Goal: Task Accomplishment & Management: Manage account settings

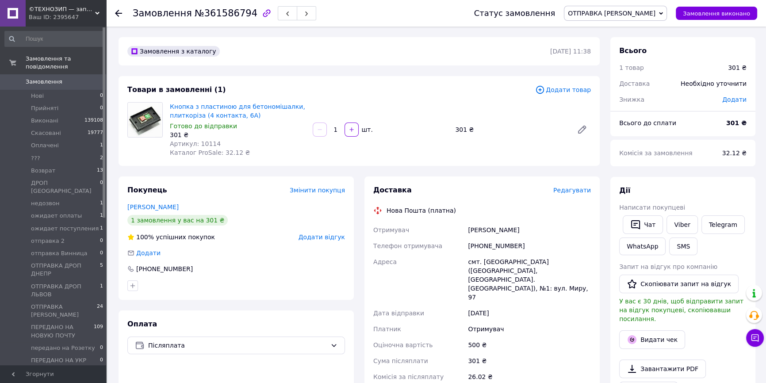
click at [205, 140] on span "Артикул: 10114" at bounding box center [195, 143] width 51 height 7
copy span "10114"
click at [570, 194] on span "Редагувати" at bounding box center [572, 190] width 38 height 7
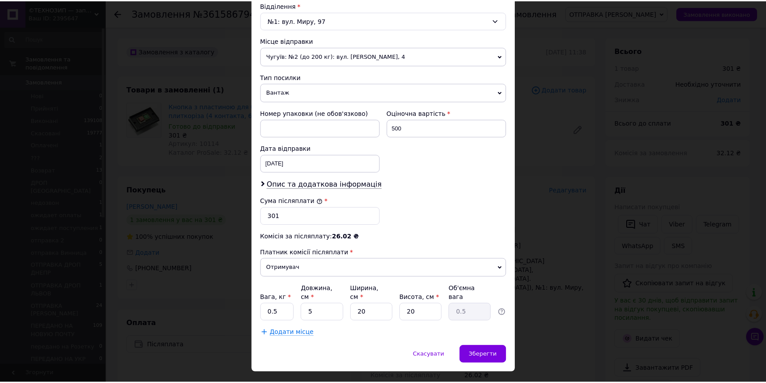
scroll to position [290, 0]
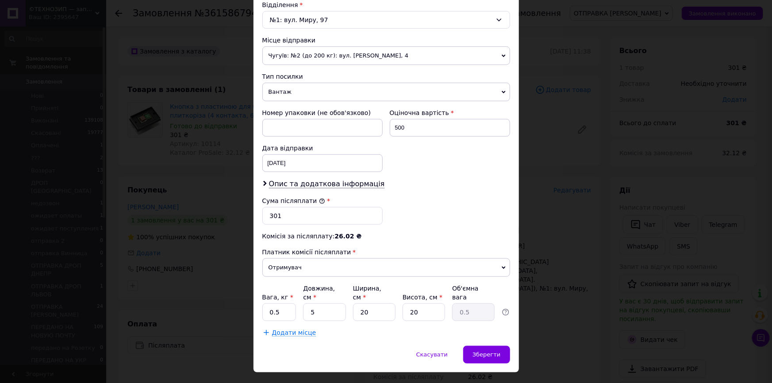
click at [562, 275] on div "× Редагування доставки Спосіб доставки Нова Пошта (платна) Платник Отримувач Ві…" at bounding box center [386, 191] width 772 height 383
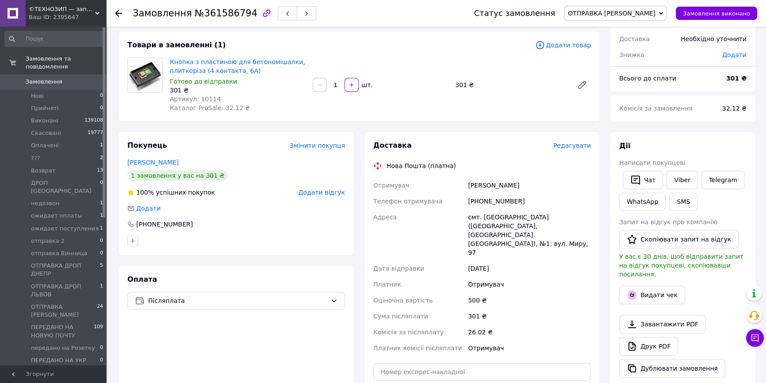
scroll to position [120, 0]
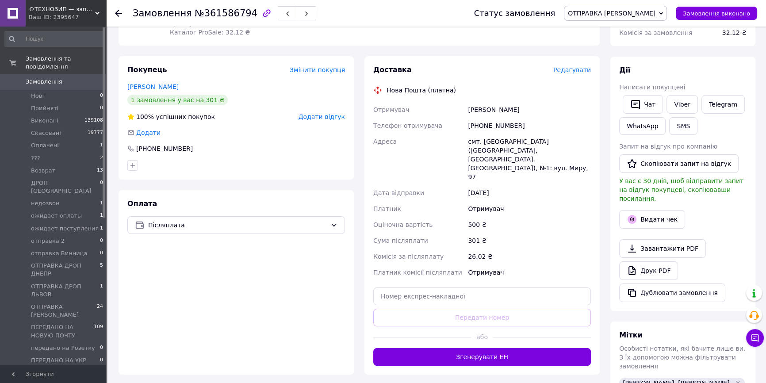
drag, startPoint x: 529, startPoint y: 338, endPoint x: 541, endPoint y: 326, distance: 17.5
click at [527, 348] on button "Згенерувати ЕН" at bounding box center [482, 357] width 218 height 18
click at [643, 215] on button "Видати чек" at bounding box center [652, 219] width 66 height 19
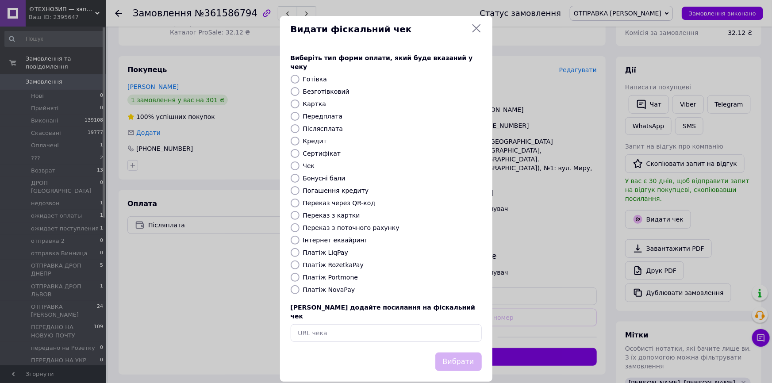
click at [343, 286] on label "Платіж NovaPay" at bounding box center [329, 289] width 52 height 7
click at [300, 285] on input "Платіж NovaPay" at bounding box center [295, 289] width 9 height 9
radio input "true"
click at [473, 353] on button "Вибрати" at bounding box center [458, 362] width 46 height 19
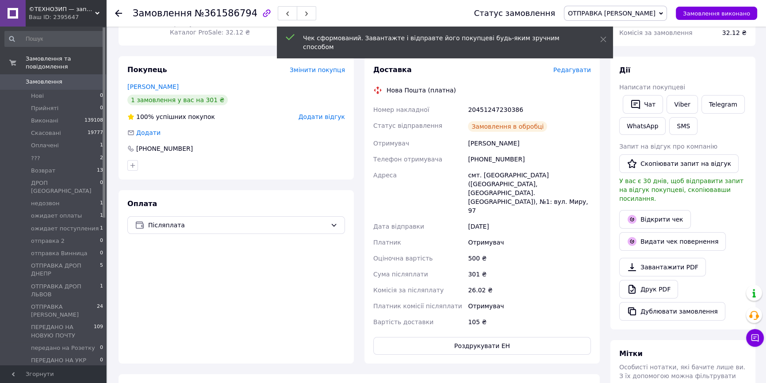
click at [650, 210] on link "Відкрити чек" at bounding box center [655, 219] width 72 height 19
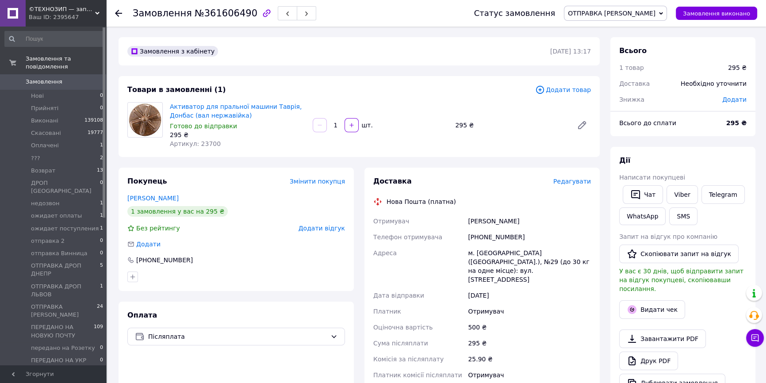
click at [200, 142] on span "Артикул: 23700" at bounding box center [195, 143] width 51 height 7
copy span "23700"
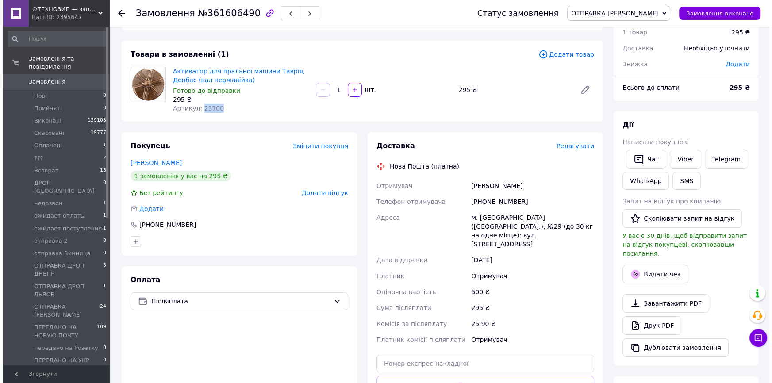
scroll to position [120, 0]
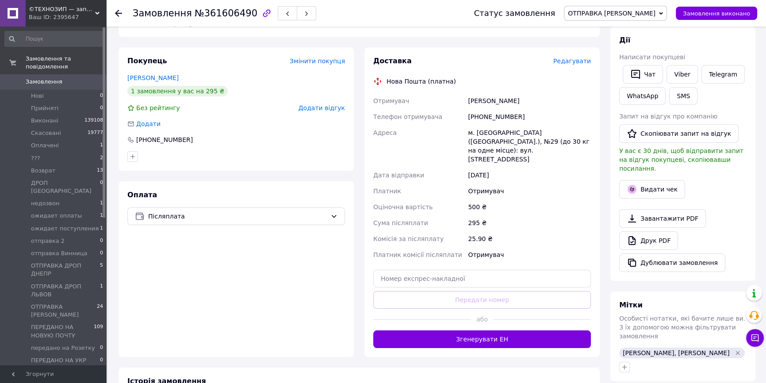
click at [572, 62] on span "Редагувати" at bounding box center [572, 61] width 38 height 7
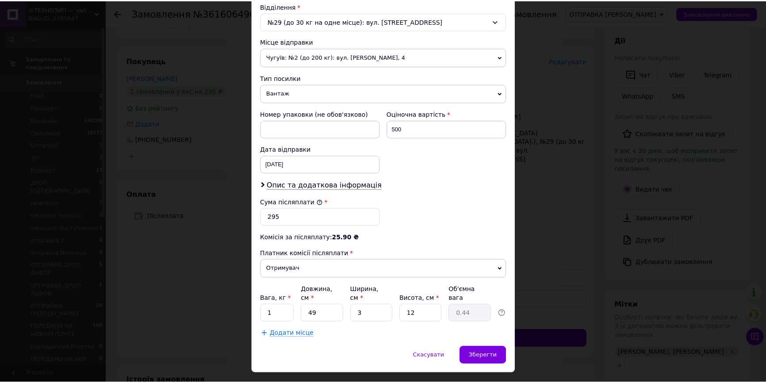
scroll to position [290, 0]
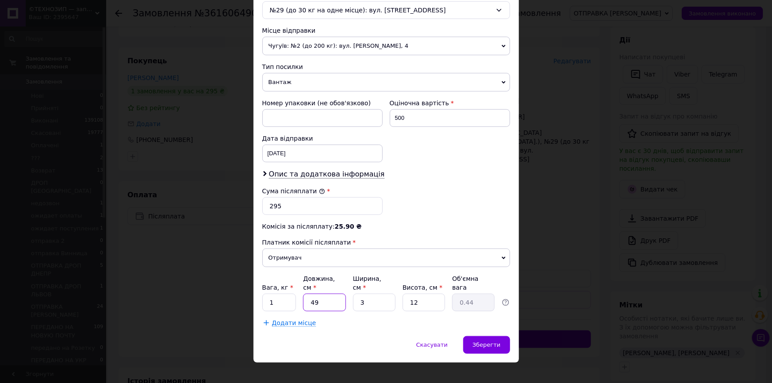
click at [337, 295] on input "49" at bounding box center [324, 303] width 42 height 18
type input "2"
type input "0.1"
type input "20"
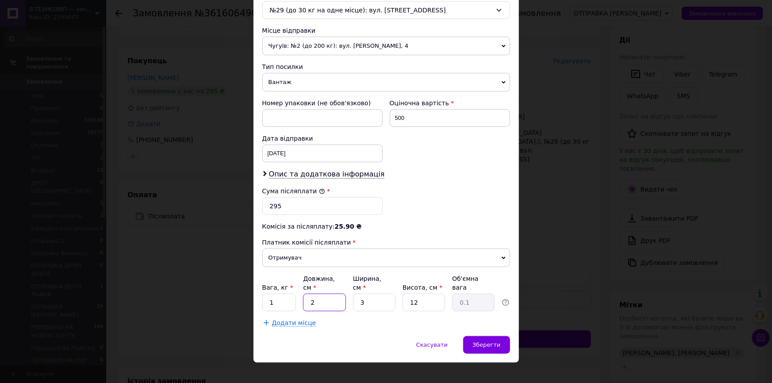
type input "0.18"
type input "20"
click at [365, 294] on input "3" at bounding box center [374, 303] width 42 height 18
type input "32"
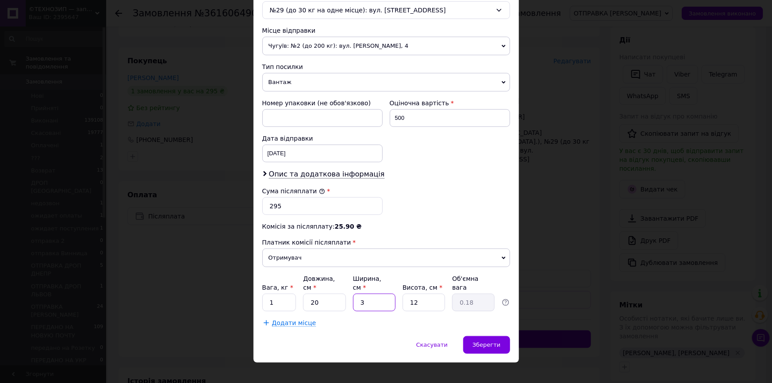
type input "1.92"
type input "320"
type input "19.2"
click at [379, 294] on input "320" at bounding box center [374, 303] width 42 height 18
type input "2"
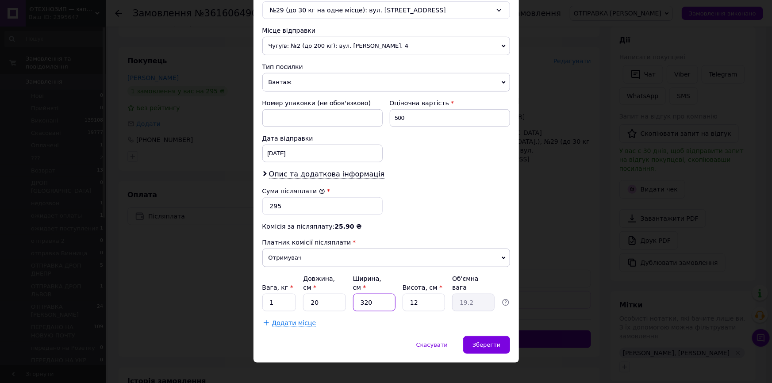
type input "0.12"
click at [379, 294] on input "2" at bounding box center [374, 303] width 42 height 18
type input "20"
type input "1.2"
type input "20"
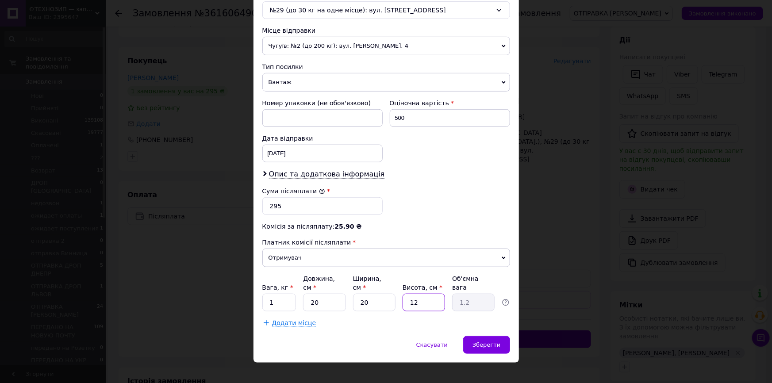
click at [427, 294] on input "12" at bounding box center [424, 303] width 42 height 18
type input "1"
type input "0.1"
type input "10"
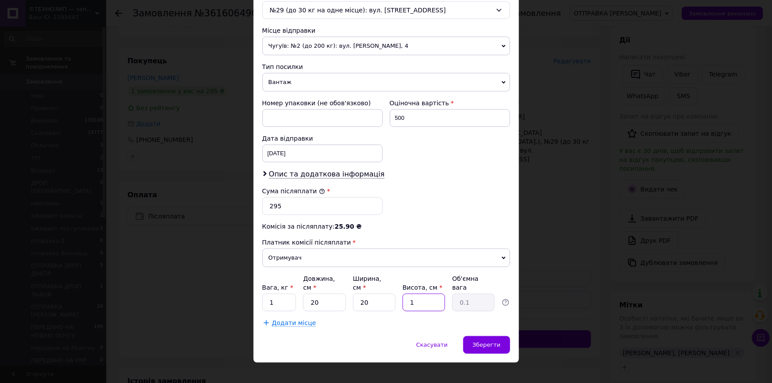
type input "1"
type input "10"
click at [495, 342] on span "Зберегти" at bounding box center [486, 345] width 28 height 7
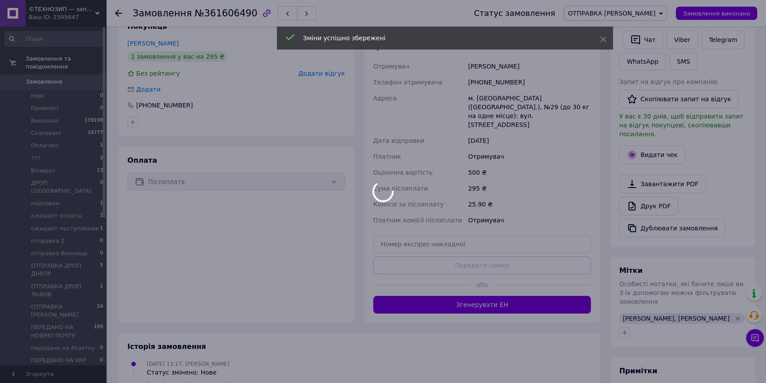
scroll to position [201, 0]
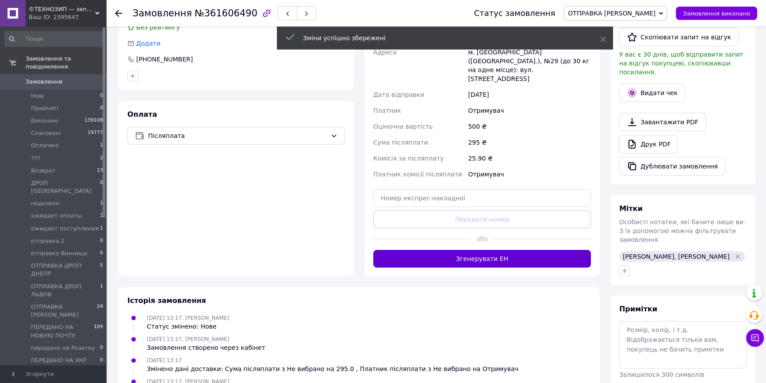
click at [498, 250] on button "Згенерувати ЕН" at bounding box center [482, 259] width 218 height 18
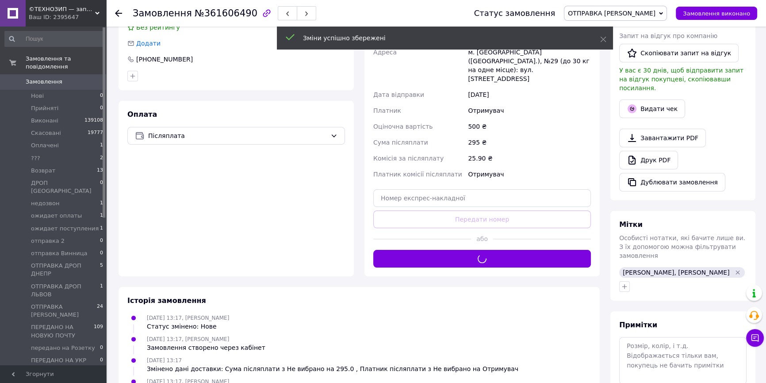
scroll to position [161, 0]
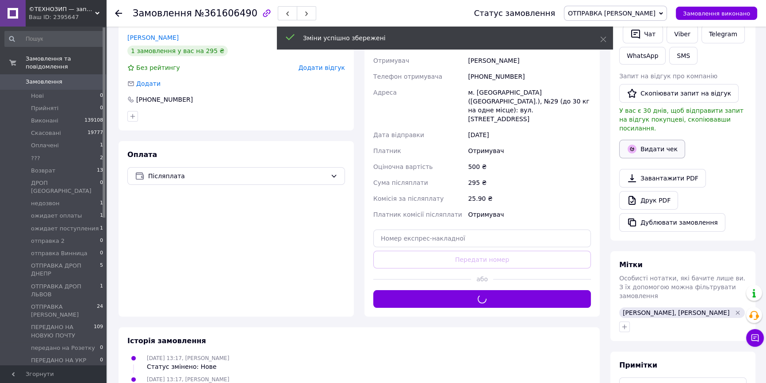
click at [649, 140] on button "Видати чек" at bounding box center [652, 149] width 66 height 19
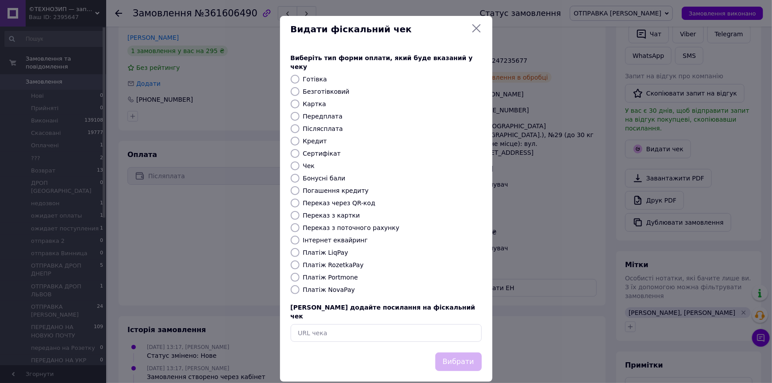
click at [345, 286] on label "Платіж NovaPay" at bounding box center [329, 289] width 52 height 7
click at [300, 285] on input "Платіж NovaPay" at bounding box center [295, 289] width 9 height 9
radio input "true"
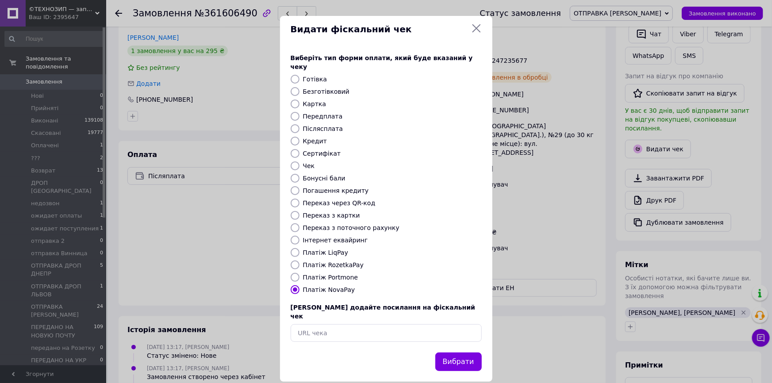
drag, startPoint x: 462, startPoint y: 344, endPoint x: 467, endPoint y: 345, distance: 5.4
click at [465, 353] on button "Вибрати" at bounding box center [458, 362] width 46 height 19
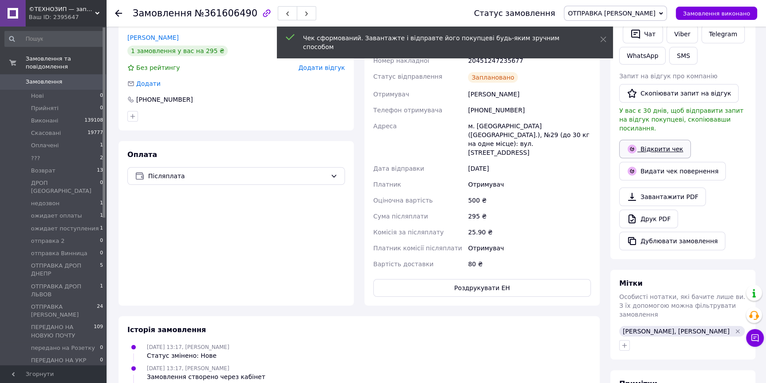
click at [658, 140] on link "Відкрити чек" at bounding box center [655, 149] width 72 height 19
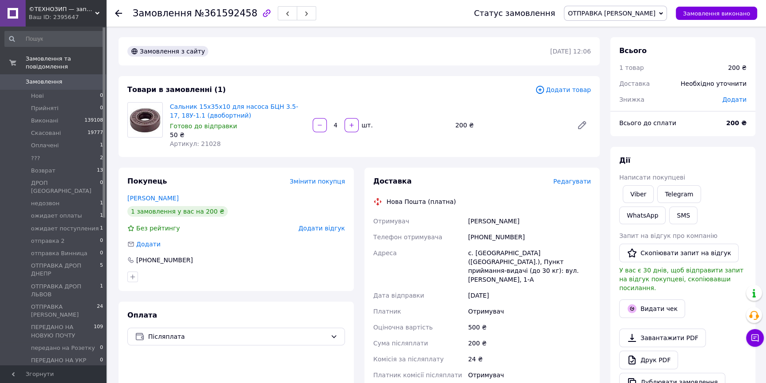
click at [209, 143] on span "Артикул: 21028" at bounding box center [195, 143] width 51 height 7
copy span "21028"
click at [578, 178] on span "Редагувати" at bounding box center [572, 181] width 38 height 7
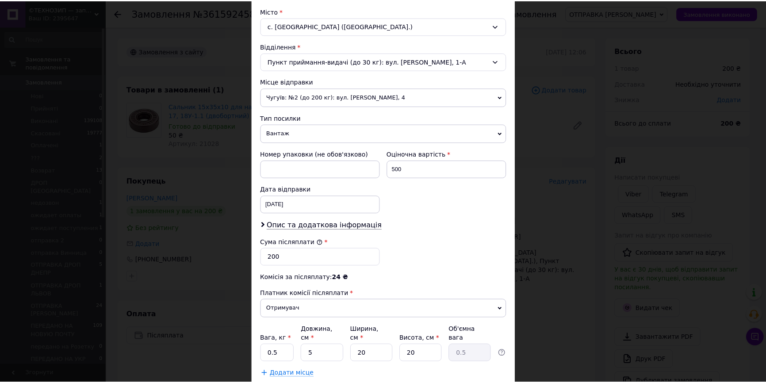
scroll to position [290, 0]
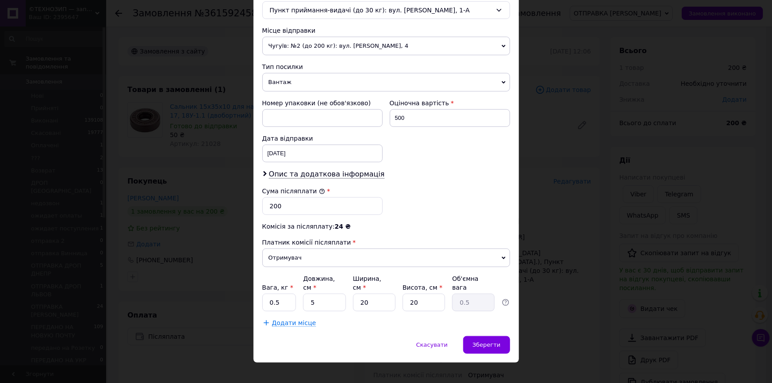
click at [569, 307] on div "× Редагування доставки Спосіб доставки Нова Пошта (платна) Платник Отримувач Ві…" at bounding box center [386, 191] width 772 height 383
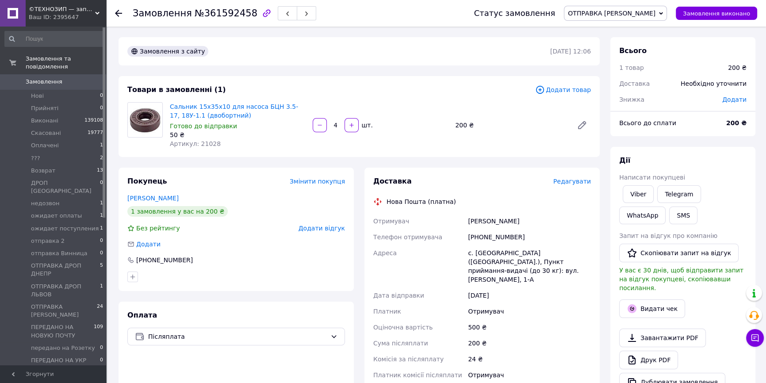
scroll to position [120, 0]
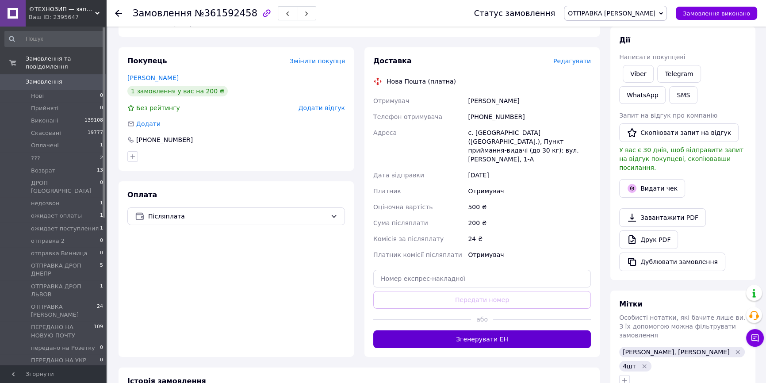
click at [520, 330] on button "Згенерувати ЕН" at bounding box center [482, 339] width 218 height 18
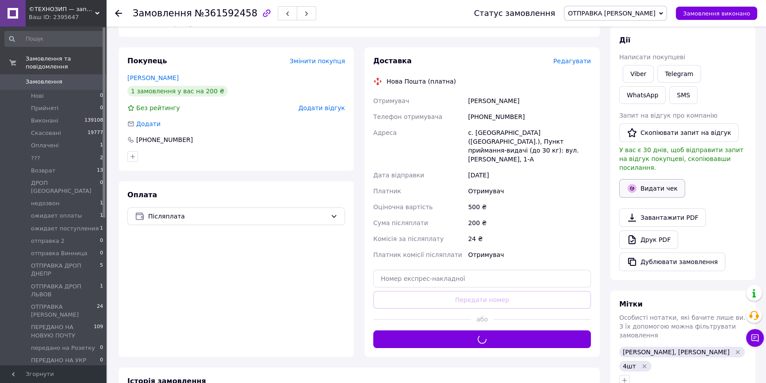
click at [641, 179] on button "Видати чек" at bounding box center [652, 188] width 66 height 19
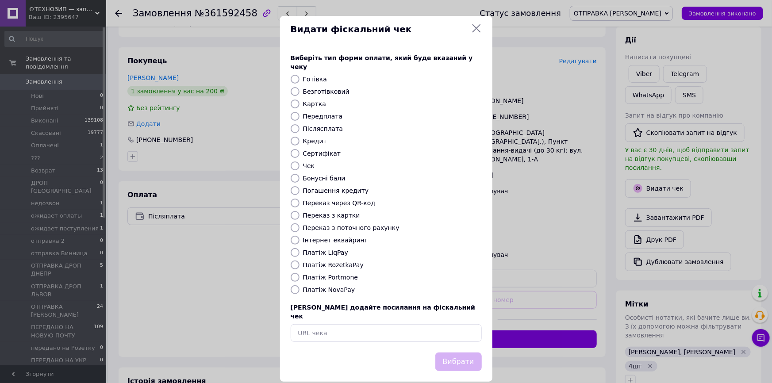
drag, startPoint x: 334, startPoint y: 279, endPoint x: 348, endPoint y: 288, distance: 16.8
click at [334, 286] on label "Платіж NovaPay" at bounding box center [329, 289] width 52 height 7
click at [300, 285] on input "Платіж NovaPay" at bounding box center [295, 289] width 9 height 9
radio input "true"
click at [462, 353] on button "Вибрати" at bounding box center [458, 362] width 46 height 19
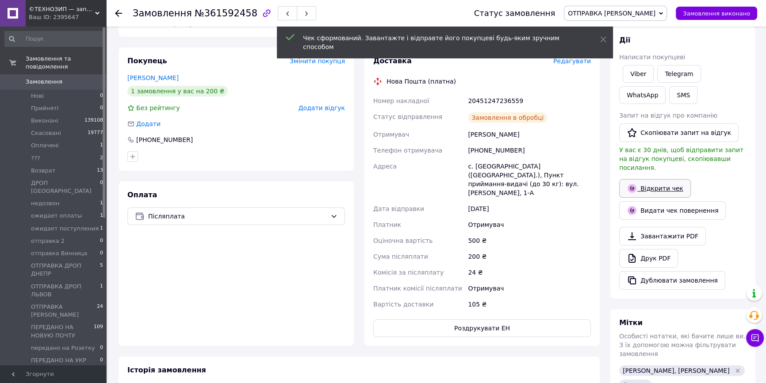
click at [661, 179] on link "Відкрити чек" at bounding box center [655, 188] width 72 height 19
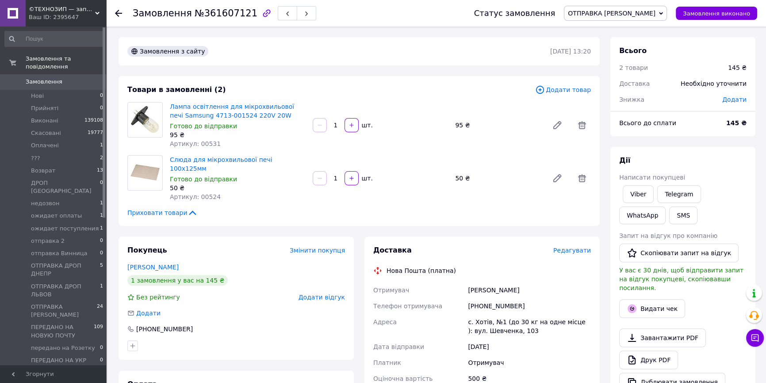
click at [201, 144] on span "Артикул: 00531" at bounding box center [195, 143] width 51 height 7
click at [201, 143] on span "Артикул: 00531" at bounding box center [195, 143] width 51 height 7
copy span "00531"
click at [583, 247] on span "Редагувати" at bounding box center [572, 250] width 38 height 7
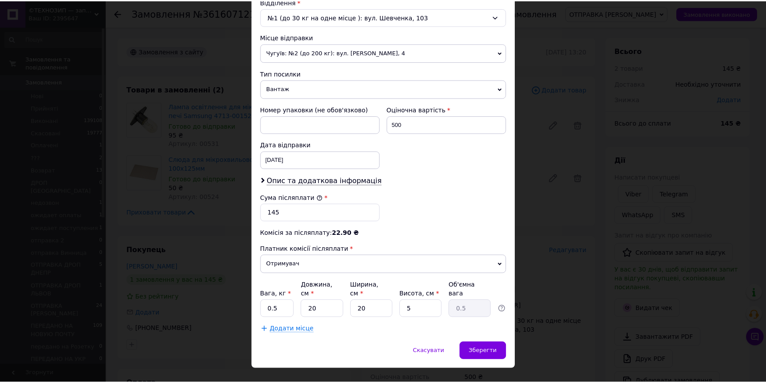
scroll to position [290, 0]
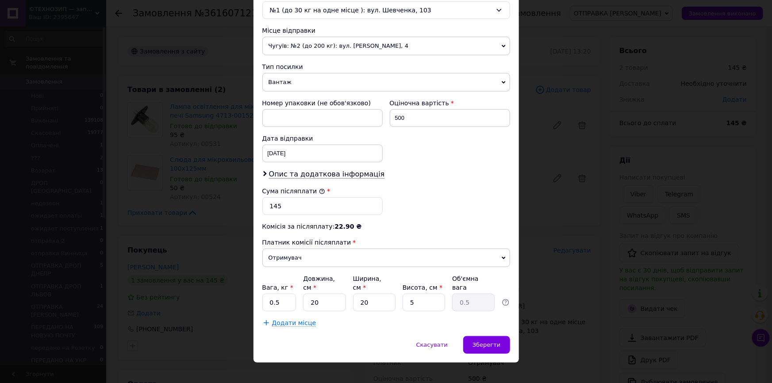
click at [563, 309] on div "× Редагування доставки Спосіб доставки Нова Пошта (платна) Платник Отримувач Ві…" at bounding box center [386, 191] width 772 height 383
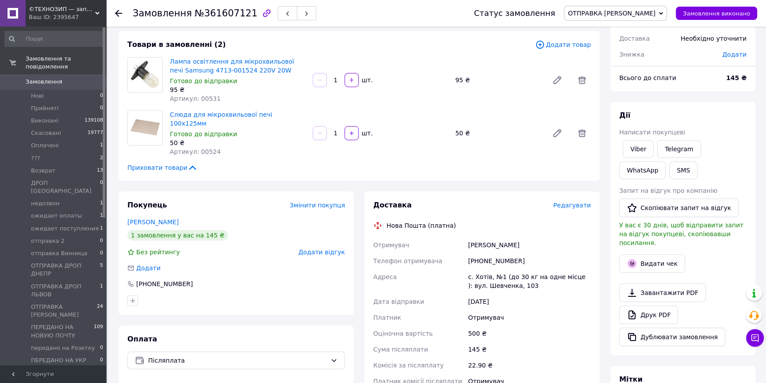
scroll to position [120, 0]
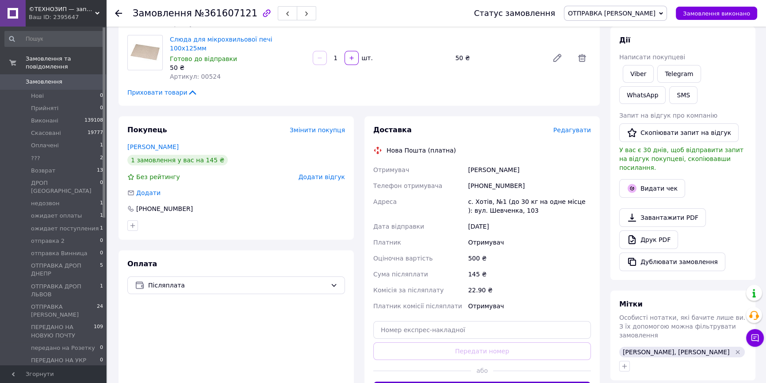
click at [651, 179] on button "Видати чек" at bounding box center [652, 188] width 66 height 19
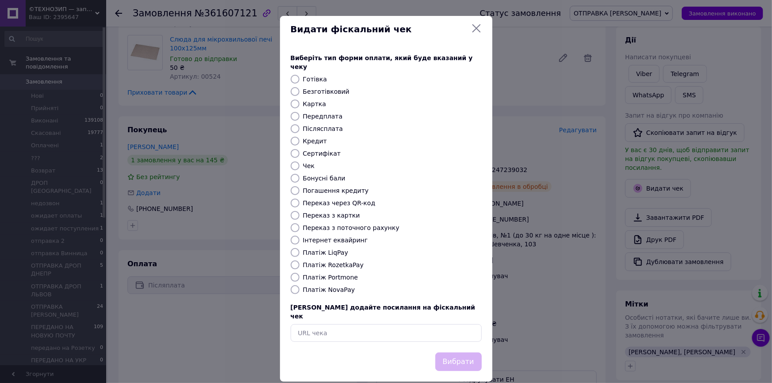
click at [319, 286] on label "Платіж NovaPay" at bounding box center [329, 289] width 52 height 7
click at [300, 285] on input "Платіж NovaPay" at bounding box center [295, 289] width 9 height 9
radio input "true"
click at [473, 353] on button "Вибрати" at bounding box center [458, 362] width 46 height 19
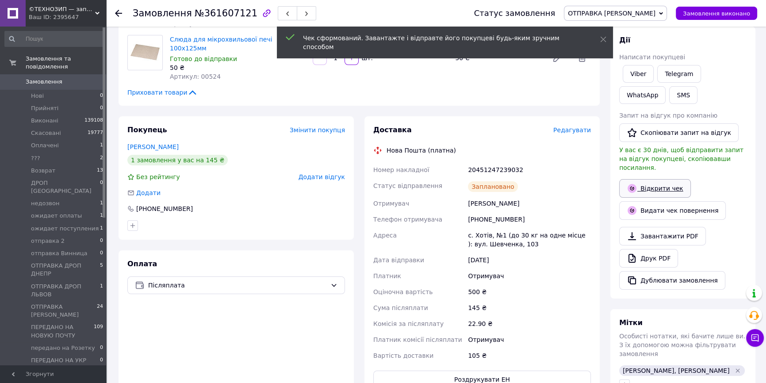
click at [666, 179] on link "Відкрити чек" at bounding box center [655, 188] width 72 height 19
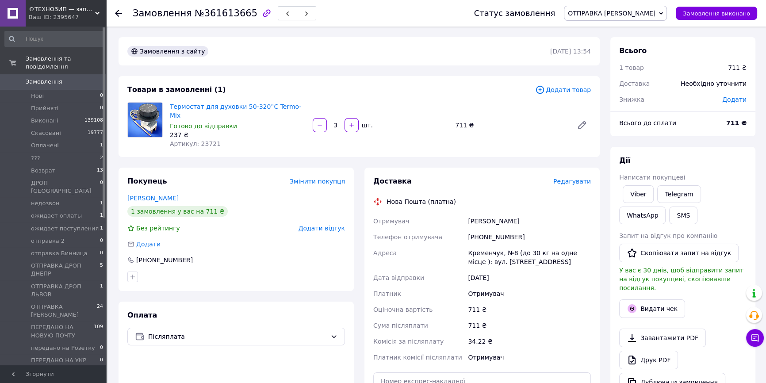
click at [206, 140] on span "Артикул: 23721" at bounding box center [195, 143] width 51 height 7
copy span "23721"
click at [574, 178] on span "Редагувати" at bounding box center [572, 181] width 38 height 7
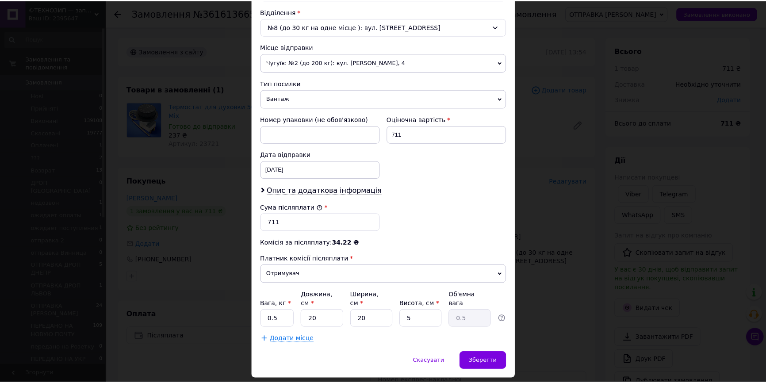
scroll to position [290, 0]
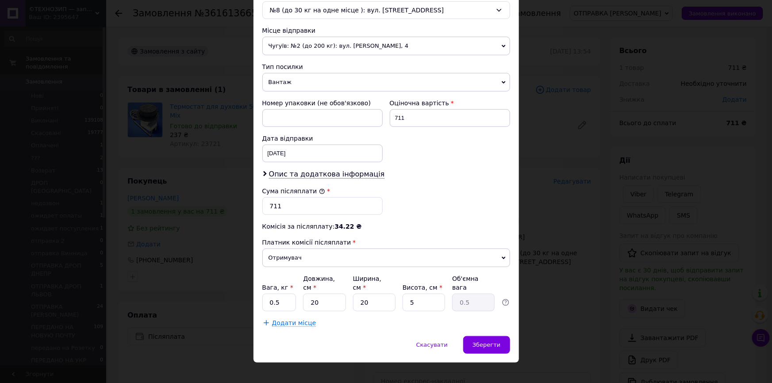
click at [590, 343] on div "× Редагування доставки Спосіб доставки Нова Пошта (платна) Платник Отримувач Ві…" at bounding box center [386, 191] width 772 height 383
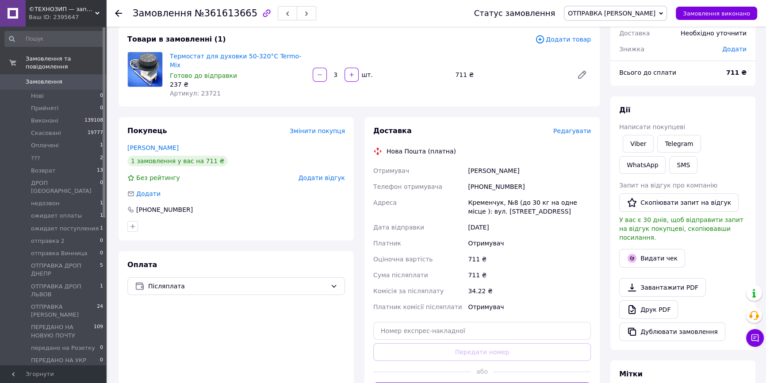
scroll to position [120, 0]
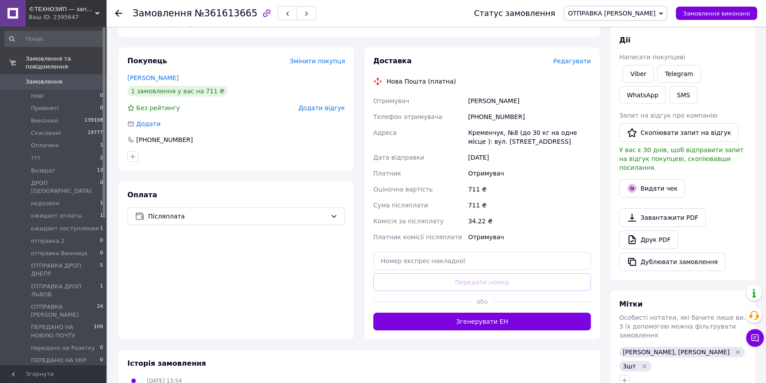
drag, startPoint x: 549, startPoint y: 312, endPoint x: 562, endPoint y: 296, distance: 20.8
click at [549, 313] on button "Згенерувати ЕН" at bounding box center [482, 322] width 218 height 18
click at [648, 179] on button "Видати чек" at bounding box center [652, 188] width 66 height 19
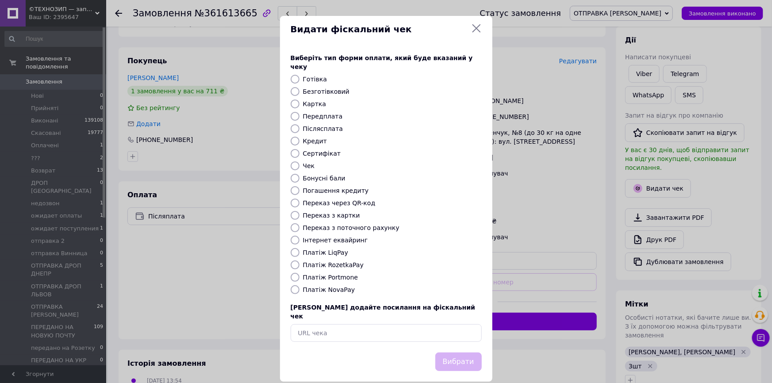
click at [332, 286] on label "Платіж NovaPay" at bounding box center [329, 289] width 52 height 7
click at [300, 285] on input "Платіж NovaPay" at bounding box center [295, 289] width 9 height 9
radio input "true"
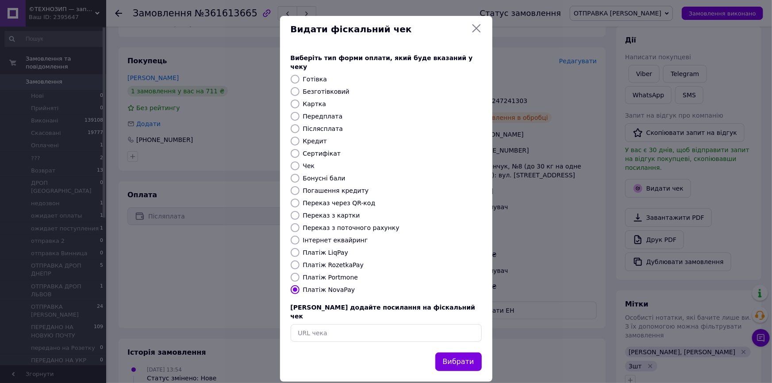
drag, startPoint x: 476, startPoint y: 349, endPoint x: 477, endPoint y: 339, distance: 9.7
click at [476, 353] on button "Вибрати" at bounding box center [458, 362] width 46 height 19
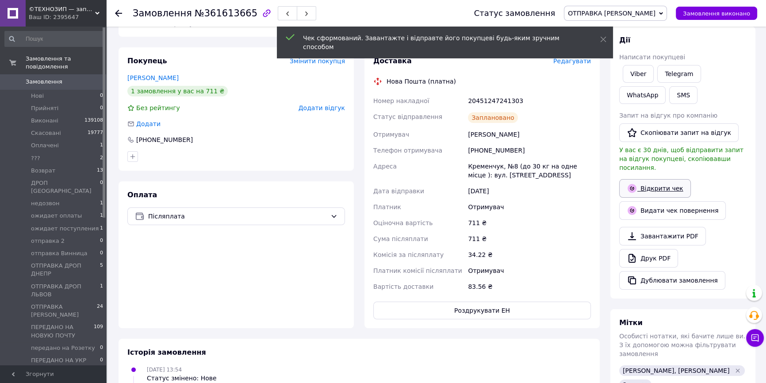
click at [660, 179] on link "Відкрити чек" at bounding box center [655, 188] width 72 height 19
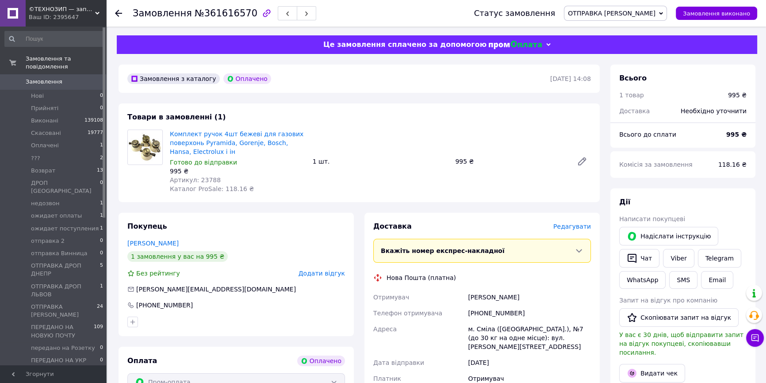
click at [207, 180] on span "Артикул: 23788" at bounding box center [195, 180] width 51 height 7
copy span "23788"
click at [580, 225] on span "Редагувати" at bounding box center [572, 226] width 38 height 7
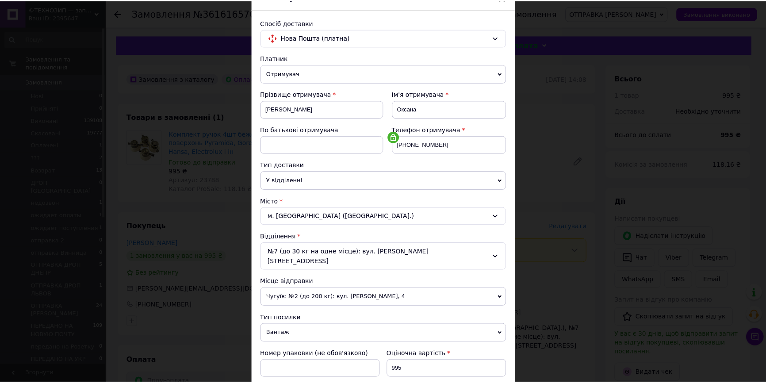
scroll to position [203, 0]
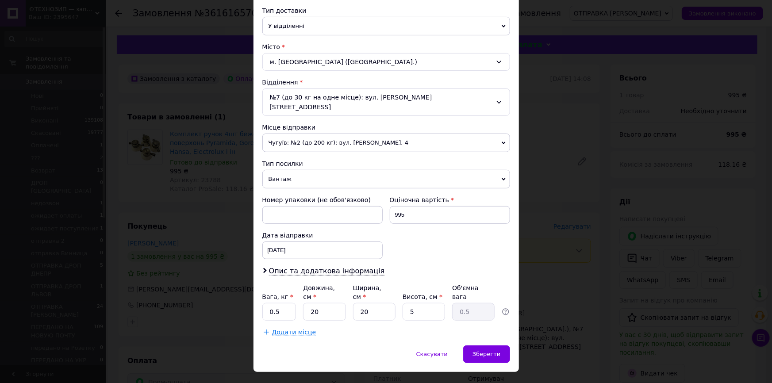
click at [569, 294] on div "× Редагування доставки Спосіб доставки Нова Пошта (платна) Платник Отримувач Ві…" at bounding box center [386, 191] width 772 height 383
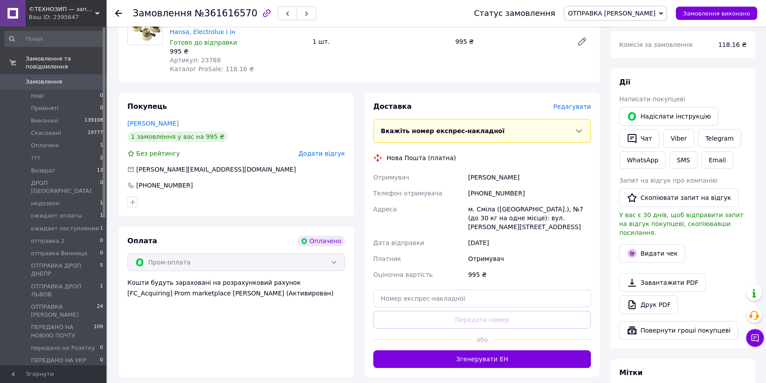
scroll to position [120, 0]
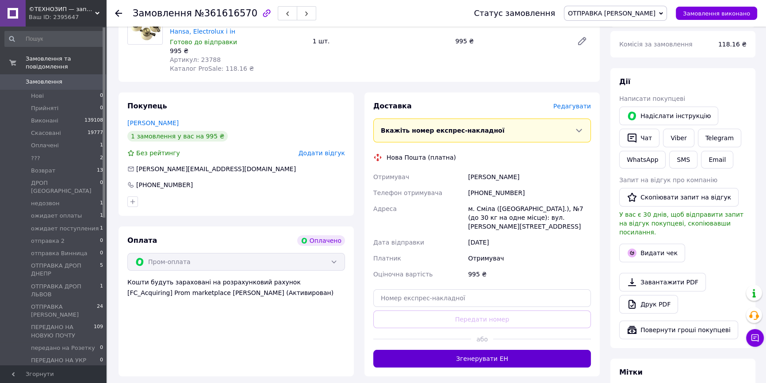
click at [542, 350] on button "Згенерувати ЕН" at bounding box center [482, 359] width 218 height 18
click at [638, 244] on button "Видати чек" at bounding box center [652, 253] width 66 height 19
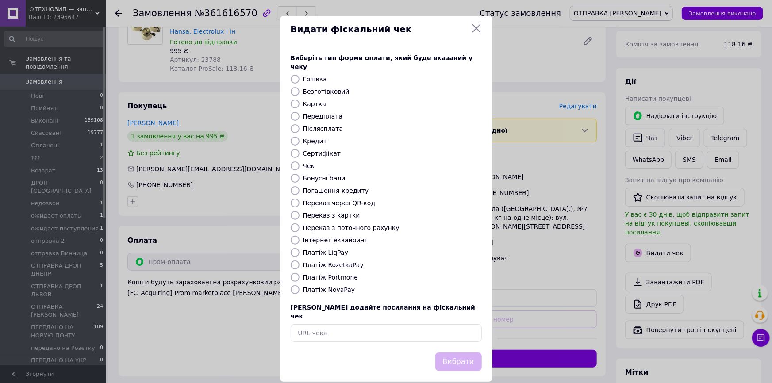
click at [330, 261] on label "Платіж RozetkaPay" at bounding box center [333, 264] width 61 height 7
click at [300, 261] on input "Платіж RozetkaPay" at bounding box center [295, 265] width 9 height 9
radio input "true"
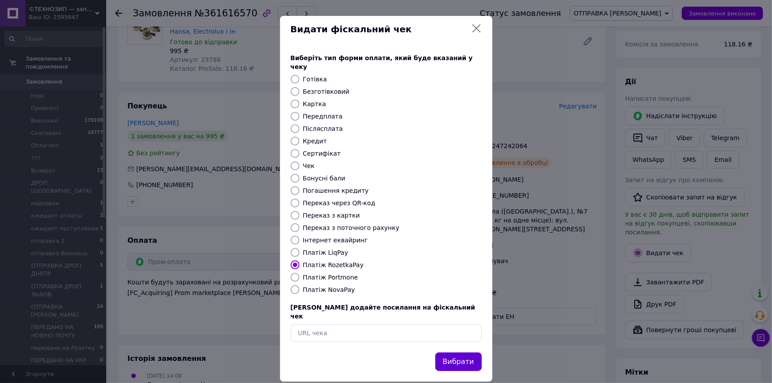
click at [463, 353] on button "Вибрати" at bounding box center [458, 362] width 46 height 19
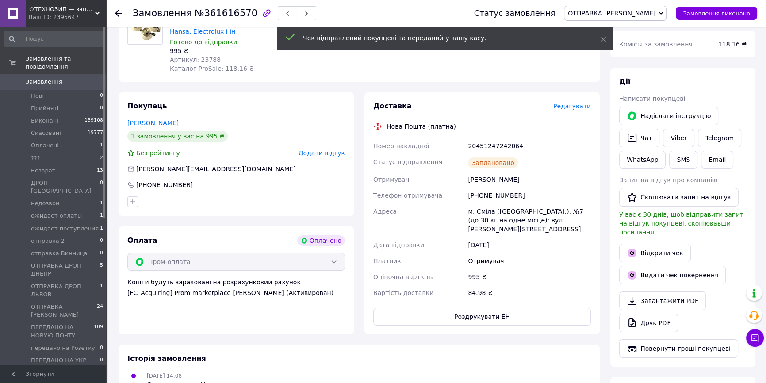
click at [641, 244] on link "Відкрити чек" at bounding box center [655, 253] width 72 height 19
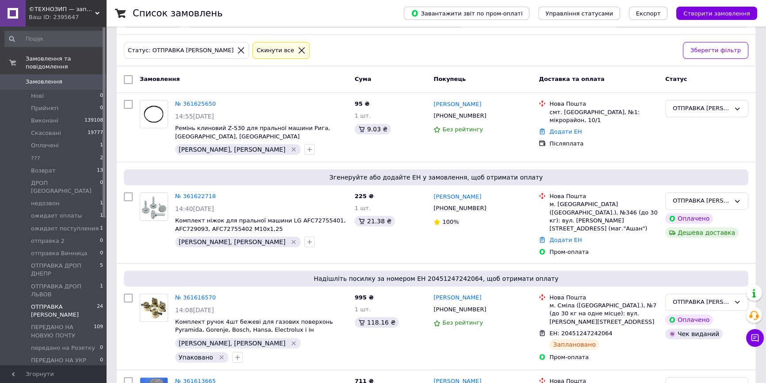
scroll to position [120, 0]
click at [306, 238] on icon "button" at bounding box center [309, 241] width 7 height 7
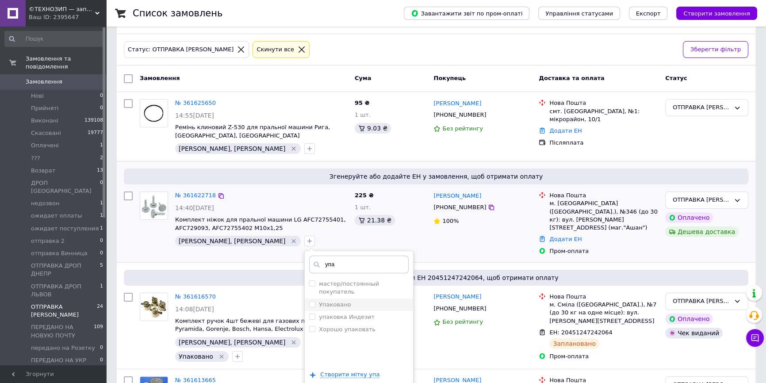
type input "упа"
click at [319, 301] on label "Упаковано" at bounding box center [335, 304] width 32 height 7
checkbox input "true"
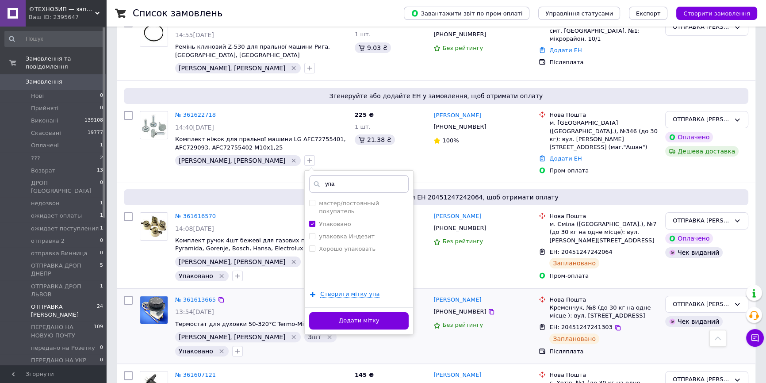
drag, startPoint x: 309, startPoint y: 317, endPoint x: 300, endPoint y: 307, distance: 12.8
click at [309, 317] on button "Додати мітку" at bounding box center [359, 320] width 100 height 17
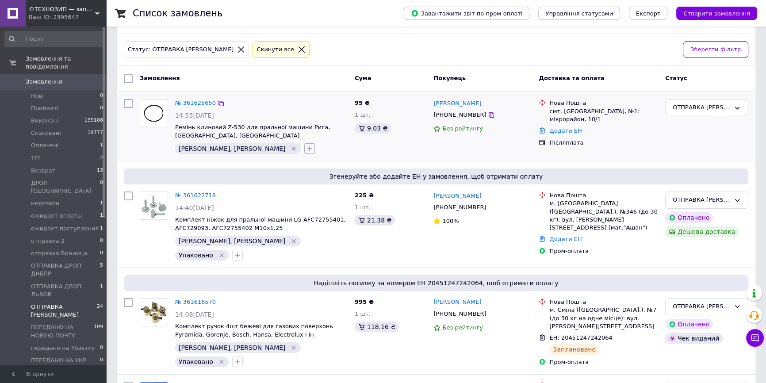
click at [304, 143] on button "button" at bounding box center [309, 148] width 11 height 11
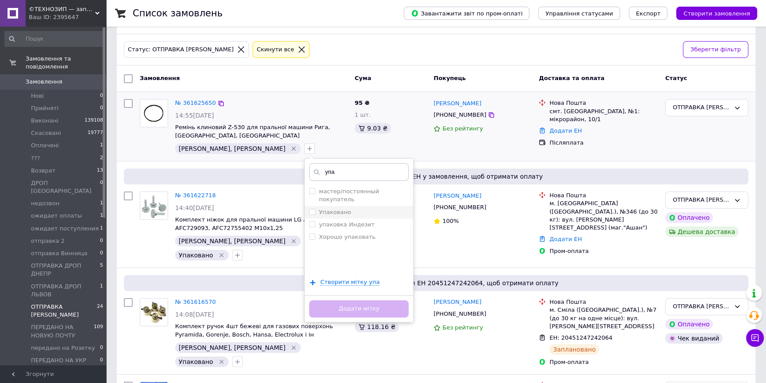
type input "упа"
click at [319, 209] on label "Упаковано" at bounding box center [335, 212] width 32 height 7
checkbox input "true"
click at [318, 312] on button "Додати мітку" at bounding box center [359, 308] width 100 height 17
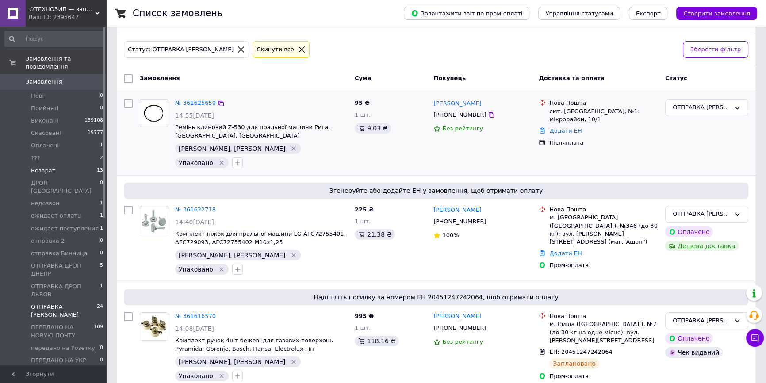
click at [51, 167] on span "Возврат" at bounding box center [43, 171] width 24 height 8
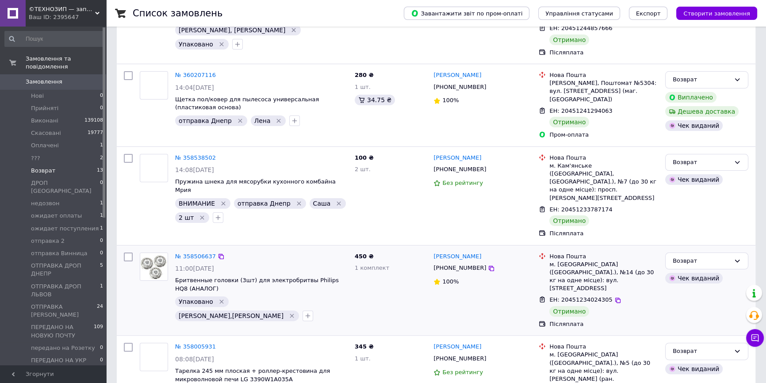
scroll to position [241, 0]
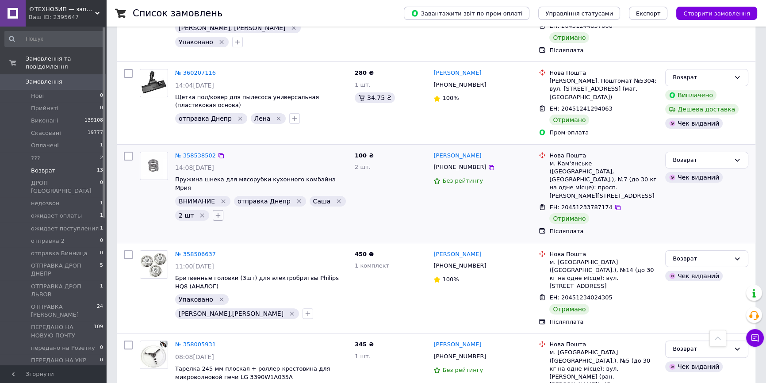
click at [217, 212] on icon "button" at bounding box center [218, 215] width 7 height 7
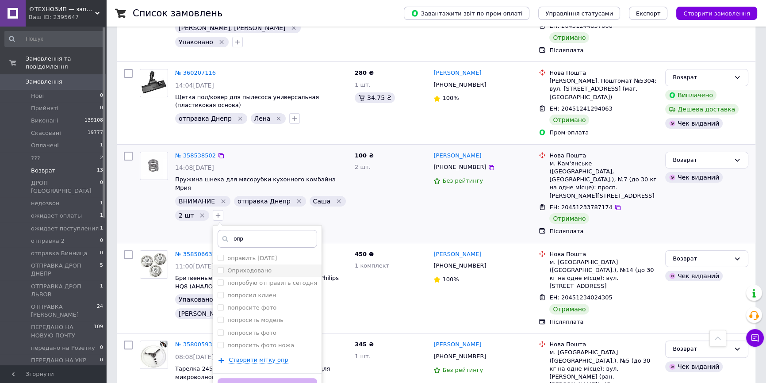
type input "опр"
click at [249, 267] on label "Оприходовано" at bounding box center [249, 270] width 44 height 7
checkbox input "true"
drag, startPoint x: 299, startPoint y: 364, endPoint x: 293, endPoint y: 353, distance: 12.7
click at [299, 378] on button "Додати мітку" at bounding box center [268, 386] width 100 height 17
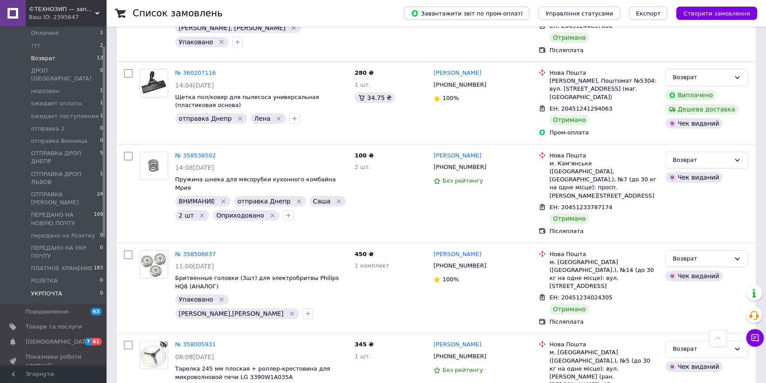
scroll to position [120, 0]
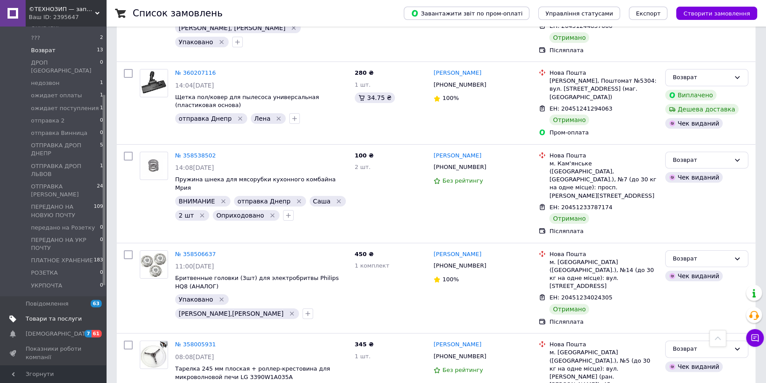
click at [56, 315] on span "Товари та послуги" at bounding box center [54, 319] width 56 height 8
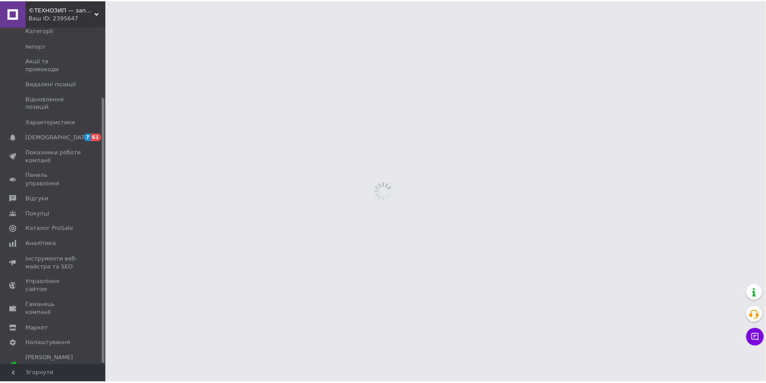
scroll to position [88, 0]
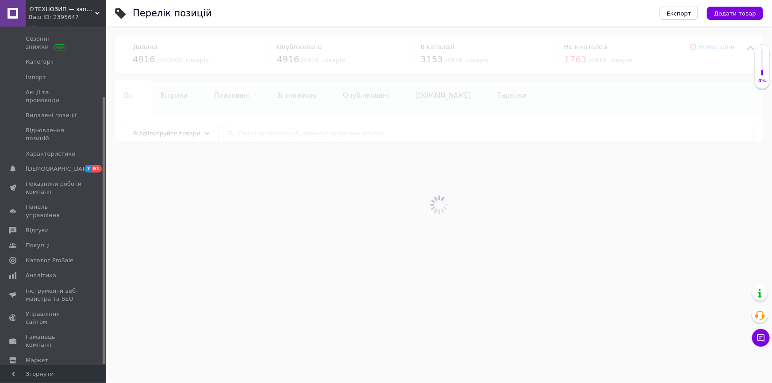
click at [338, 131] on div at bounding box center [439, 205] width 666 height 357
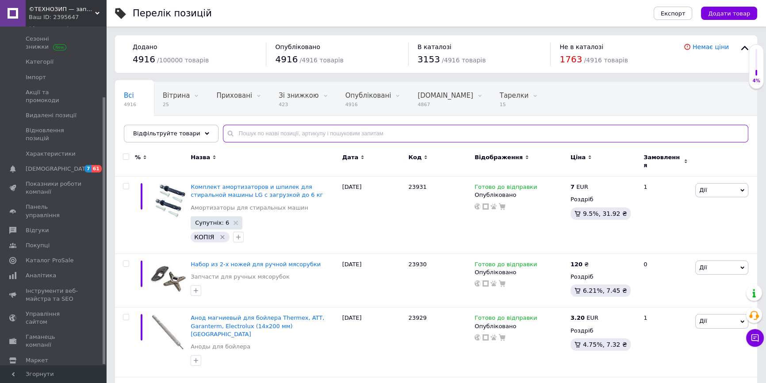
click at [335, 134] on input "text" at bounding box center [486, 134] width 526 height 18
paste input "22077"
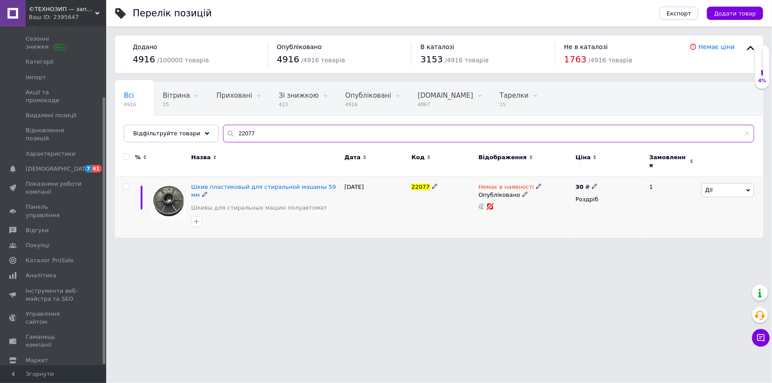
type input "22077"
click at [592, 184] on icon at bounding box center [594, 186] width 5 height 5
click at [617, 168] on input "30" at bounding box center [636, 177] width 67 height 18
type input "95"
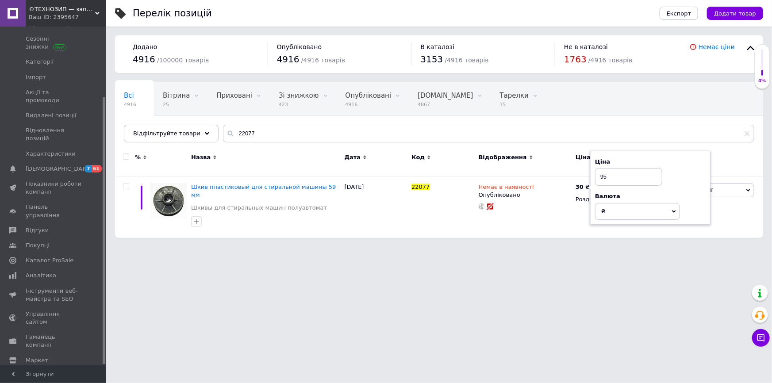
click at [532, 246] on html "©ТЕХНОЗИП — запчастини для побутової техніки з доставкою по всій Україні Ваш ID…" at bounding box center [386, 123] width 772 height 247
click at [208, 247] on html "©ТЕХНОЗИП — запчастини для побутової техніки з доставкою по всій Україні Ваш ID…" at bounding box center [386, 123] width 772 height 247
click at [516, 184] on span "Немає в наявності" at bounding box center [506, 188] width 55 height 9
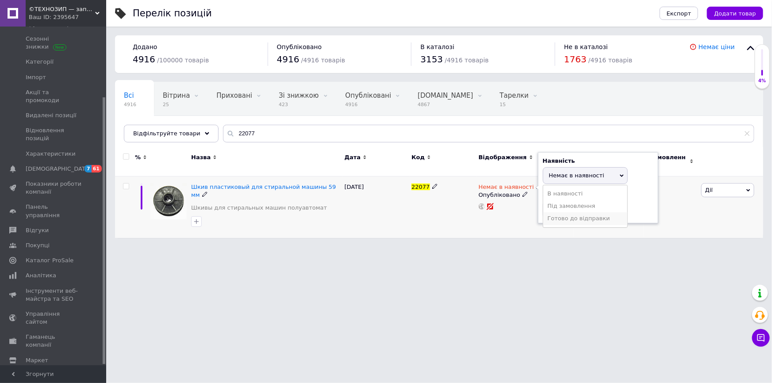
click at [562, 214] on li "Готово до відправки" at bounding box center [585, 218] width 84 height 12
click at [557, 209] on input at bounding box center [576, 218] width 67 height 18
type input "10"
click at [483, 246] on html "©ТЕХНОЗИП — запчастини для побутової техніки з доставкою по всій Україні Ваш ID…" at bounding box center [386, 123] width 772 height 247
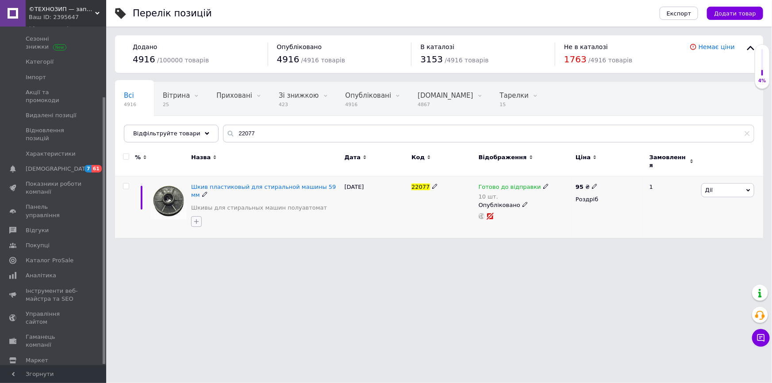
click at [199, 219] on icon "button" at bounding box center [196, 221] width 5 height 5
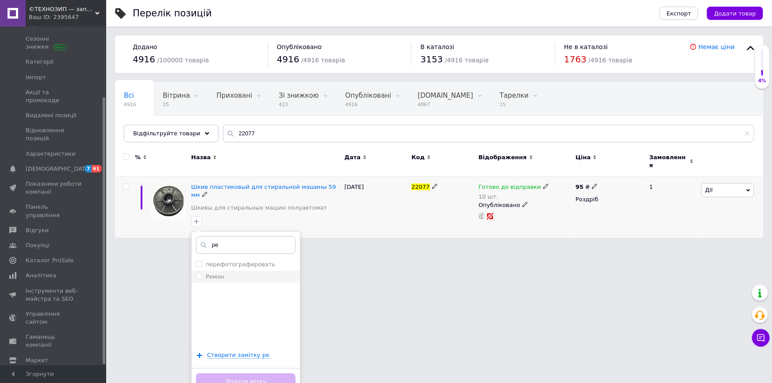
type input "ре"
click at [223, 273] on div "Ремон" at bounding box center [246, 277] width 100 height 8
checkbox input "true"
click at [246, 373] on button "Додати мітку" at bounding box center [246, 381] width 100 height 17
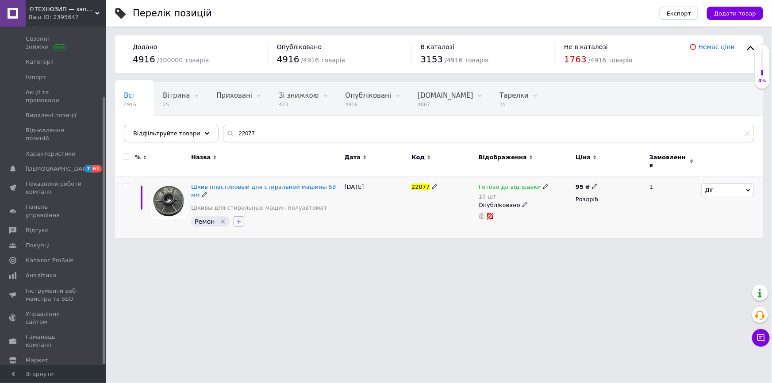
click at [238, 216] on button "button" at bounding box center [239, 221] width 11 height 11
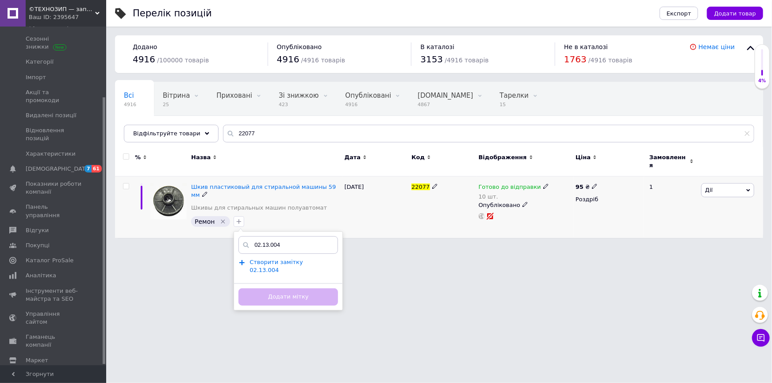
type input "02.13.004"
click at [300, 259] on span "Створити замiтку 02.13.004" at bounding box center [277, 266] width 54 height 15
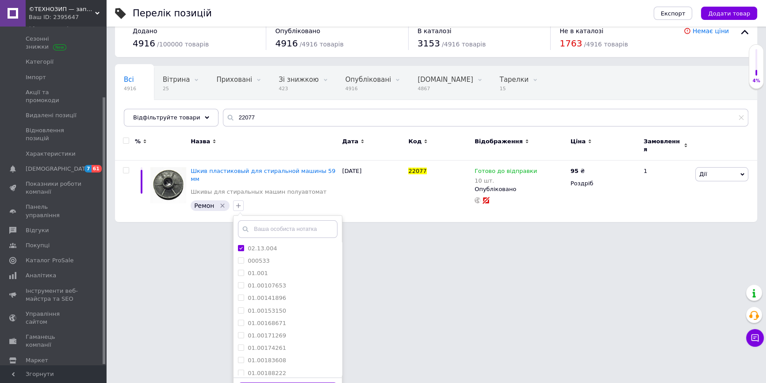
scroll to position [23, 0]
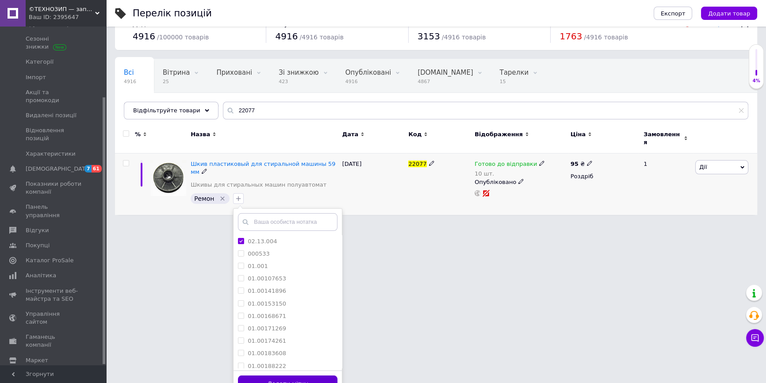
click at [325, 376] on button "Додати мітку" at bounding box center [288, 384] width 100 height 17
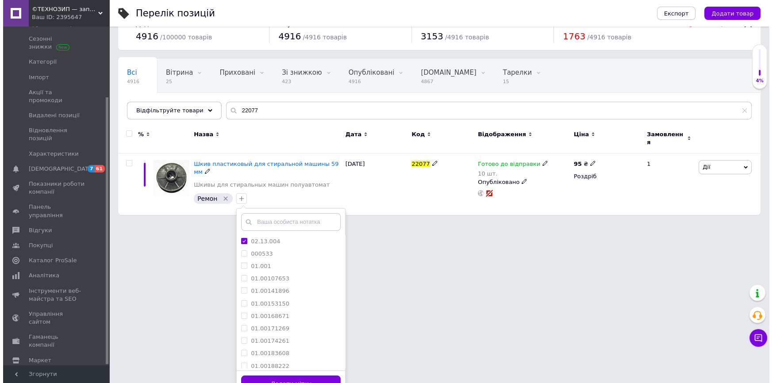
scroll to position [0, 0]
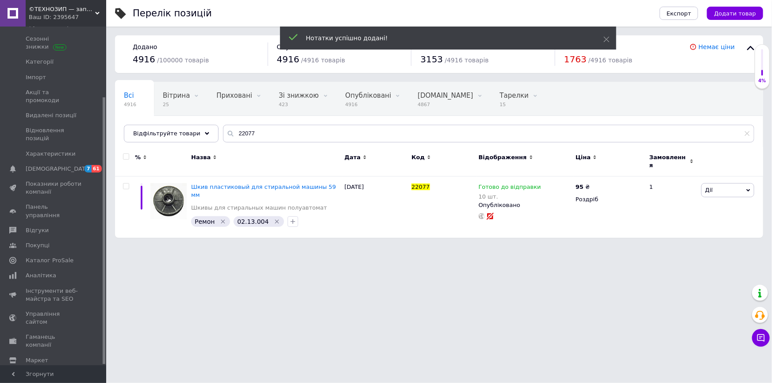
click at [63, 20] on div "Ваш ID: 2395647" at bounding box center [67, 17] width 77 height 8
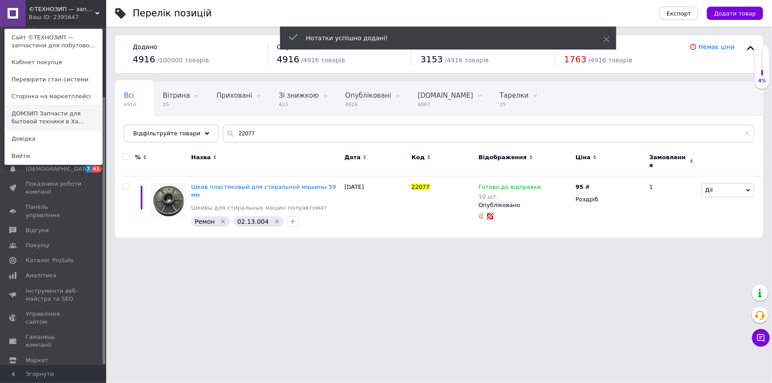
click at [53, 110] on link "ДОМЗИП Запчасти для бытовой техники в Ха..." at bounding box center [53, 117] width 97 height 25
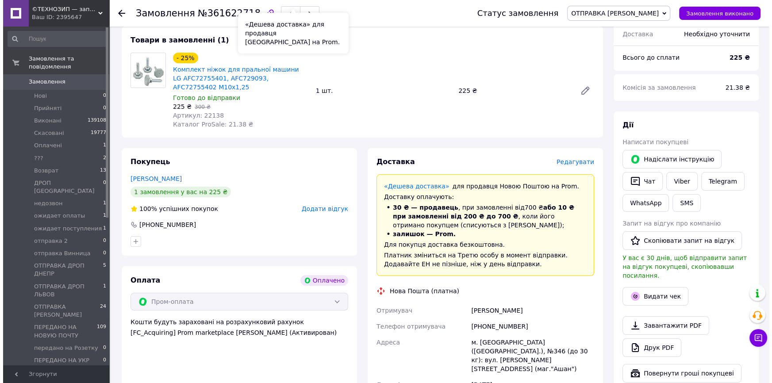
scroll to position [80, 0]
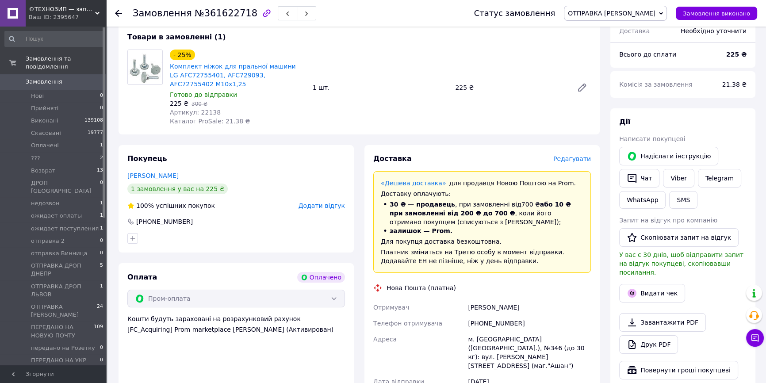
click at [203, 113] on span "Артикул: 22138" at bounding box center [195, 112] width 51 height 7
copy span "22138"
click at [574, 161] on span "Редагувати" at bounding box center [572, 158] width 38 height 7
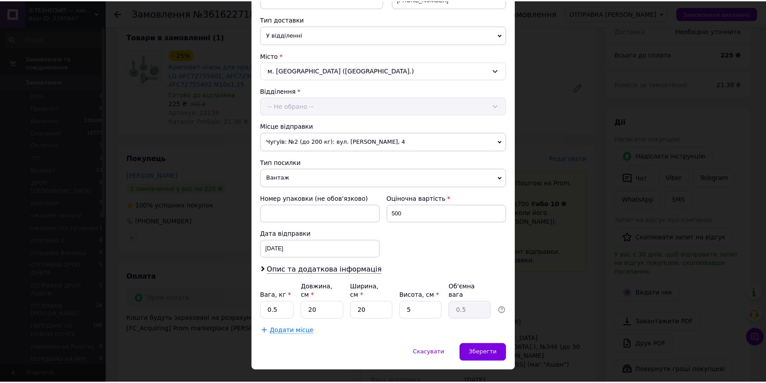
scroll to position [203, 0]
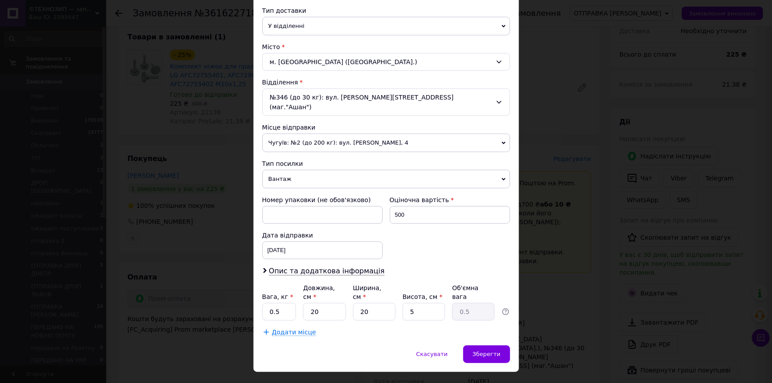
click at [567, 290] on div "× Редагування доставки Спосіб доставки Нова Пошта (платна) Платник Отримувач Ві…" at bounding box center [386, 191] width 772 height 383
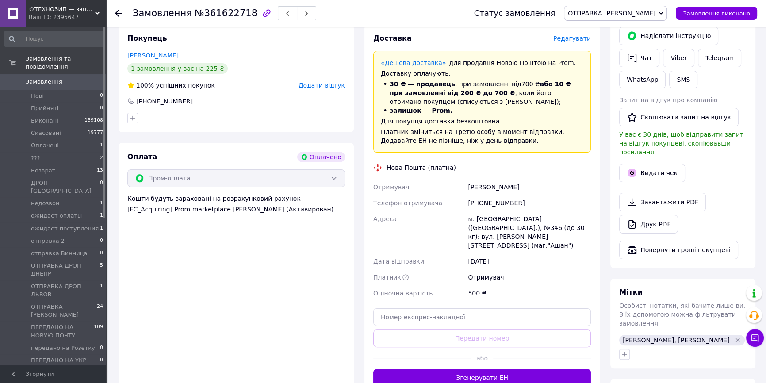
scroll to position [201, 0]
click at [531, 369] on button "Згенерувати ЕН" at bounding box center [482, 378] width 218 height 18
click at [633, 168] on icon "button" at bounding box center [632, 172] width 9 height 9
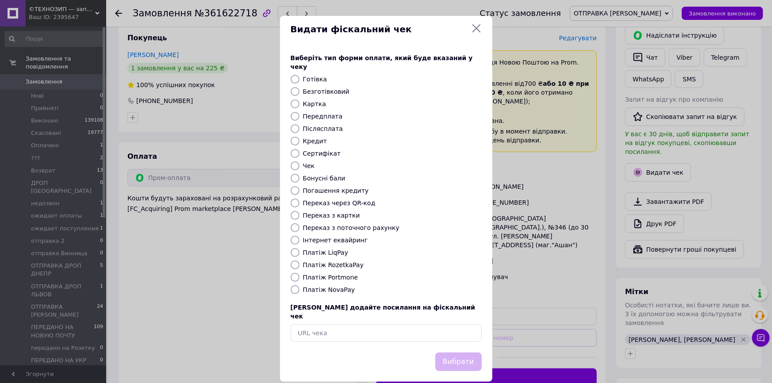
click at [340, 252] on div "Виберіть тип форми оплати, який буде вказаний у чеку Готівка Безготівковий Карт…" at bounding box center [386, 198] width 212 height 310
click at [348, 261] on label "Платіж RozetkaPay" at bounding box center [333, 264] width 61 height 7
click at [300, 261] on input "Платіж RozetkaPay" at bounding box center [295, 265] width 9 height 9
radio input "true"
click at [458, 353] on button "Вибрати" at bounding box center [458, 362] width 46 height 19
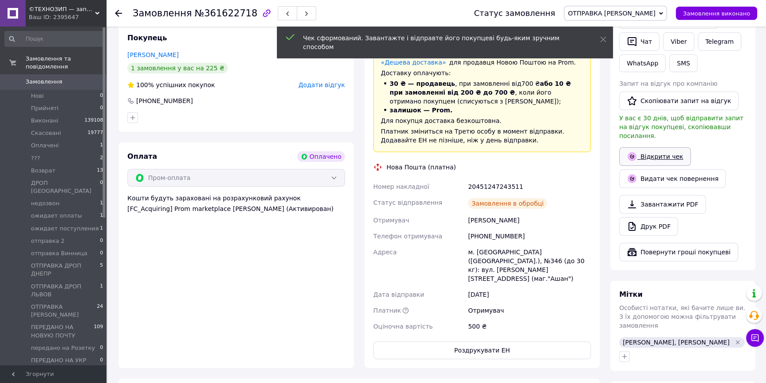
click at [662, 147] on link "Відкрити чек" at bounding box center [655, 156] width 72 height 19
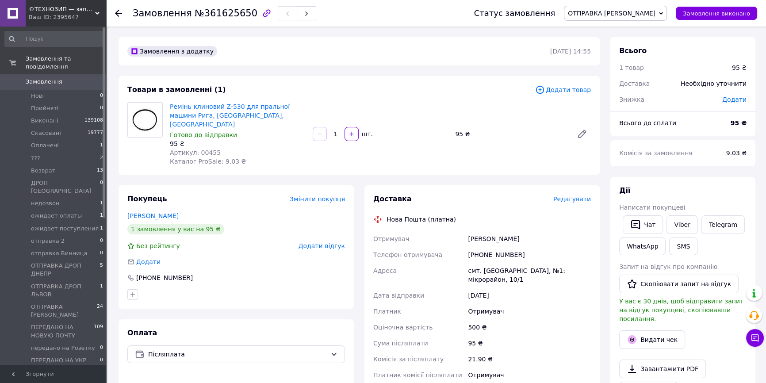
click at [206, 149] on span "Артикул: 00455" at bounding box center [195, 152] width 51 height 7
click at [205, 149] on span "Артикул: 00455" at bounding box center [195, 152] width 51 height 7
click at [204, 149] on span "Артикул: 00455" at bounding box center [195, 152] width 51 height 7
copy span "00455"
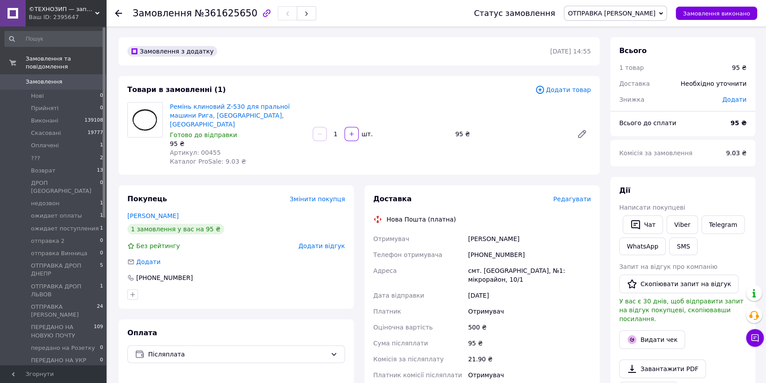
click at [575, 196] on span "Редагувати" at bounding box center [572, 199] width 38 height 7
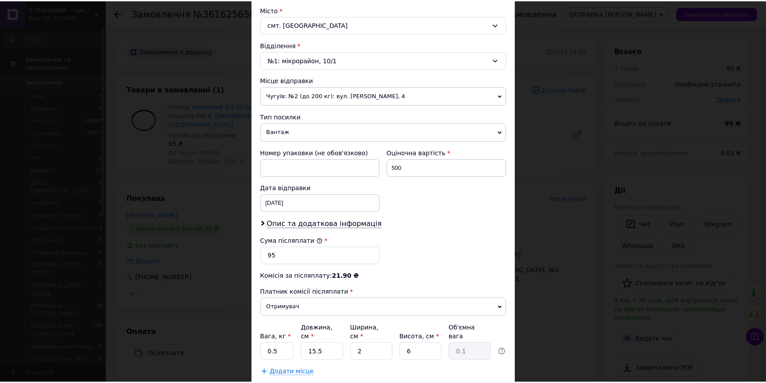
scroll to position [241, 0]
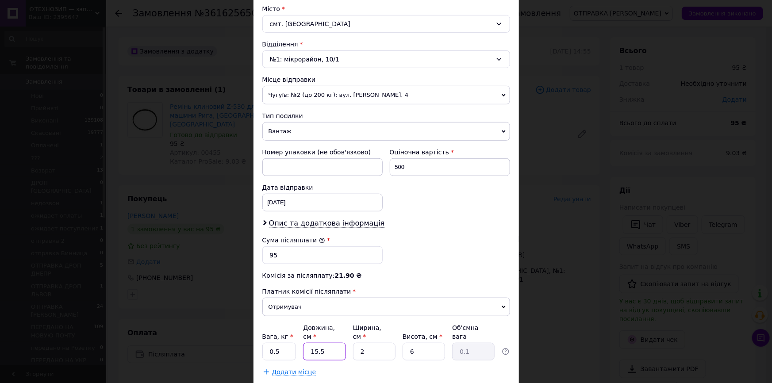
click at [338, 346] on input "15.5" at bounding box center [324, 352] width 42 height 18
type input "20"
click at [376, 345] on input "2" at bounding box center [374, 352] width 42 height 18
type input "20"
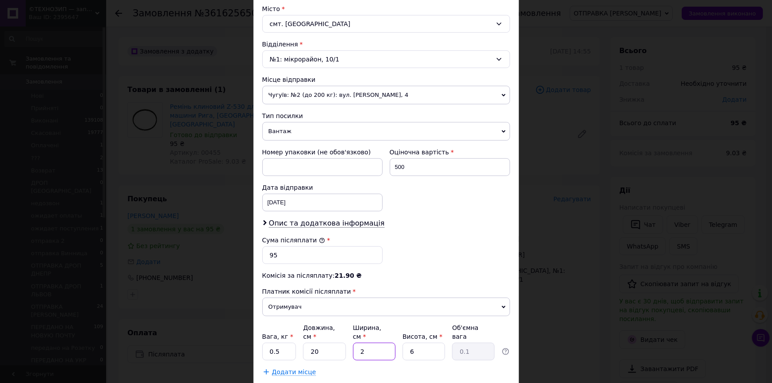
type input "0.6"
type input "20"
click at [433, 343] on input "6" at bounding box center [424, 352] width 42 height 18
type input "5"
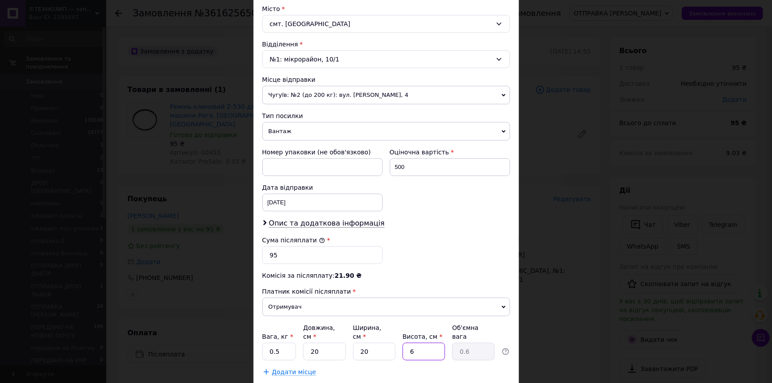
type input "0.5"
type input "5"
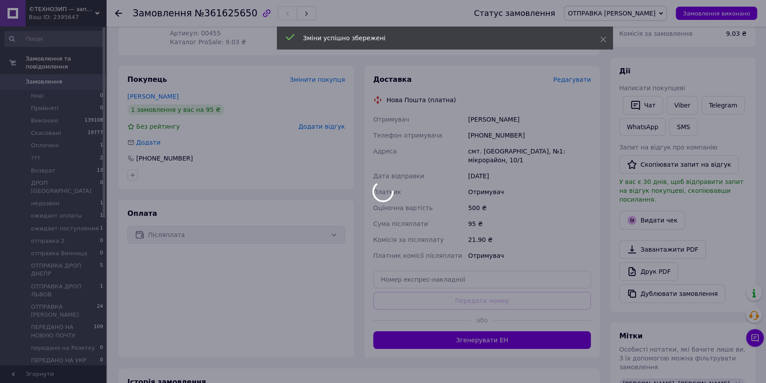
scroll to position [120, 0]
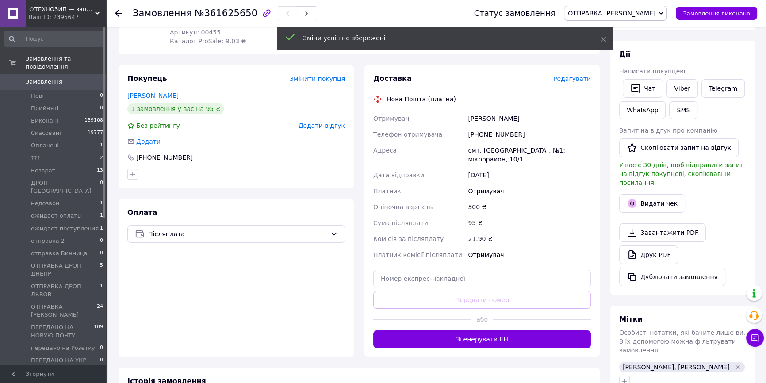
click at [510, 330] on button "Згенерувати ЕН" at bounding box center [482, 339] width 218 height 18
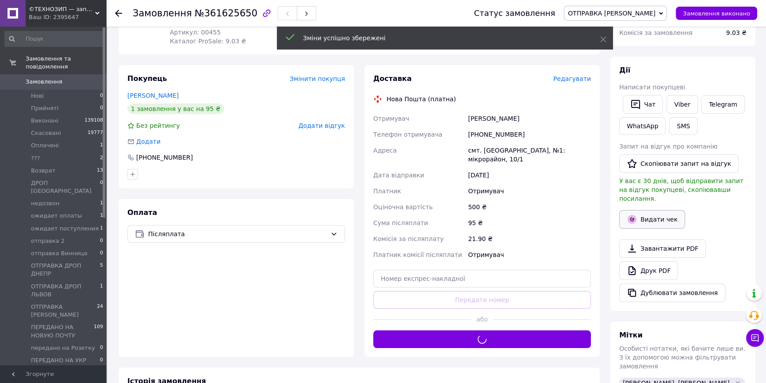
click at [644, 210] on button "Видати чек" at bounding box center [652, 219] width 66 height 19
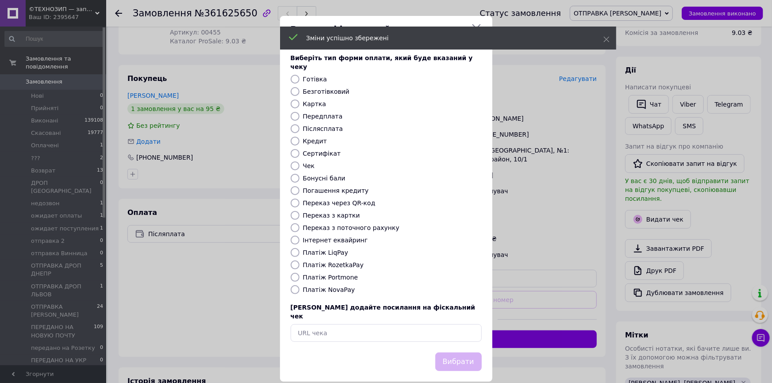
click at [319, 286] on label "Платіж NovaPay" at bounding box center [329, 289] width 52 height 7
click at [300, 285] on input "Платіж NovaPay" at bounding box center [295, 289] width 9 height 9
radio input "true"
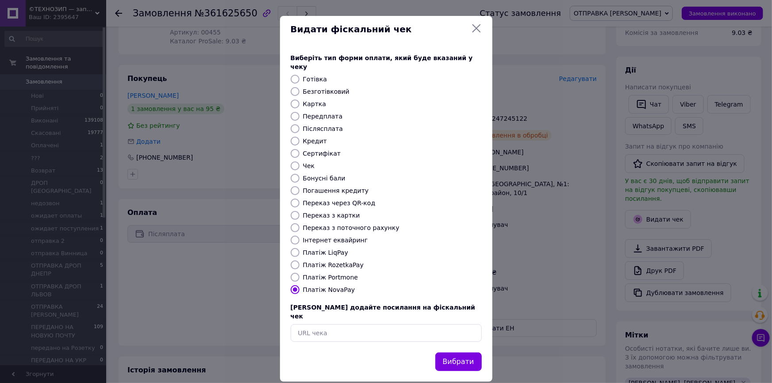
click at [466, 353] on button "Вибрати" at bounding box center [458, 362] width 46 height 19
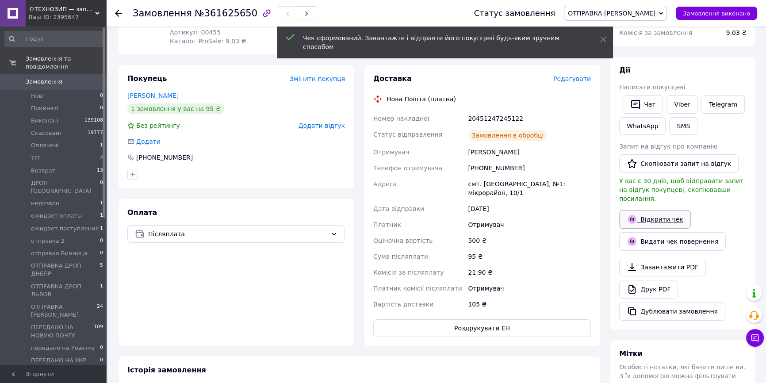
click at [666, 210] on link "Відкрити чек" at bounding box center [655, 219] width 72 height 19
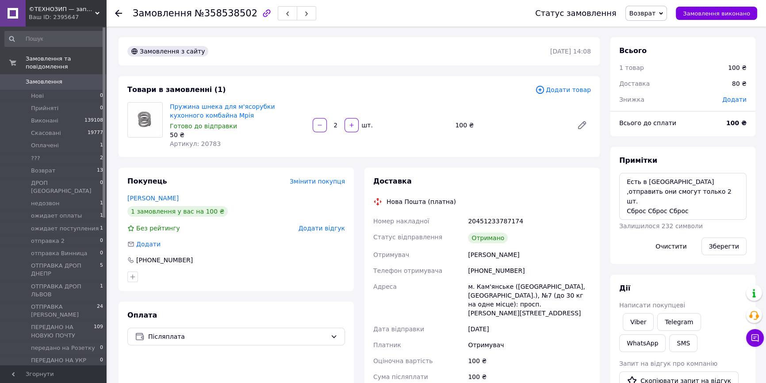
click at [179, 16] on span "Замовлення" at bounding box center [162, 13] width 59 height 11
copy h1 "Замовлення №358538502"
click at [203, 142] on span "Артикул: 20783" at bounding box center [195, 143] width 51 height 7
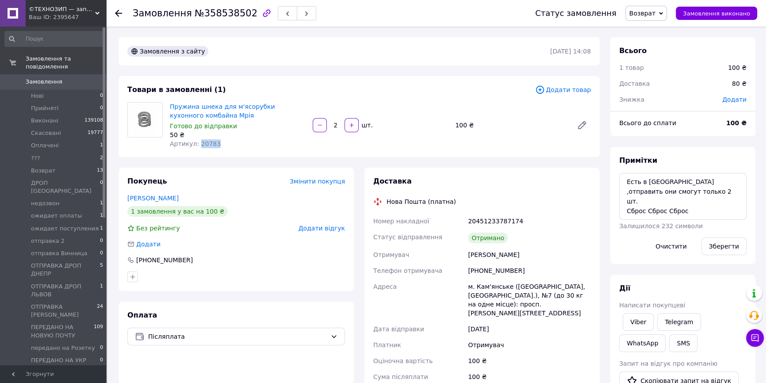
click at [203, 142] on span "Артикул: 20783" at bounding box center [195, 143] width 51 height 7
copy span "20783"
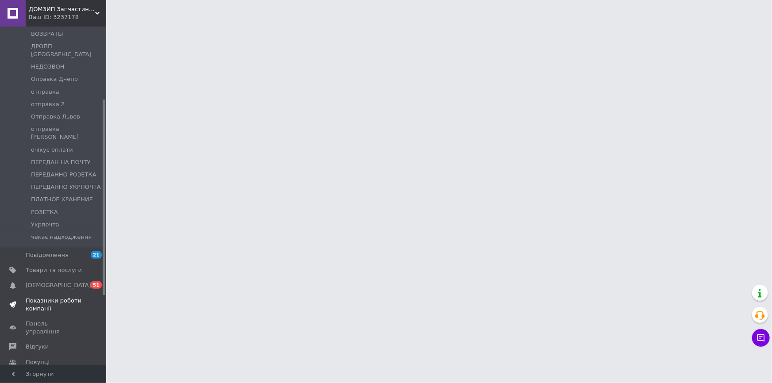
scroll to position [161, 0]
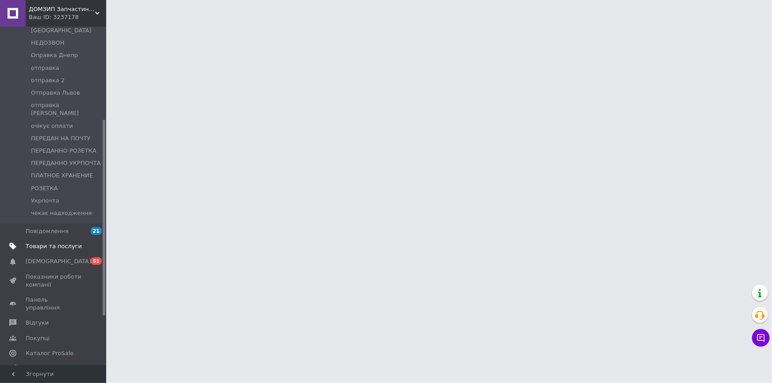
click at [51, 242] on span "Товари та послуги" at bounding box center [54, 246] width 56 height 8
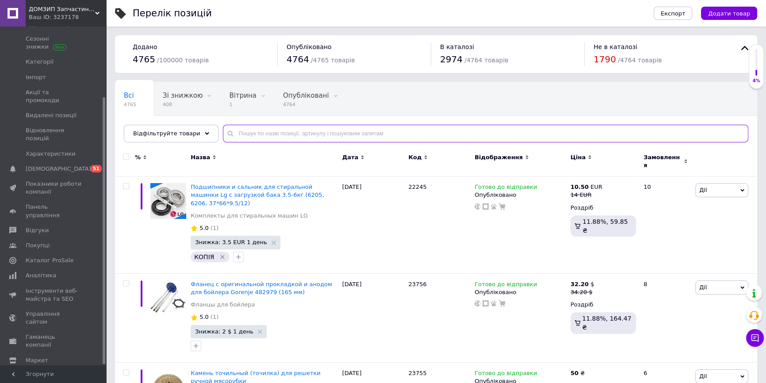
click at [268, 128] on input "text" at bounding box center [486, 134] width 526 height 18
paste input "02.13.004"
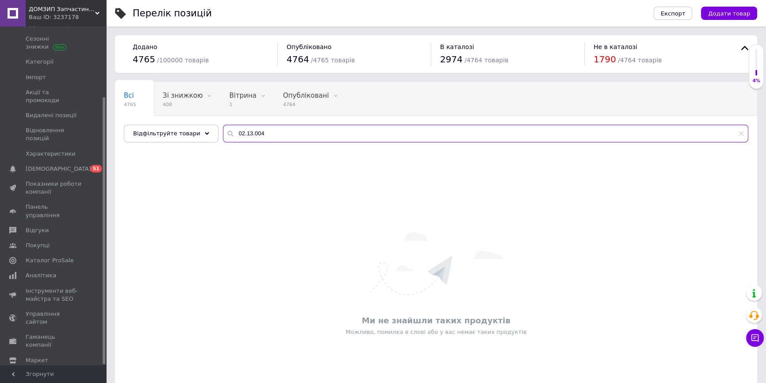
click at [248, 130] on input "02.13.004" at bounding box center [486, 134] width 526 height 18
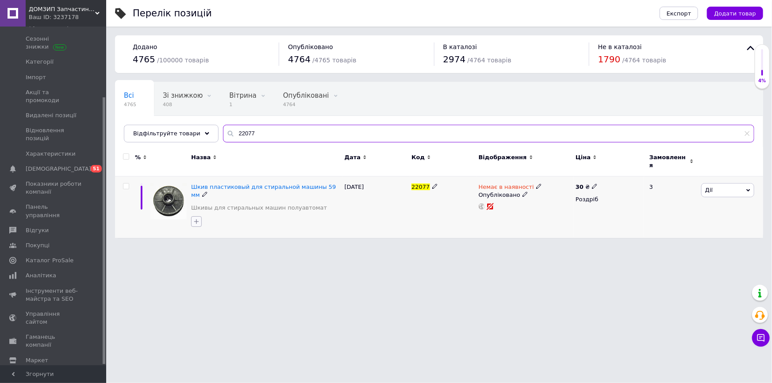
type input "22077"
click at [196, 218] on icon "button" at bounding box center [196, 221] width 7 height 7
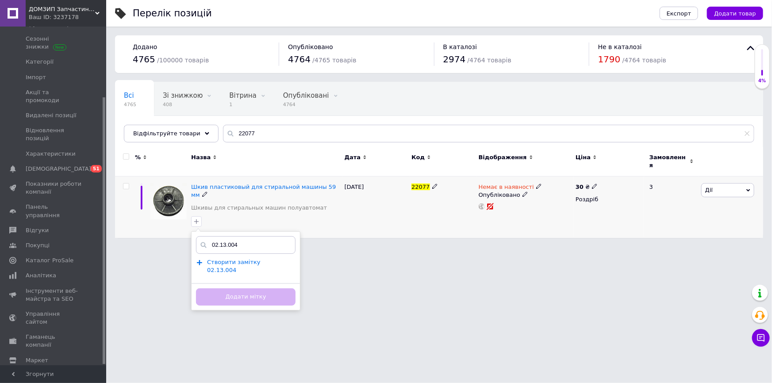
type input "02.13.004"
click at [253, 259] on span "Створити замiтку 02.13.004" at bounding box center [234, 266] width 54 height 15
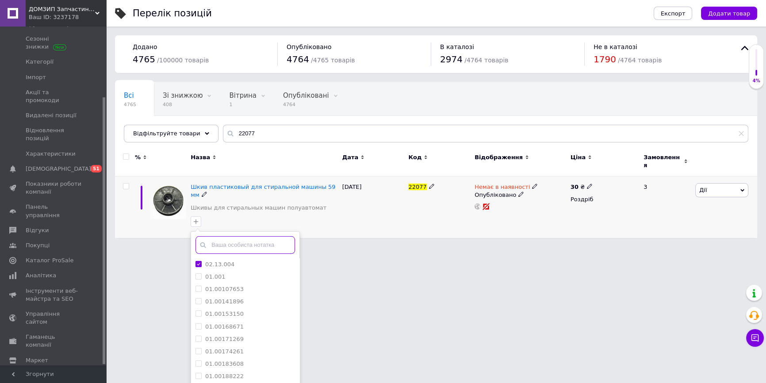
click at [246, 236] on input "text" at bounding box center [246, 245] width 100 height 18
type input "ре"
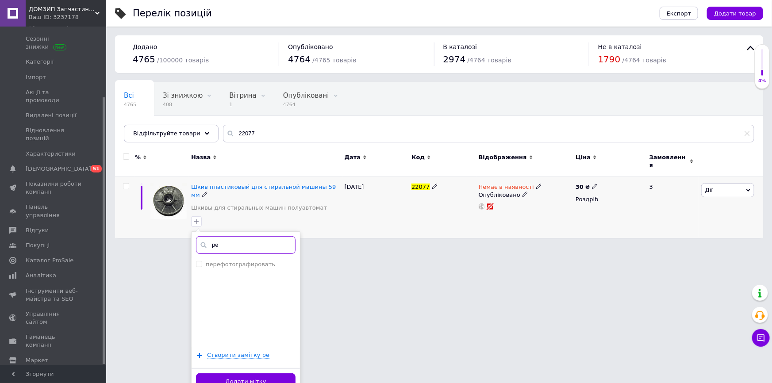
click at [246, 236] on input "ре" at bounding box center [246, 245] width 100 height 18
click at [235, 236] on input "text" at bounding box center [246, 245] width 100 height 18
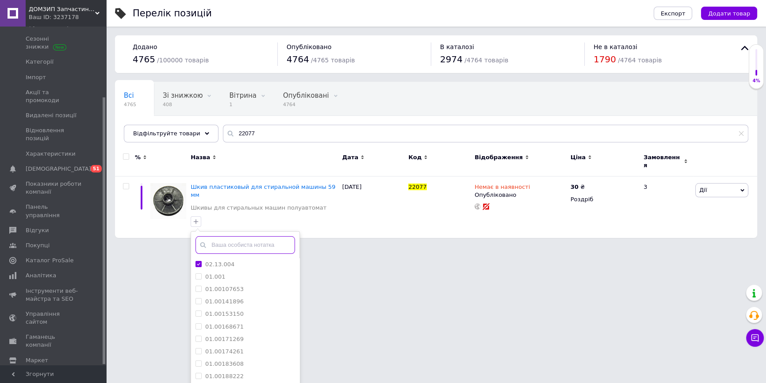
scroll to position [23, 0]
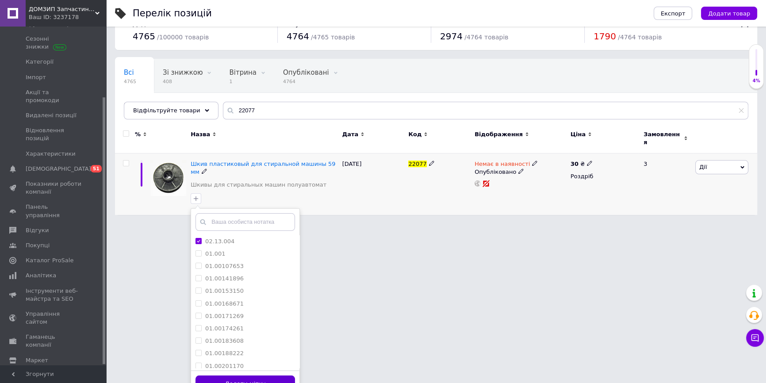
click at [272, 376] on button "Додати мітку" at bounding box center [246, 384] width 100 height 17
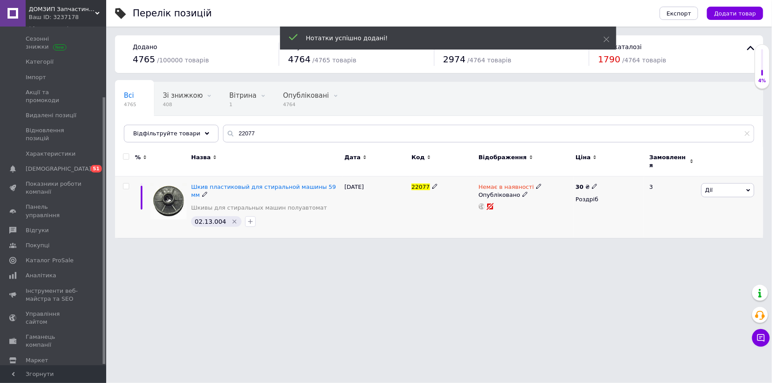
click at [575, 178] on div "30 ₴ Роздріб" at bounding box center [608, 207] width 71 height 61
click at [587, 183] on div "30 ₴" at bounding box center [587, 187] width 22 height 8
click at [620, 168] on input "30" at bounding box center [636, 177] width 67 height 18
type input "95"
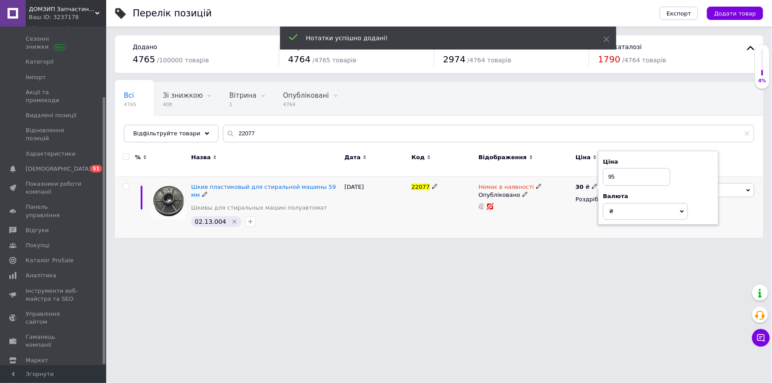
click at [509, 184] on span "Немає в наявності" at bounding box center [506, 188] width 55 height 9
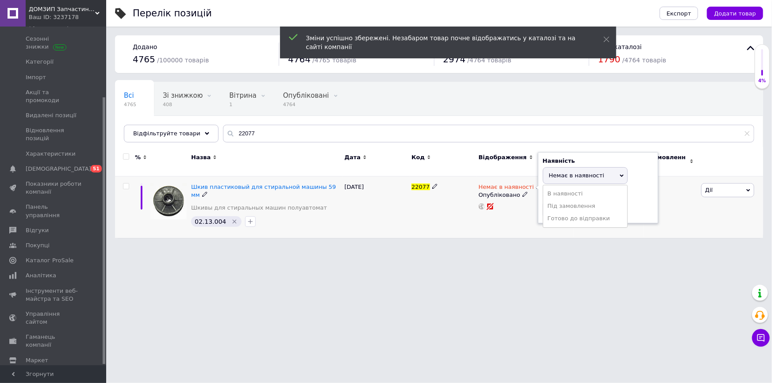
click at [546, 212] on li "Готово до відправки" at bounding box center [585, 218] width 84 height 12
click at [495, 247] on html "ДОМЗИП Запчастини для побутової техніки в Харкові і з доставкою по всїй Україні…" at bounding box center [386, 123] width 772 height 247
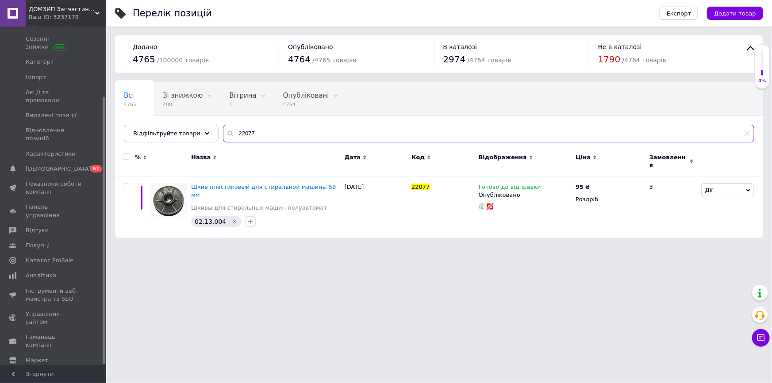
click at [250, 133] on input "22077" at bounding box center [488, 134] width 531 height 18
paste input "0048"
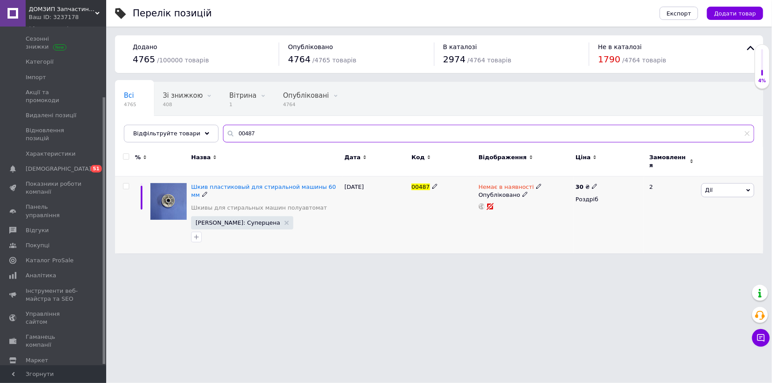
type input "00487"
click at [583, 183] on div "30 ₴" at bounding box center [587, 187] width 22 height 8
click at [619, 174] on input "30" at bounding box center [636, 177] width 67 height 18
click at [618, 173] on input "30" at bounding box center [636, 177] width 67 height 18
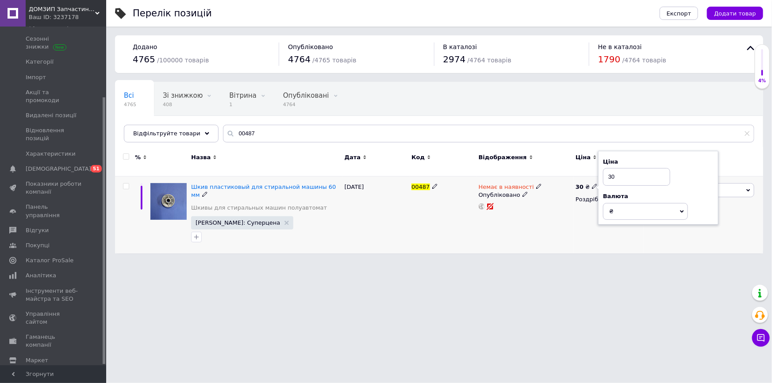
click at [618, 173] on input "30" at bounding box center [636, 177] width 67 height 18
type input "95"
click at [511, 186] on span "Немає в наявності" at bounding box center [506, 188] width 55 height 9
click at [557, 212] on li "Готово до відправки" at bounding box center [585, 218] width 84 height 12
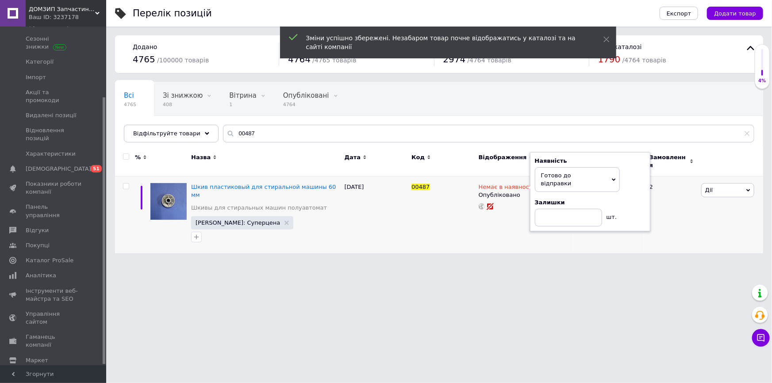
click at [396, 243] on div "Перелік позицій Експорт Додати товар Додано 4765 / 100000 товарів Опубліковано …" at bounding box center [439, 131] width 666 height 262
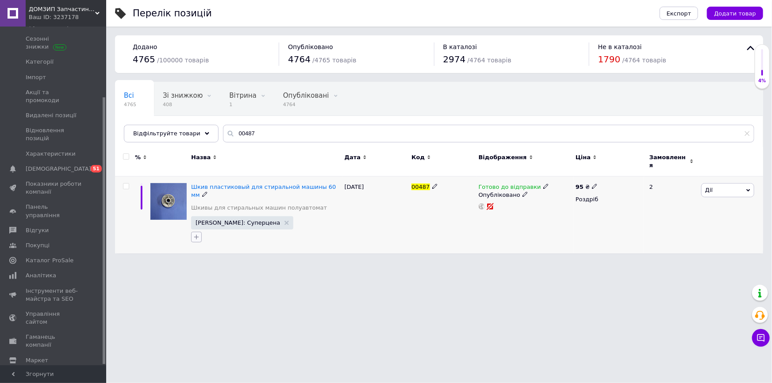
click at [197, 234] on icon "button" at bounding box center [196, 237] width 7 height 7
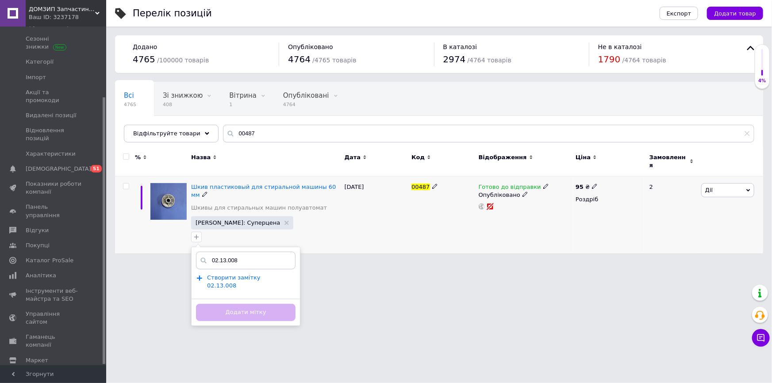
type input "02.13.008"
click at [261, 274] on span "Створити замiтку 02.13.008" at bounding box center [234, 281] width 54 height 15
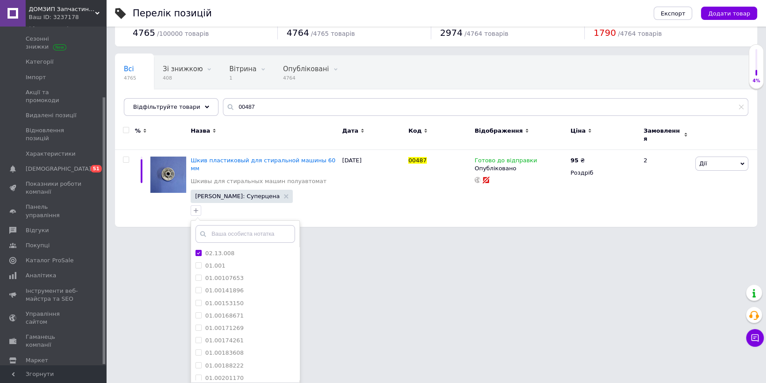
scroll to position [39, 0]
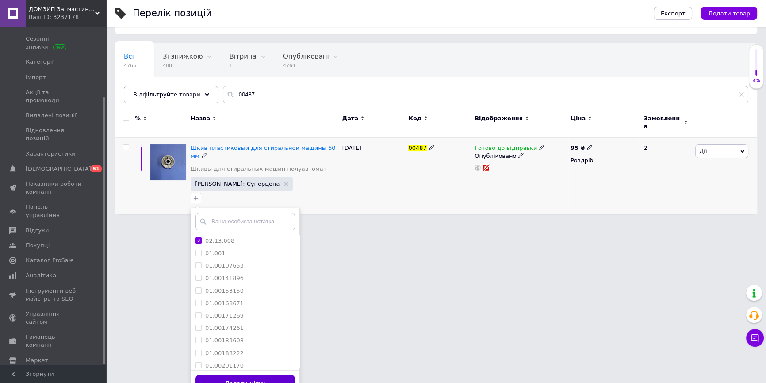
click at [285, 375] on button "Додати мітку" at bounding box center [246, 383] width 100 height 17
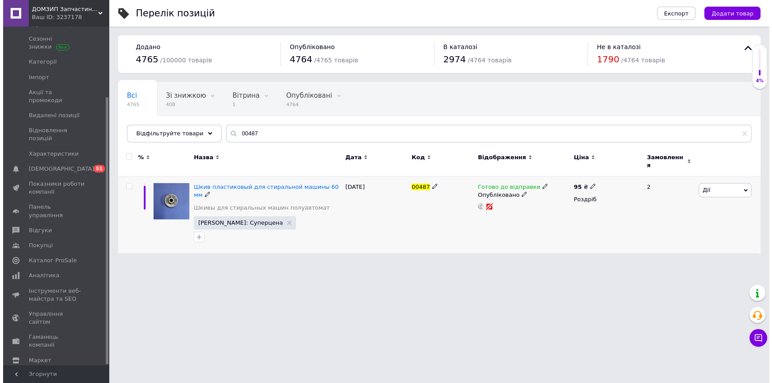
scroll to position [0, 0]
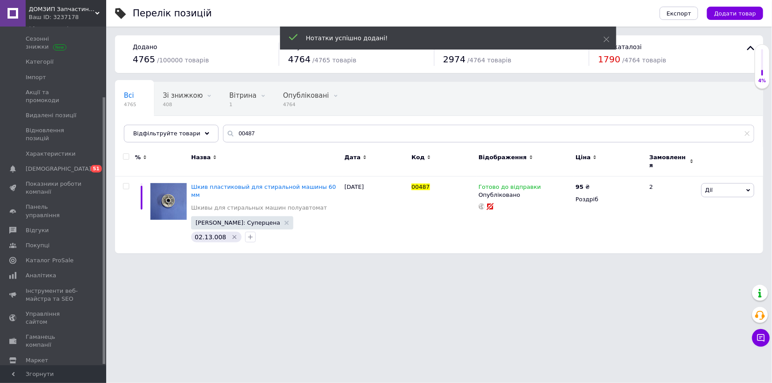
click at [42, 3] on div "ДОМЗИП Запчастини для побутової техніки в Харкові і з доставкою по всїй Україні…" at bounding box center [66, 13] width 81 height 27
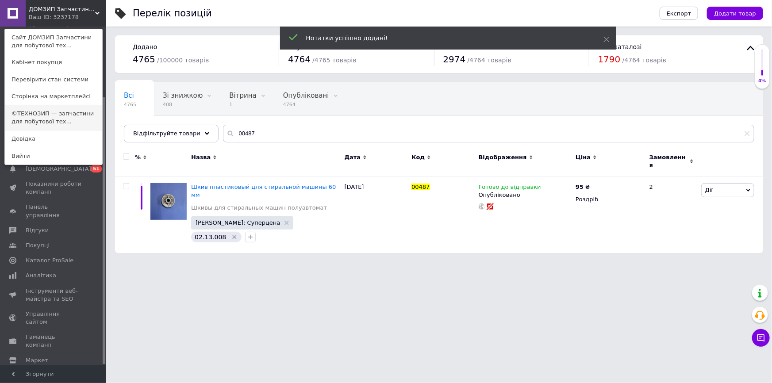
click at [53, 110] on link "©ТЕХНОЗИП — запчастини для побутової тех..." at bounding box center [53, 117] width 97 height 25
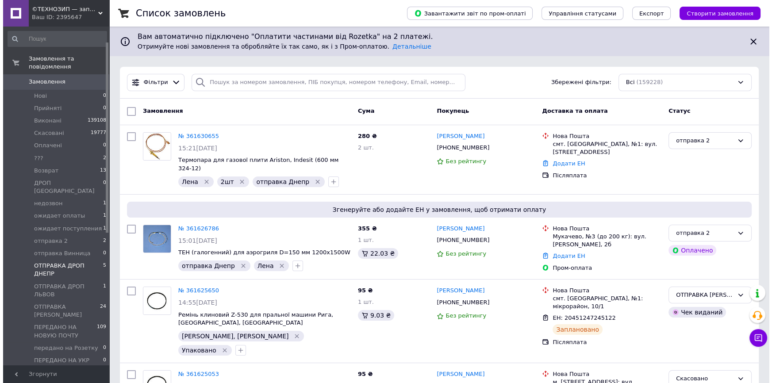
scroll to position [161, 0]
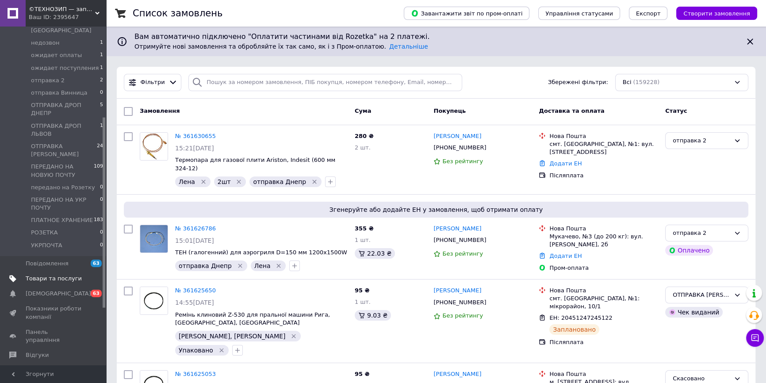
click at [57, 275] on span "Товари та послуги" at bounding box center [54, 279] width 56 height 8
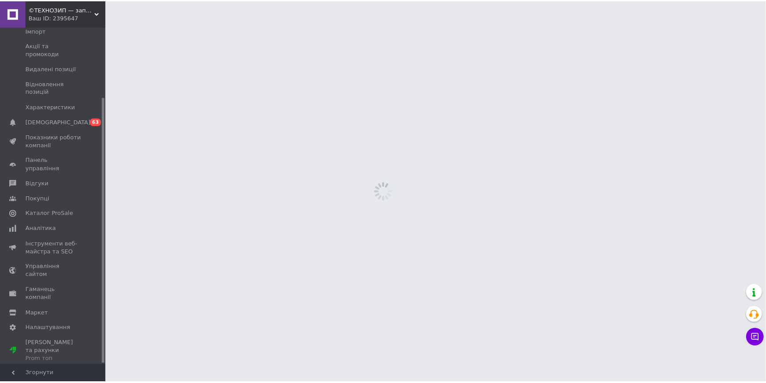
scroll to position [88, 0]
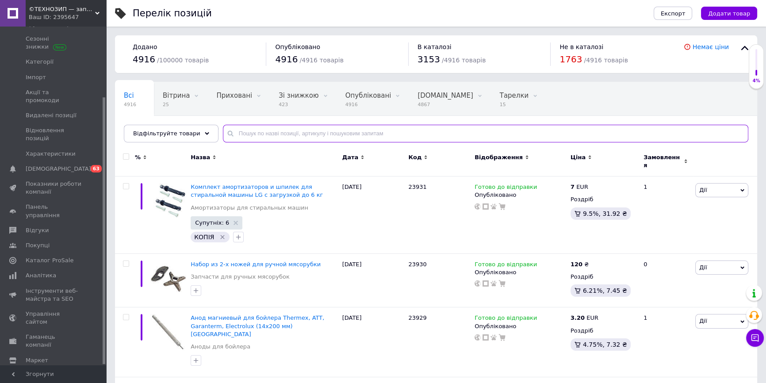
click at [329, 132] on input "text" at bounding box center [486, 134] width 526 height 18
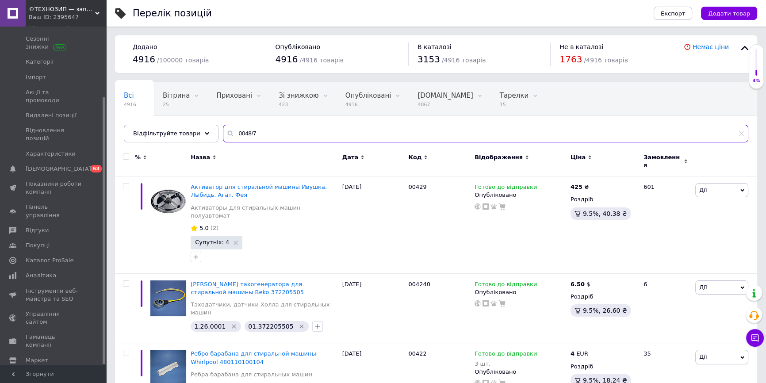
click at [240, 133] on input "0048/7" at bounding box center [486, 134] width 526 height 18
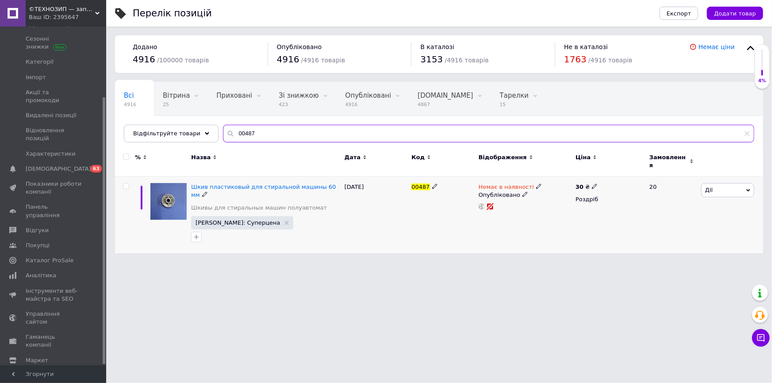
type input "00487"
drag, startPoint x: 583, startPoint y: 179, endPoint x: 592, endPoint y: 180, distance: 8.9
click at [583, 183] on div "30 ₴" at bounding box center [587, 187] width 22 height 8
click at [616, 176] on input "30" at bounding box center [636, 177] width 67 height 18
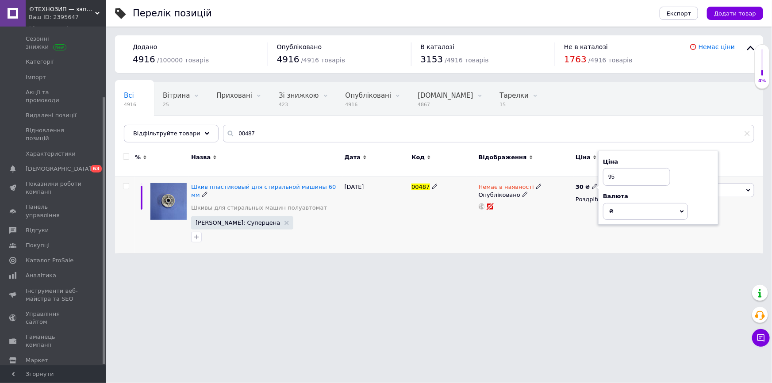
type input "95"
click at [493, 177] on div "Немає в наявності Опубліковано" at bounding box center [524, 215] width 97 height 77
click at [495, 185] on span "Немає в наявності" at bounding box center [506, 188] width 55 height 9
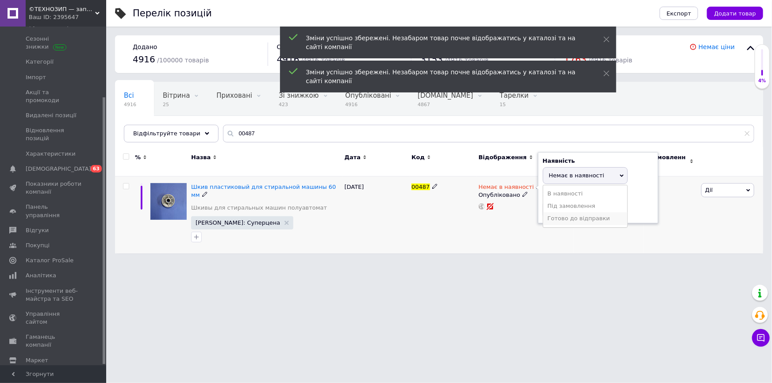
click at [557, 212] on li "Готово до відправки" at bounding box center [585, 218] width 84 height 12
click at [563, 210] on input at bounding box center [576, 218] width 67 height 18
type input "10"
click at [196, 235] on icon "button" at bounding box center [196, 237] width 5 height 5
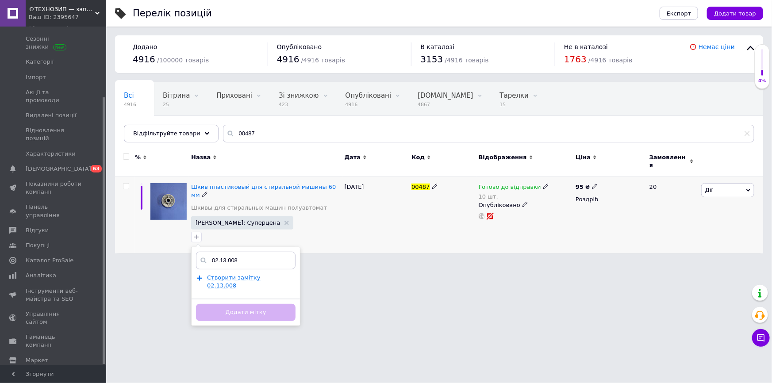
click at [246, 252] on input "02.13.008" at bounding box center [246, 261] width 100 height 18
type input "02.13.008"
click at [248, 274] on span "Створити замiтку 02.13.008" at bounding box center [234, 281] width 54 height 15
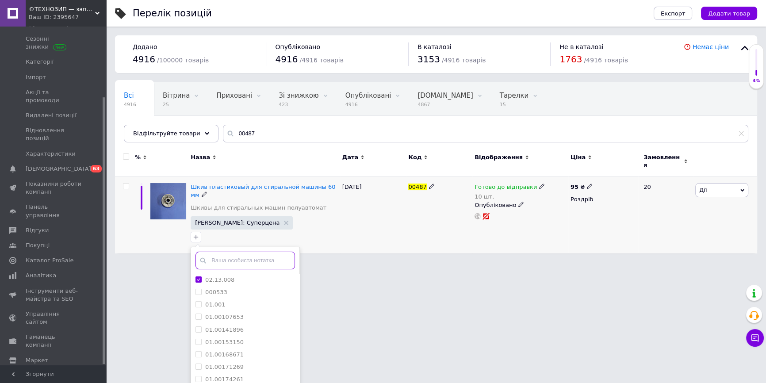
click at [247, 252] on input "text" at bounding box center [246, 261] width 100 height 18
type input "пер"
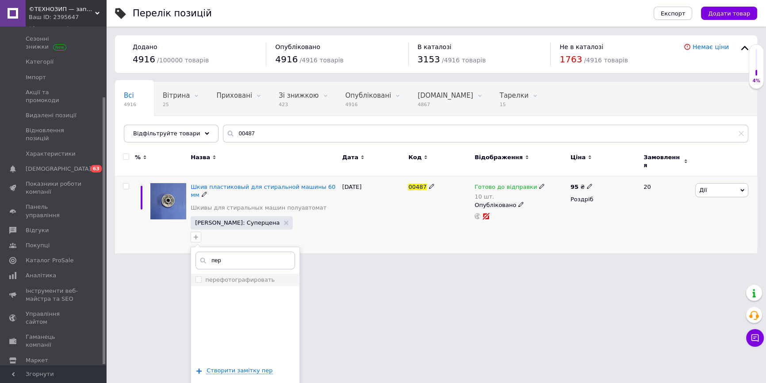
click at [250, 277] on label "перефотографировать" at bounding box center [239, 280] width 69 height 7
checkbox input "true"
click at [250, 252] on input "пер" at bounding box center [246, 261] width 100 height 18
type input "ре"
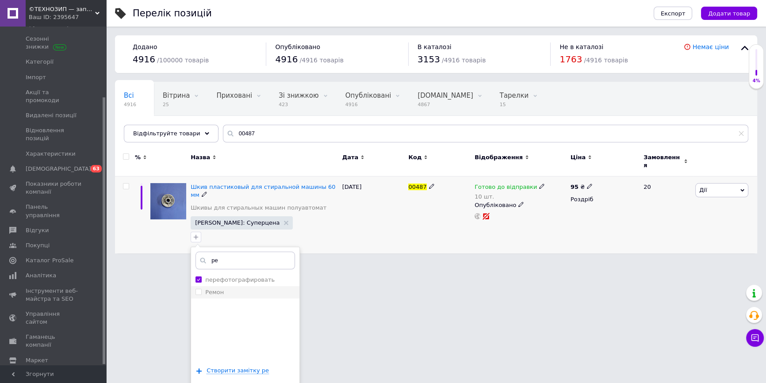
click at [236, 288] on div "Ремон" at bounding box center [246, 292] width 100 height 8
checkbox input "true"
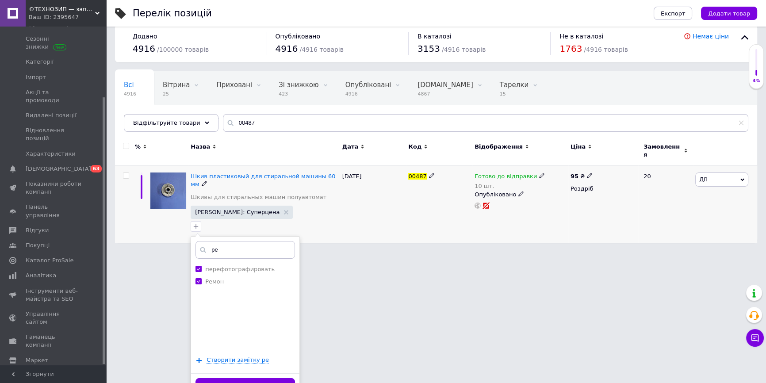
scroll to position [13, 0]
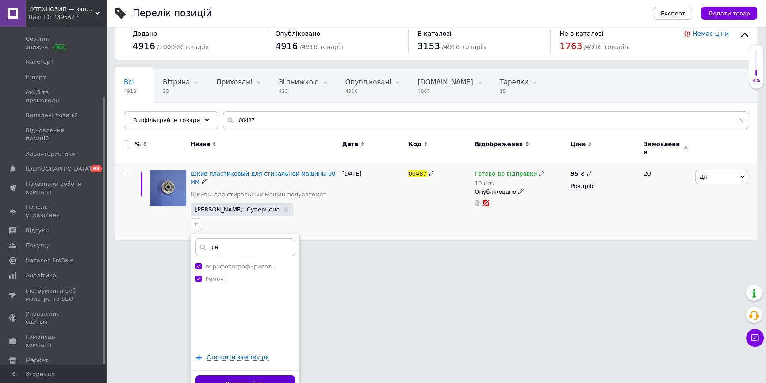
click at [261, 376] on button "Додати мітку" at bounding box center [246, 384] width 100 height 17
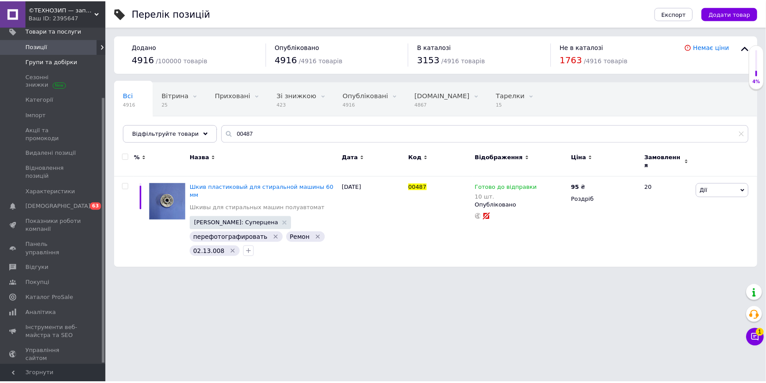
scroll to position [0, 0]
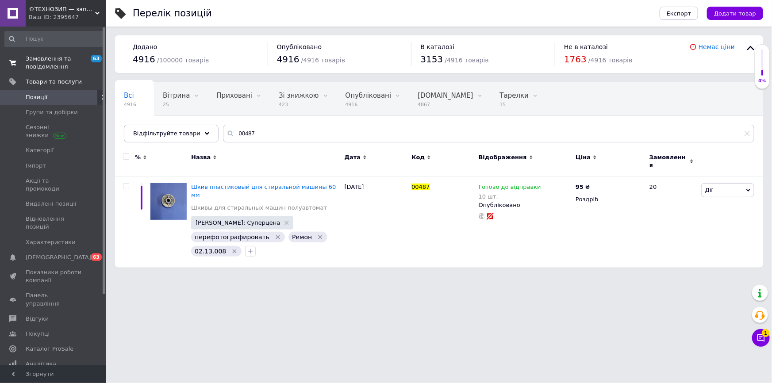
click at [50, 64] on span "Замовлення та повідомлення" at bounding box center [54, 63] width 56 height 16
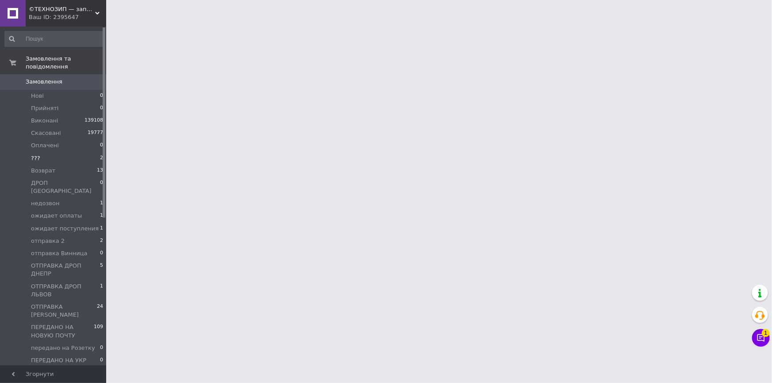
click at [81, 152] on li "??? 2" at bounding box center [54, 158] width 108 height 12
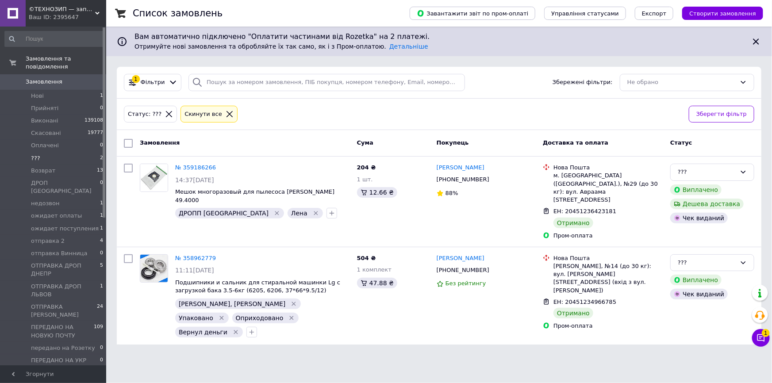
click at [69, 152] on li "??? 2" at bounding box center [54, 158] width 108 height 12
click at [71, 165] on li "Возврат 13" at bounding box center [54, 171] width 108 height 12
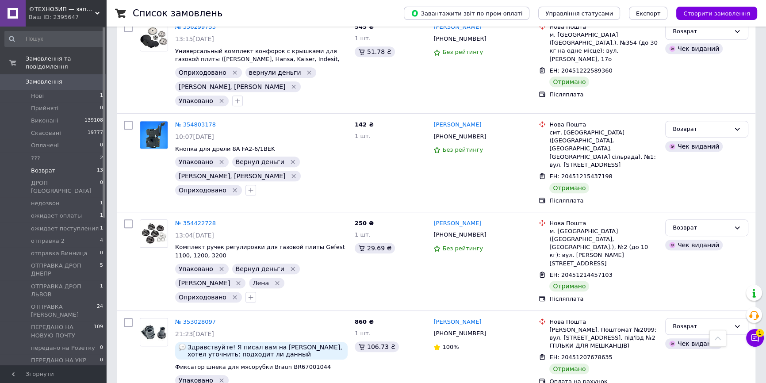
scroll to position [603, 0]
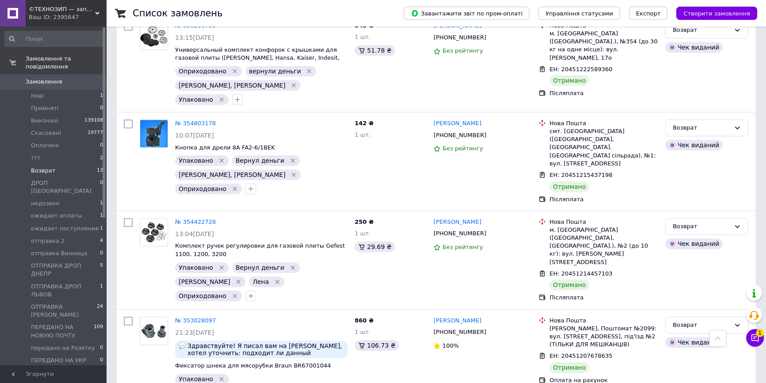
click at [68, 15] on div "Ваш ID: 2395647" at bounding box center [67, 17] width 77 height 8
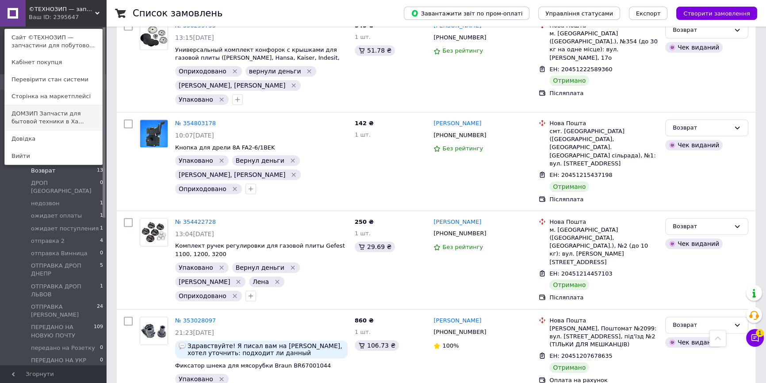
click at [48, 119] on link "ДОМЗИП Запчасти для бытовой техники в Ха..." at bounding box center [53, 117] width 97 height 25
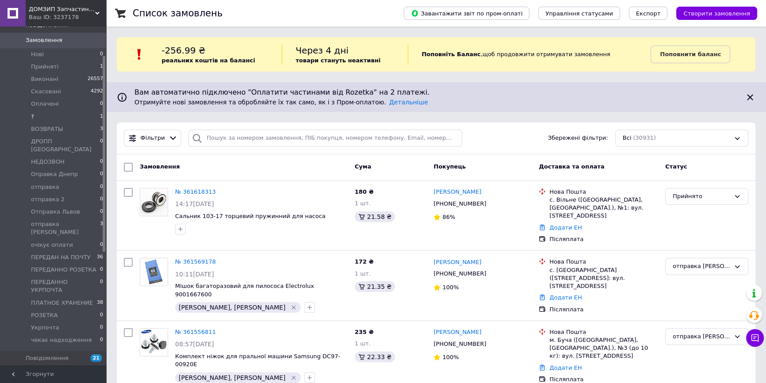
scroll to position [40, 0]
click at [63, 112] on li "? 1" at bounding box center [54, 118] width 108 height 12
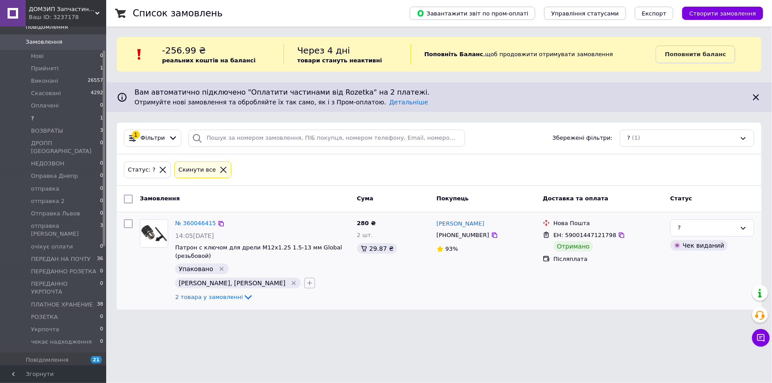
click at [306, 280] on icon "button" at bounding box center [309, 283] width 7 height 7
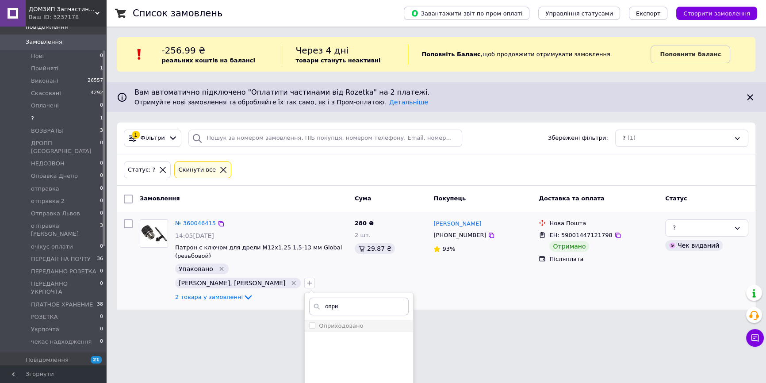
type input "опри"
click at [319, 323] on label "Оприходовано" at bounding box center [341, 326] width 44 height 7
checkbox input "true"
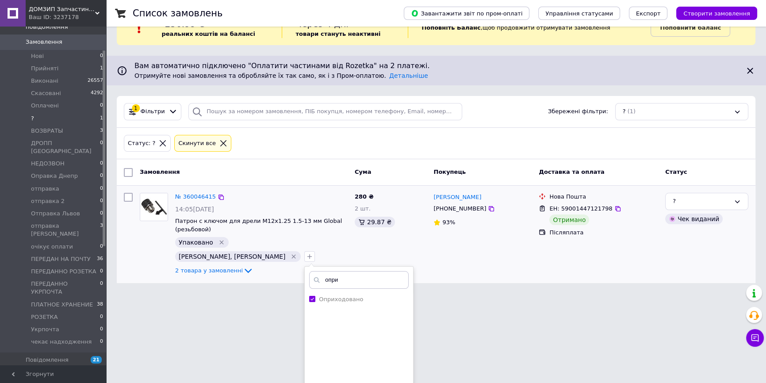
scroll to position [59, 0]
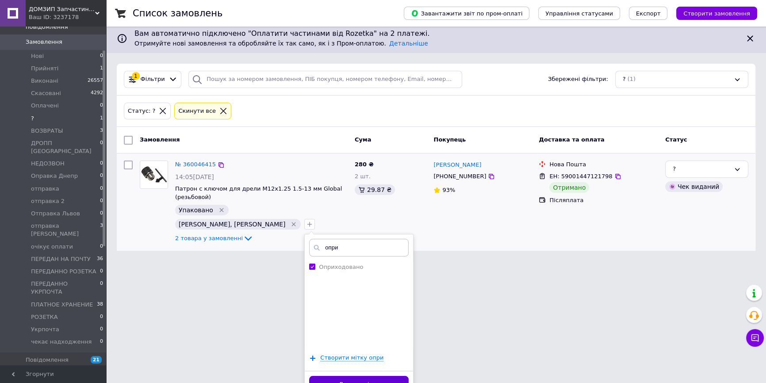
click at [358, 376] on button "Додати мітку" at bounding box center [359, 384] width 100 height 17
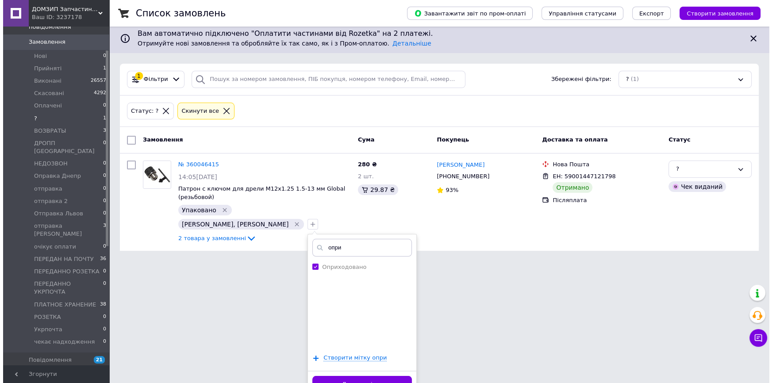
scroll to position [0, 0]
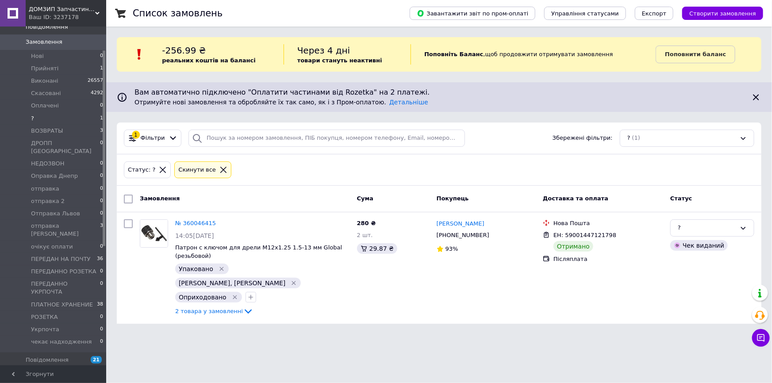
click at [48, 13] on span "ДОМЗИП Запчастини для побутової техніки в Харкові і з доставкою по всїй Україні" at bounding box center [62, 9] width 66 height 8
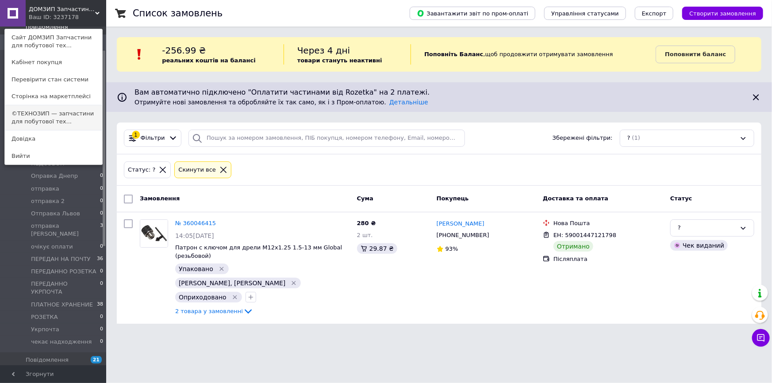
click at [48, 118] on link "©ТЕХНОЗИП — запчастини для побутової тех..." at bounding box center [53, 117] width 97 height 25
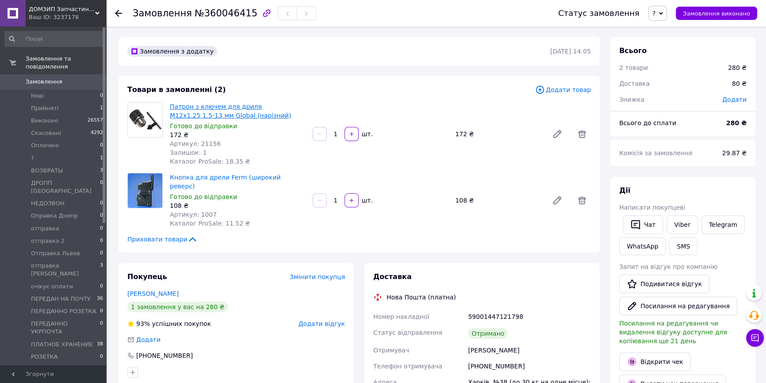
click at [210, 107] on link "Патрон з ключем для дриля М12х1.25 1.5-13 мм Global (нарізний)" at bounding box center [230, 111] width 121 height 16
click at [159, 14] on span "Замовлення" at bounding box center [162, 13] width 59 height 11
copy h1 "Замовлення №360046415"
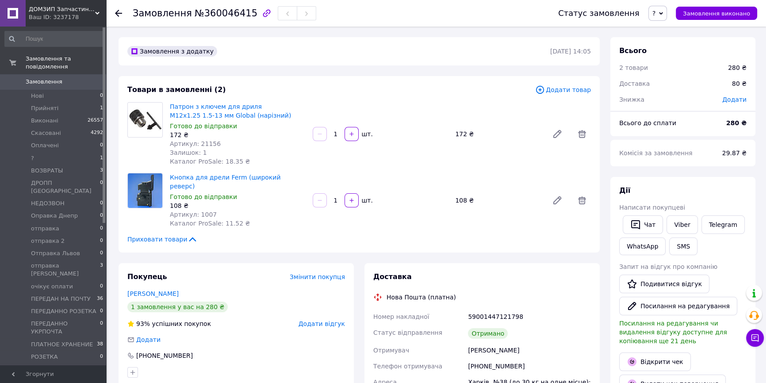
click at [206, 141] on span "Артикул: 21156" at bounding box center [195, 143] width 51 height 7
copy span "21156"
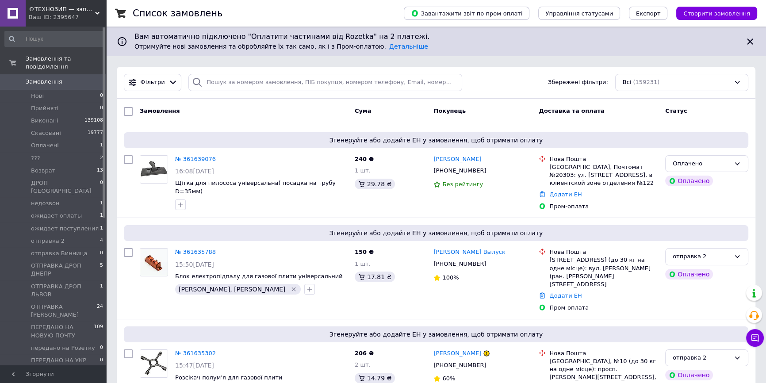
click at [73, 377] on span "ПЛАТНОЕ ХРАНЕНИЕ" at bounding box center [62, 381] width 62 height 8
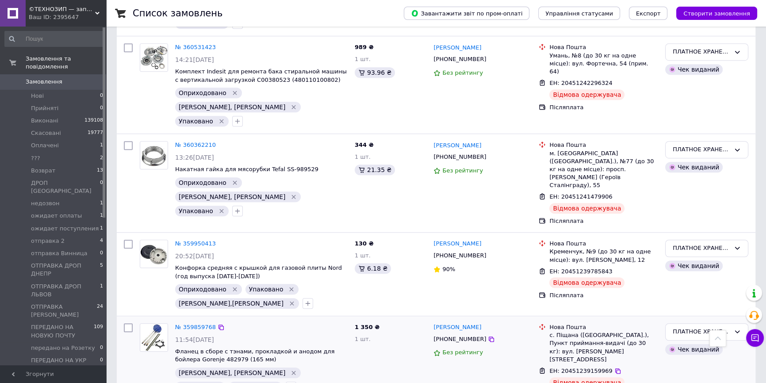
scroll to position [724, 0]
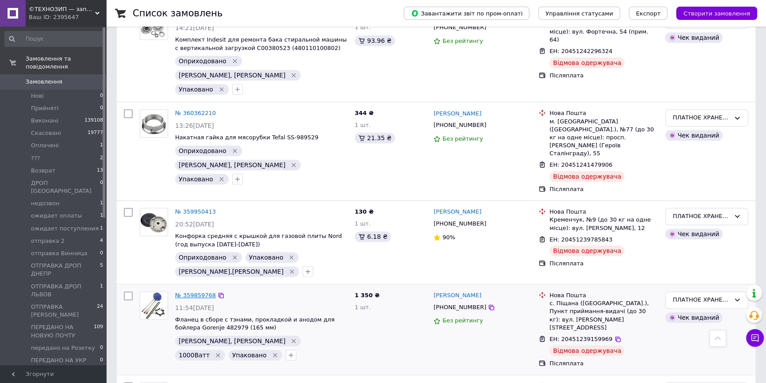
drag, startPoint x: 201, startPoint y: 221, endPoint x: 191, endPoint y: 217, distance: 10.7
click at [296, 350] on button "button" at bounding box center [291, 355] width 11 height 11
type input "опри"
checkbox input "true"
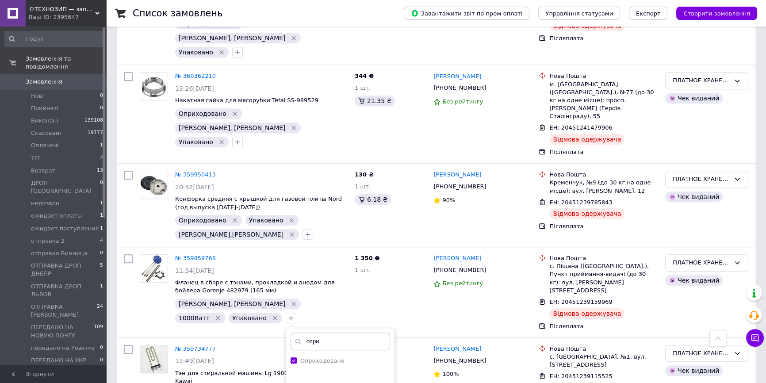
scroll to position [804, 0]
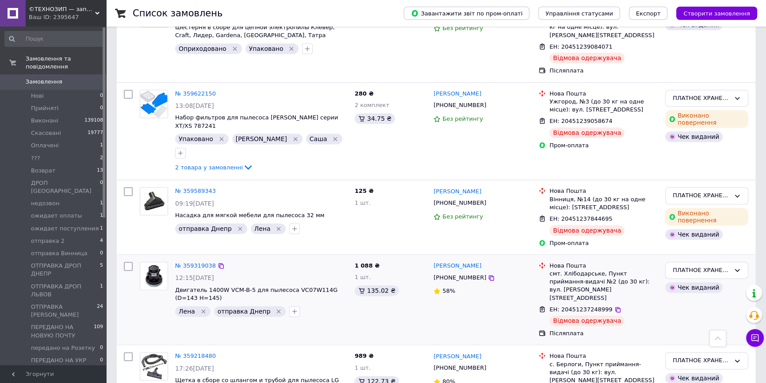
scroll to position [1287, 0]
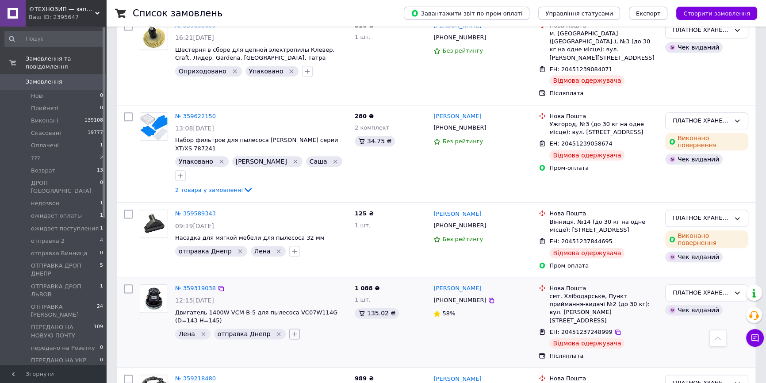
click at [289, 329] on button "button" at bounding box center [294, 334] width 11 height 11
type input "опри"
click at [301, 371] on li "Оприходовано" at bounding box center [344, 377] width 108 height 12
checkbox input "true"
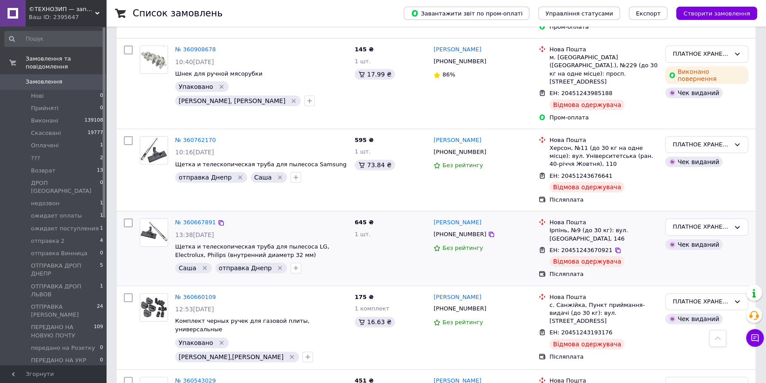
scroll to position [241, 0]
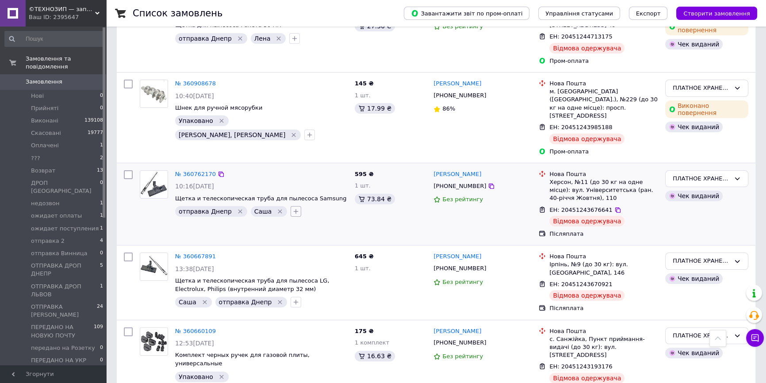
click at [294, 209] on icon "button" at bounding box center [296, 211] width 5 height 5
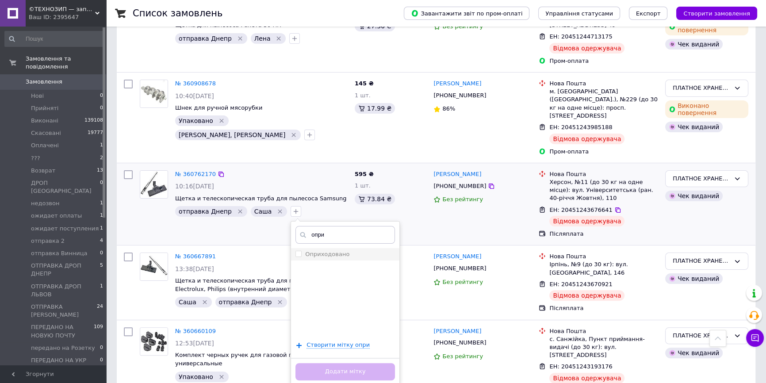
type input "опри"
click at [307, 251] on label "Оприходовано" at bounding box center [327, 254] width 44 height 7
checkbox input "true"
drag, startPoint x: 326, startPoint y: 350, endPoint x: 229, endPoint y: 50, distance: 314.2
click at [326, 363] on button "Додати мітку" at bounding box center [346, 371] width 100 height 17
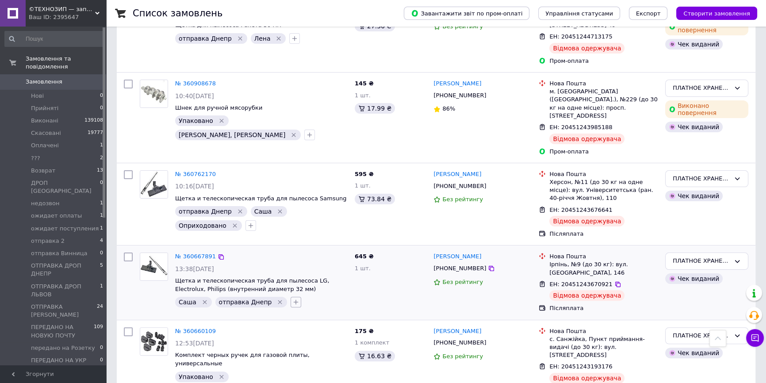
click at [294, 300] on icon "button" at bounding box center [296, 302] width 5 height 5
type input "опр"
click at [311, 351] on li "Оприходовано" at bounding box center [345, 357] width 108 height 12
checkbox input "true"
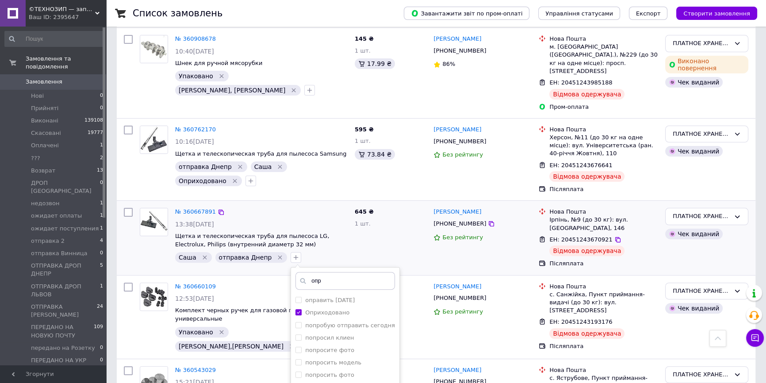
scroll to position [362, 0]
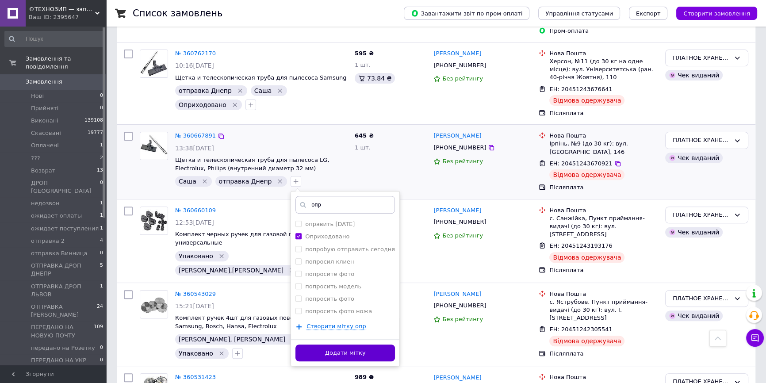
click at [349, 345] on button "Додати мітку" at bounding box center [346, 353] width 100 height 17
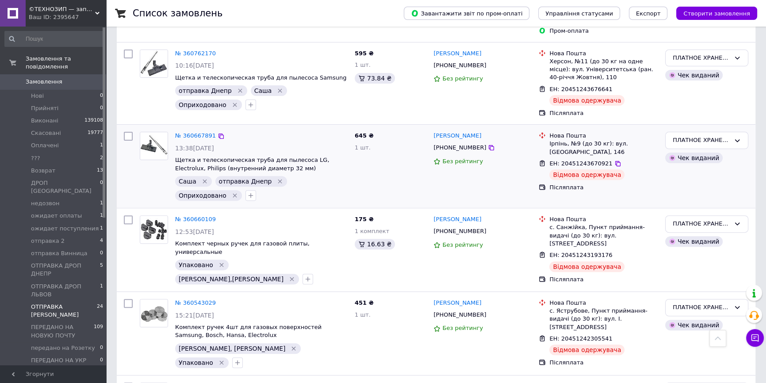
click at [77, 303] on span "ОТПРАВКА [PERSON_NAME]" at bounding box center [64, 311] width 66 height 16
click at [59, 237] on span "отправка 2" at bounding box center [48, 241] width 34 height 8
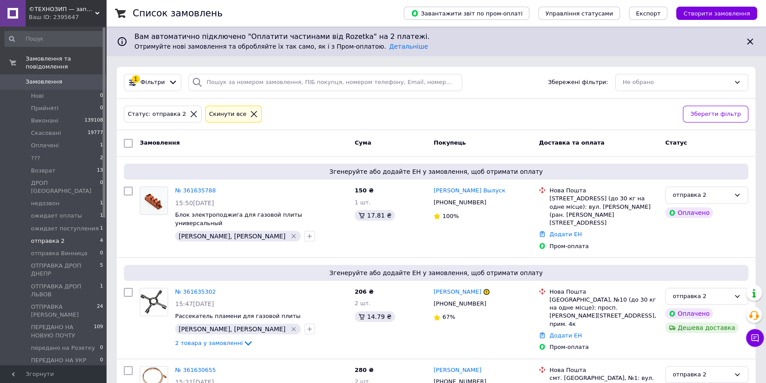
click at [61, 235] on li "отправка 2 4" at bounding box center [54, 241] width 108 height 12
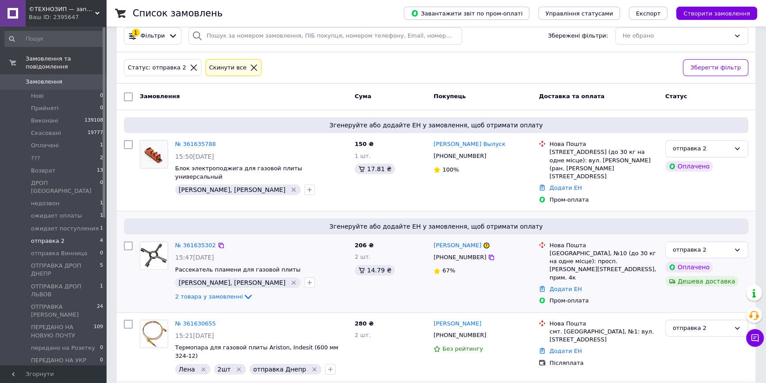
scroll to position [120, 0]
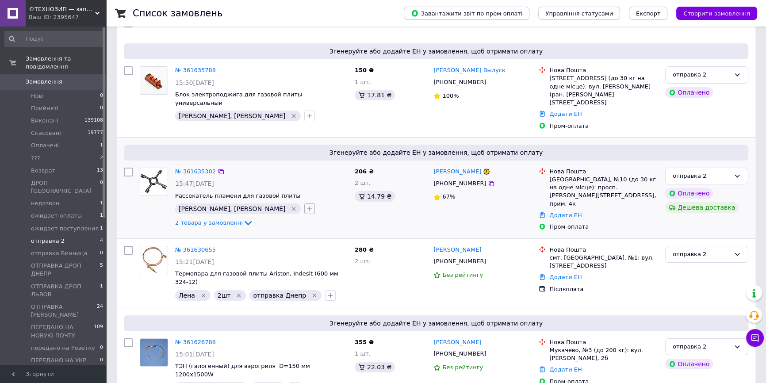
click at [306, 205] on icon "button" at bounding box center [309, 208] width 7 height 7
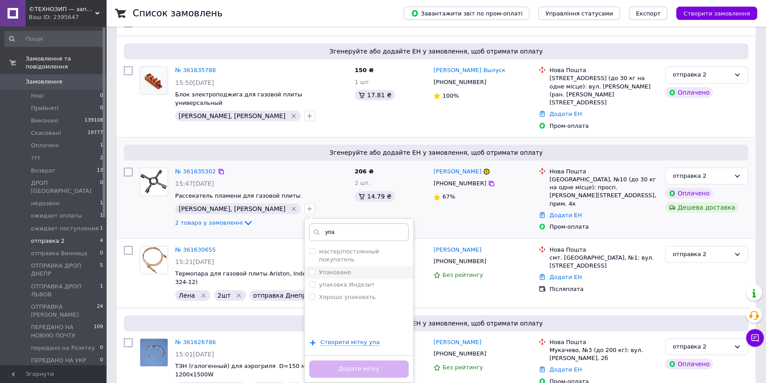
type input "упа"
click at [319, 269] on label "Упаковано" at bounding box center [335, 272] width 32 height 7
checkbox input "true"
click at [309, 361] on button "Додати мітку" at bounding box center [359, 369] width 100 height 17
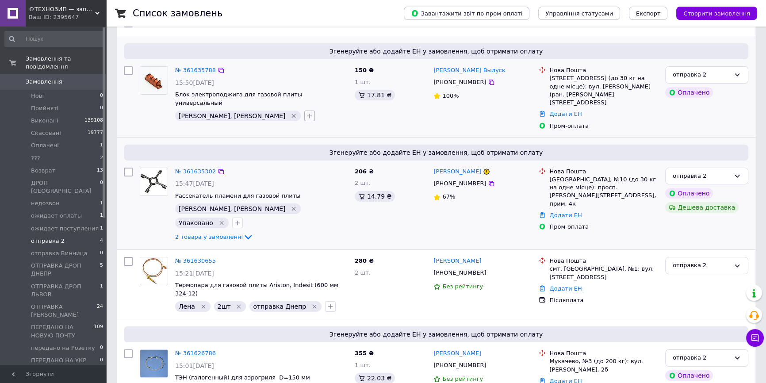
click at [306, 112] on icon "button" at bounding box center [309, 115] width 7 height 7
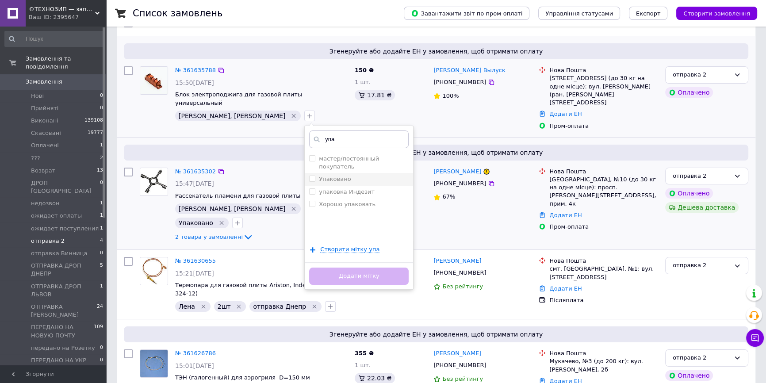
type input "упа"
click at [319, 176] on label "Упаковано" at bounding box center [335, 179] width 32 height 7
checkbox input "true"
click at [309, 268] on button "Додати мітку" at bounding box center [359, 276] width 100 height 17
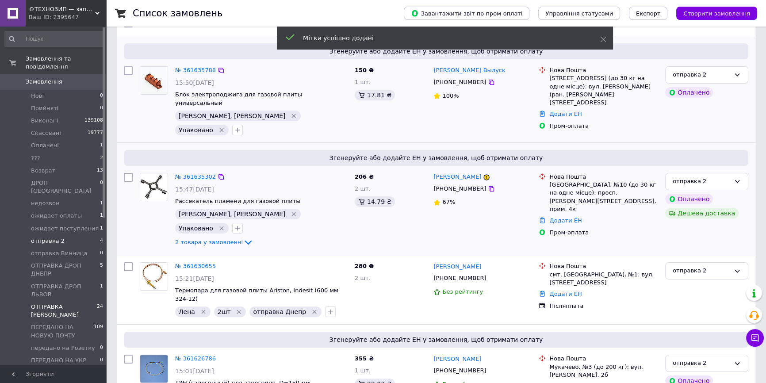
click at [78, 303] on span "ОТПРАВКА [PERSON_NAME]" at bounding box center [64, 311] width 66 height 16
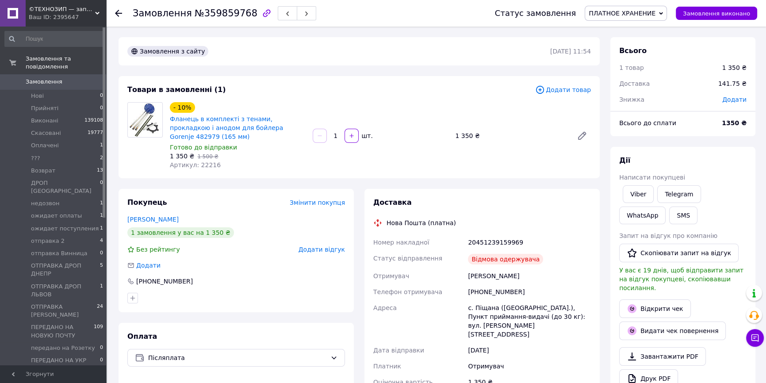
scroll to position [85, 0]
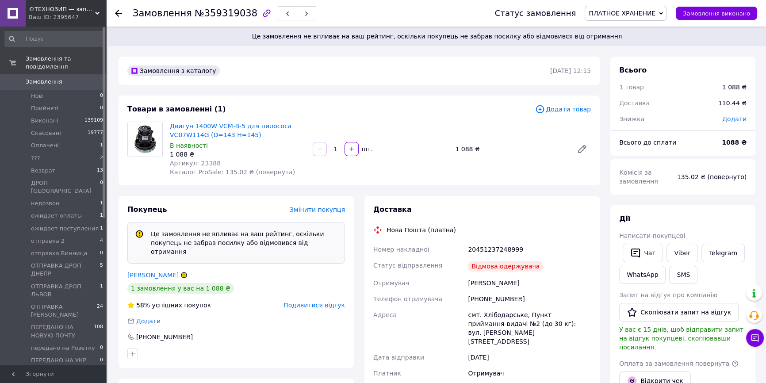
scroll to position [93, 0]
click at [204, 160] on span "Артикул: 23388" at bounding box center [195, 163] width 51 height 7
copy span "23388"
click at [239, 126] on link "Двигун 1400W VCM-B-5 для пилососа VC07W114G (D=143 H=145)" at bounding box center [231, 131] width 122 height 16
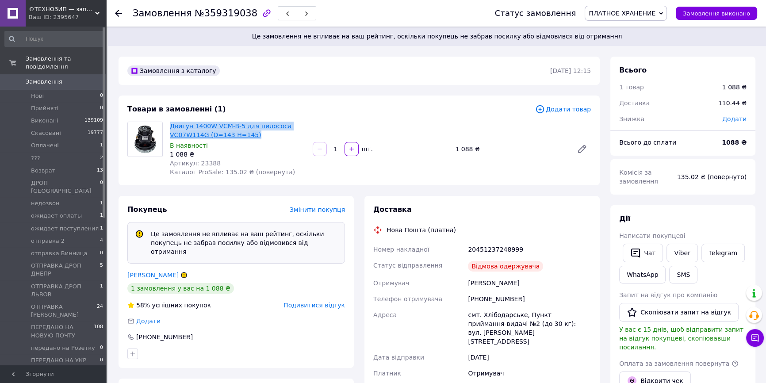
drag, startPoint x: 251, startPoint y: 133, endPoint x: 170, endPoint y: 128, distance: 81.1
click at [170, 128] on span "Двигун 1400W VCM-B-5 для пилососа VC07W114G (D=143 H=145)" at bounding box center [238, 131] width 136 height 18
copy link "Двигун 1400W VCM-B-5 для пилососа VC07W114G (D=143 H=145)"
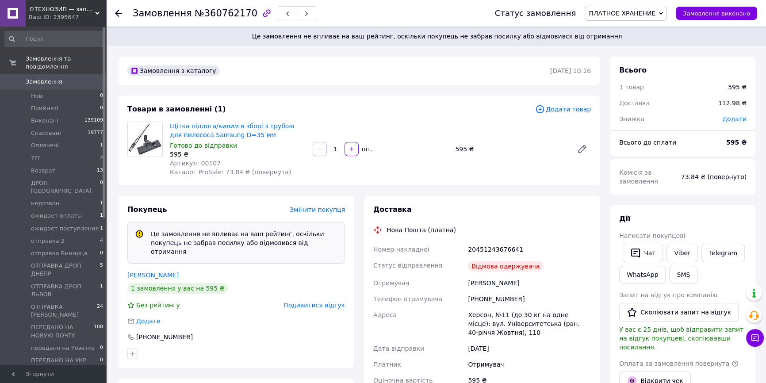
scroll to position [97, 0]
click at [197, 161] on span "Артикул: 00107" at bounding box center [195, 163] width 51 height 7
copy span "00107"
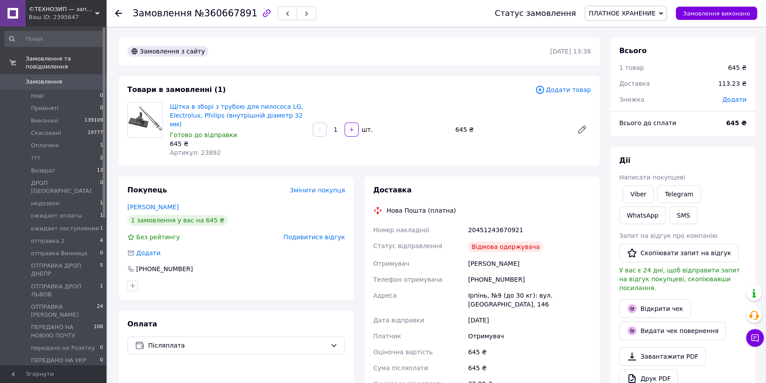
scroll to position [54, 0]
click at [201, 149] on span "Артикул: 23892" at bounding box center [195, 152] width 51 height 7
copy span "3"
click at [206, 149] on span "Артикул: 23892" at bounding box center [195, 152] width 51 height 7
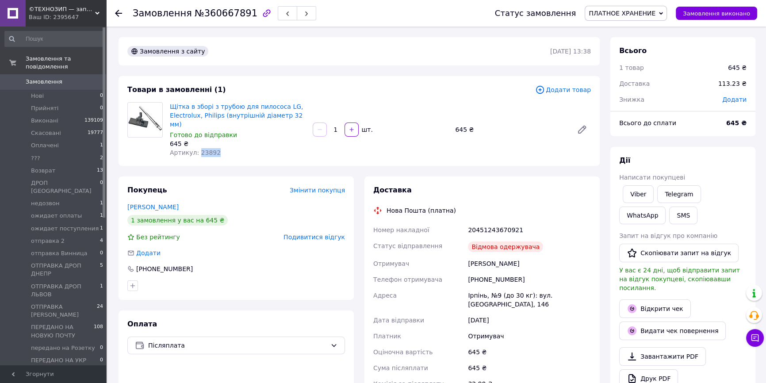
click at [206, 149] on span "Артикул: 23892" at bounding box center [195, 152] width 51 height 7
copy span "23892"
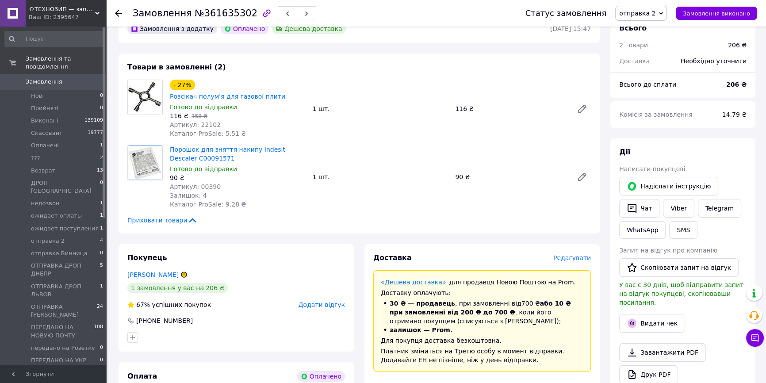
scroll to position [40, 0]
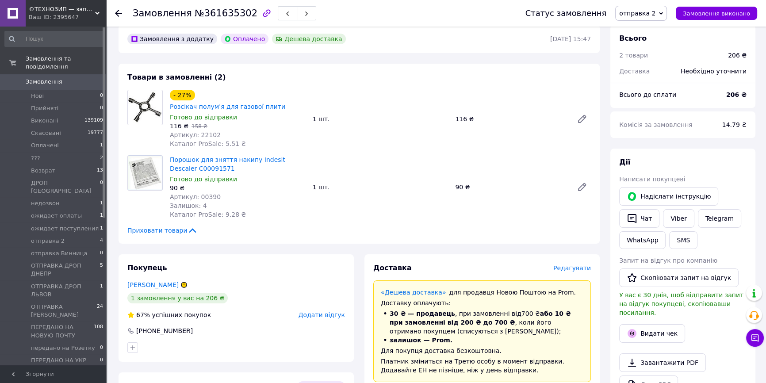
click at [203, 131] on span "Артикул: 22102" at bounding box center [195, 134] width 51 height 7
copy span "22102"
click at [202, 193] on span "Артикул: 00390" at bounding box center [195, 196] width 51 height 7
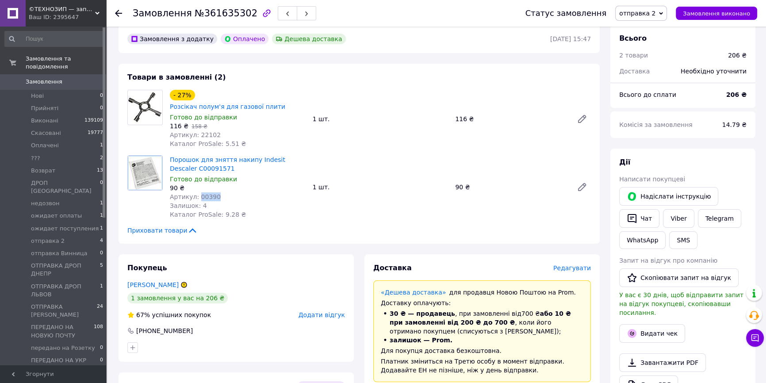
copy span "00390"
click at [657, 8] on span "отправка 2" at bounding box center [641, 13] width 52 height 15
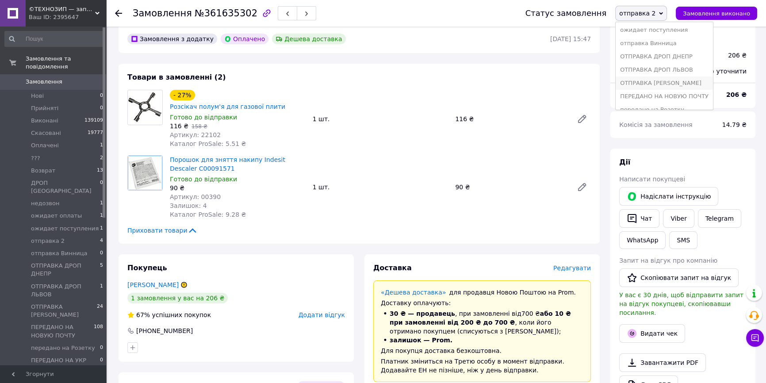
click at [673, 83] on li "ОТПРАВКА [PERSON_NAME]" at bounding box center [664, 83] width 97 height 13
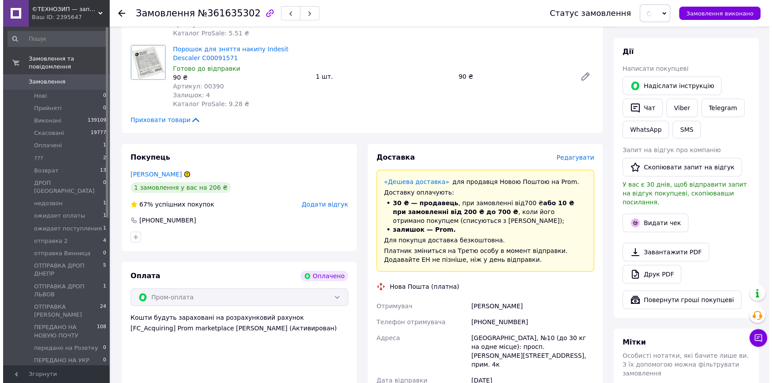
scroll to position [161, 0]
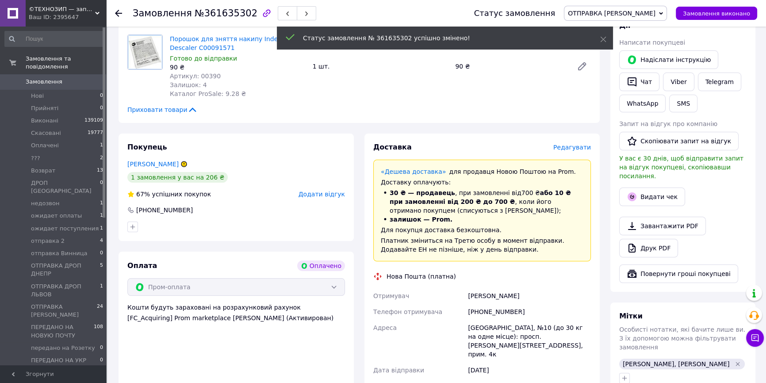
click at [567, 144] on span "Редагувати" at bounding box center [572, 147] width 38 height 7
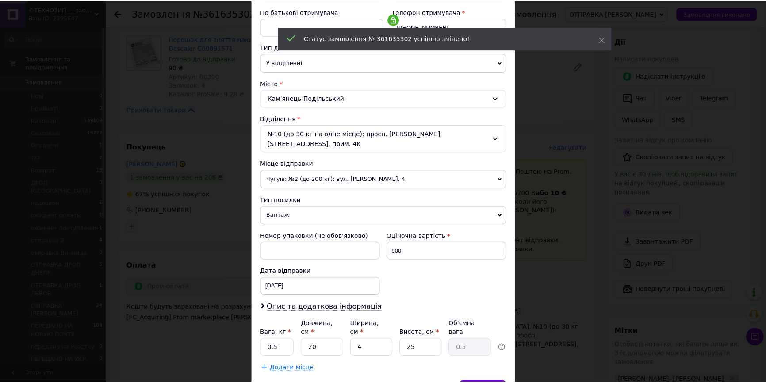
scroll to position [203, 0]
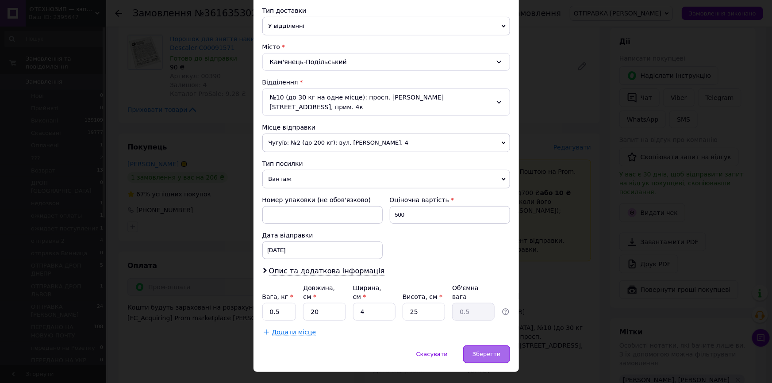
drag, startPoint x: 491, startPoint y: 333, endPoint x: 502, endPoint y: 331, distance: 11.2
click at [491, 351] on span "Зберегти" at bounding box center [486, 354] width 28 height 7
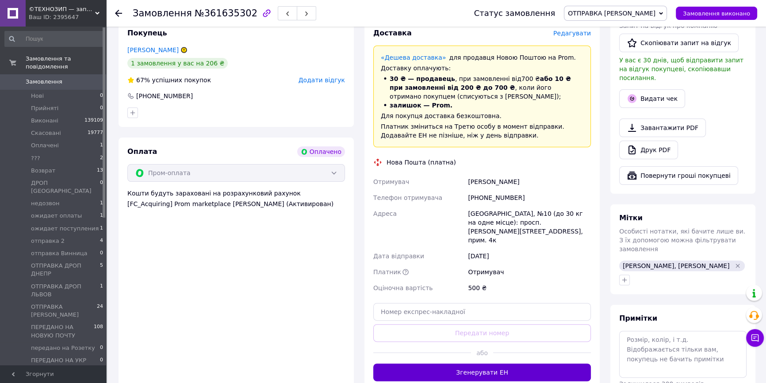
scroll to position [322, 0]
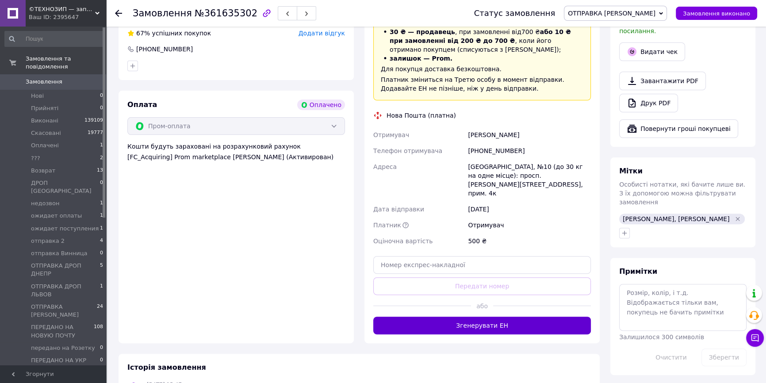
click at [531, 317] on button "Згенерувати ЕН" at bounding box center [482, 326] width 218 height 18
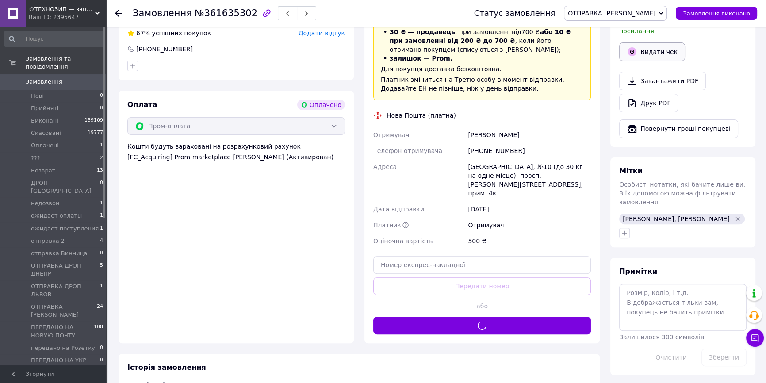
click at [644, 42] on button "Видати чек" at bounding box center [652, 51] width 66 height 19
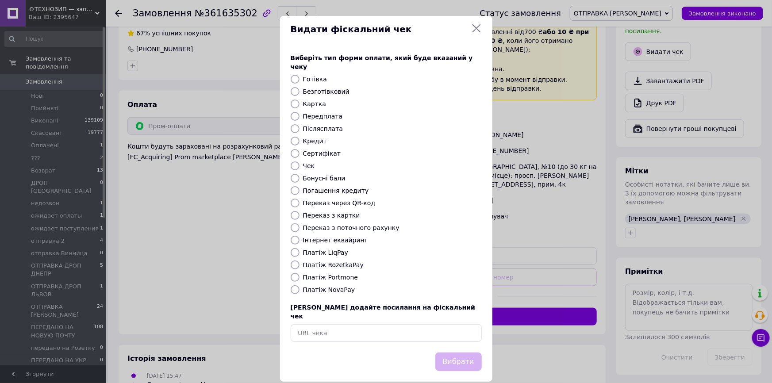
click at [334, 261] on label "Платіж RozetkaPay" at bounding box center [333, 264] width 61 height 7
click at [300, 261] on input "Платіж RozetkaPay" at bounding box center [295, 265] width 9 height 9
radio input "true"
click at [454, 353] on button "Вибрати" at bounding box center [458, 362] width 46 height 19
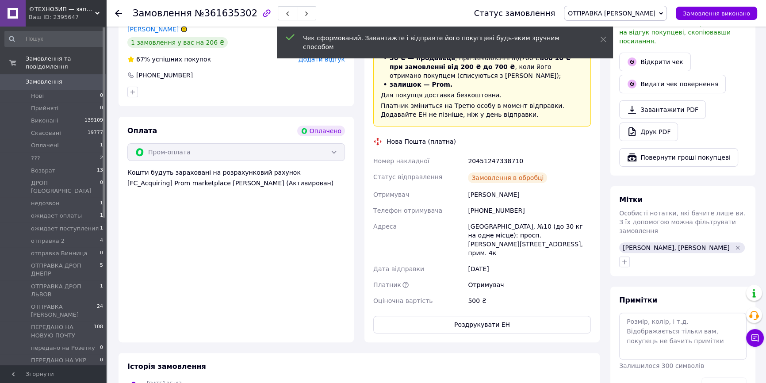
scroll to position [281, 0]
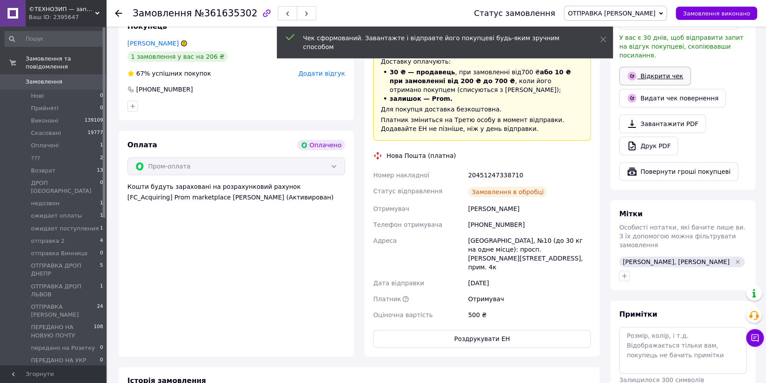
click at [660, 67] on link "Відкрити чек" at bounding box center [655, 76] width 72 height 19
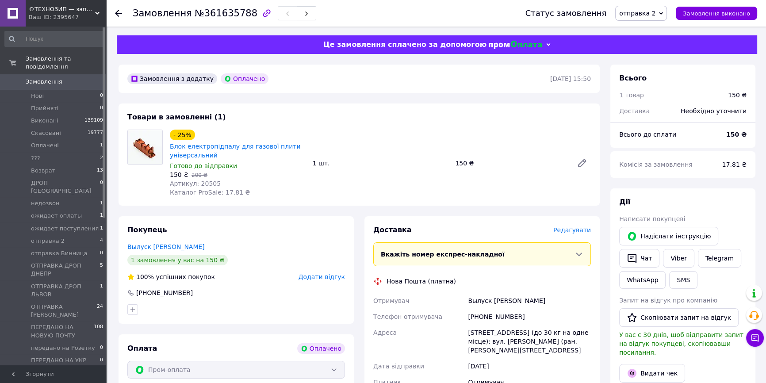
click at [195, 186] on span "Артикул: 20505" at bounding box center [195, 183] width 51 height 7
copy span "20505"
click at [572, 228] on span "Редагувати" at bounding box center [572, 230] width 38 height 7
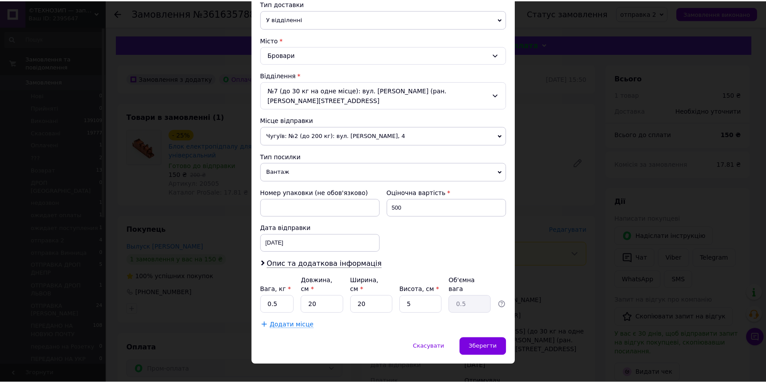
scroll to position [212, 0]
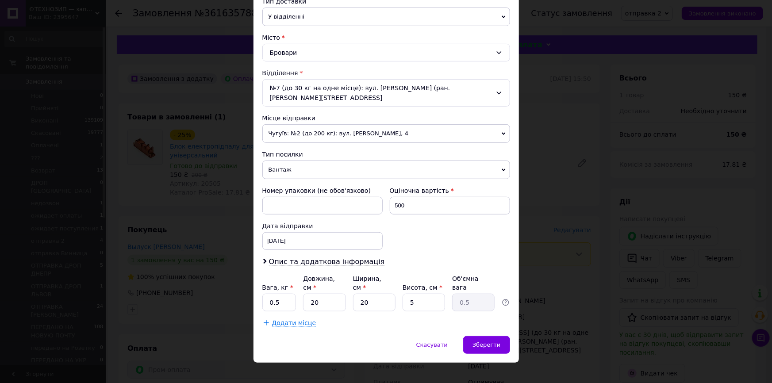
click at [562, 298] on div "× Редагування доставки Спосіб доставки Нова Пошта (платна) Платник Отримувач Ві…" at bounding box center [386, 191] width 772 height 383
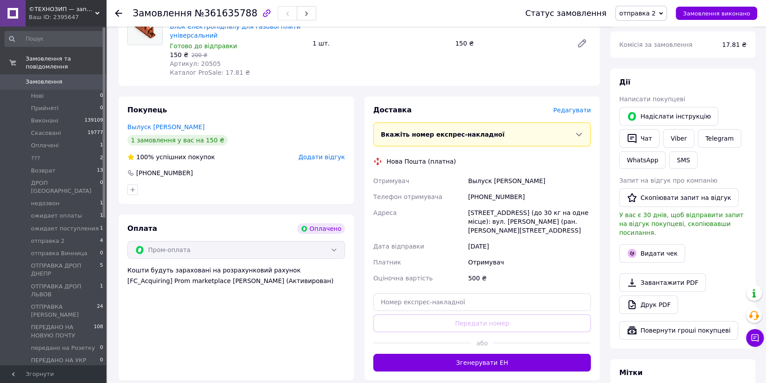
scroll to position [120, 0]
click at [548, 371] on div "Доставка [PERSON_NAME] Вкажіть номер експрес-накладної Обов'язково введіть номе…" at bounding box center [482, 238] width 235 height 284
drag, startPoint x: 539, startPoint y: 357, endPoint x: 561, endPoint y: 340, distance: 27.4
click at [539, 357] on button "Згенерувати ЕН" at bounding box center [482, 362] width 218 height 18
click at [646, 244] on button "Видати чек" at bounding box center [652, 253] width 66 height 19
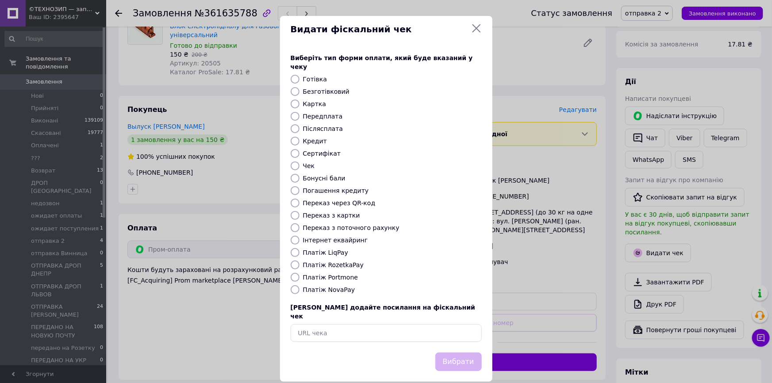
drag, startPoint x: 327, startPoint y: 255, endPoint x: 399, endPoint y: 311, distance: 90.5
click at [328, 261] on label "Платіж RozetkaPay" at bounding box center [333, 264] width 61 height 7
click at [300, 261] on input "Платіж RozetkaPay" at bounding box center [295, 265] width 9 height 9
radio input "true"
click at [460, 353] on button "Вибрати" at bounding box center [458, 362] width 46 height 19
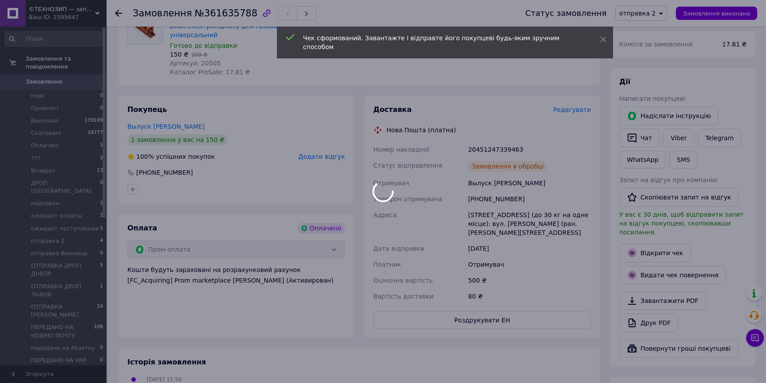
click at [649, 241] on div at bounding box center [383, 191] width 766 height 383
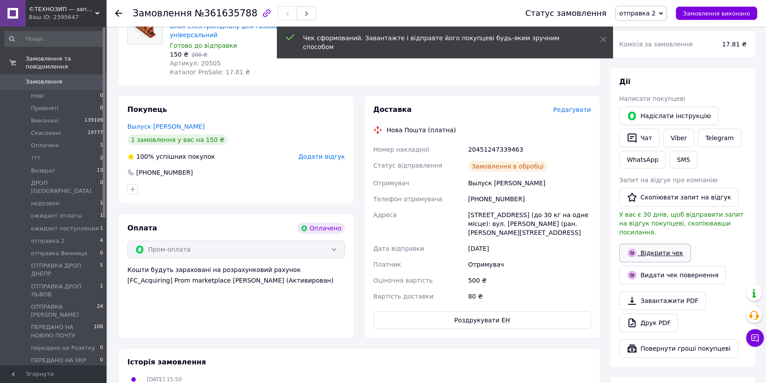
click at [646, 244] on link "Відкрити чек" at bounding box center [655, 253] width 72 height 19
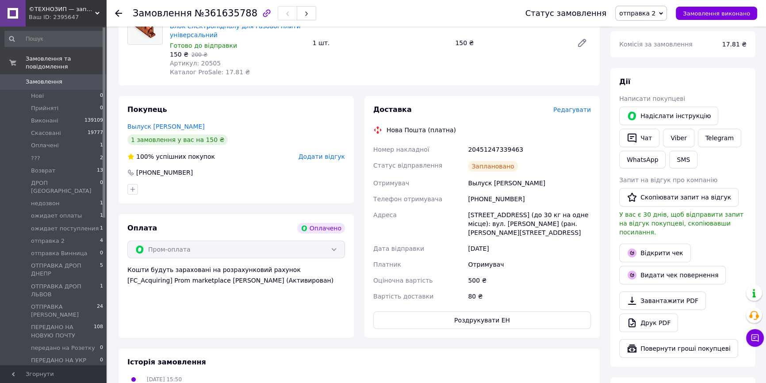
click at [639, 13] on span "отправка 2" at bounding box center [637, 13] width 36 height 7
click at [664, 81] on li "ОТПРАВКА Чугуев" at bounding box center [664, 83] width 97 height 13
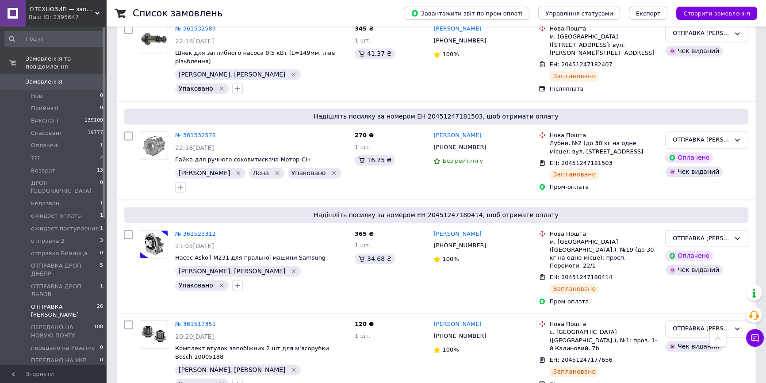
scroll to position [1970, 0]
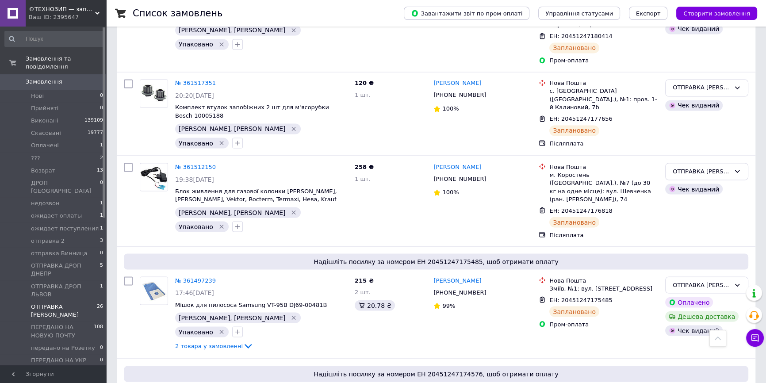
click at [70, 10] on span "©ТЕХНОЗИП — запчастини для побутової техніки з доставкою по всій [GEOGRAPHIC_DA…" at bounding box center [62, 9] width 66 height 8
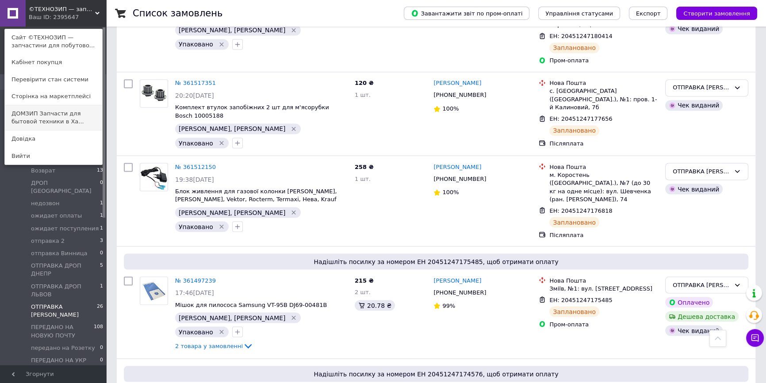
click at [49, 121] on link "ДОМЗИП Запчасти для бытовой техники в Ха..." at bounding box center [53, 117] width 97 height 25
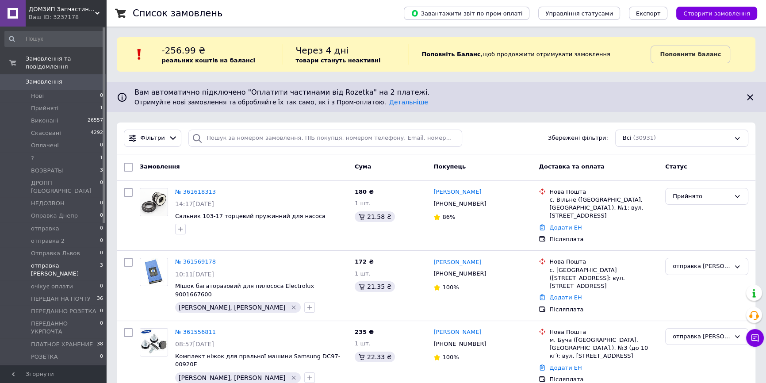
click at [62, 262] on span "отправка [PERSON_NAME]" at bounding box center [65, 270] width 69 height 16
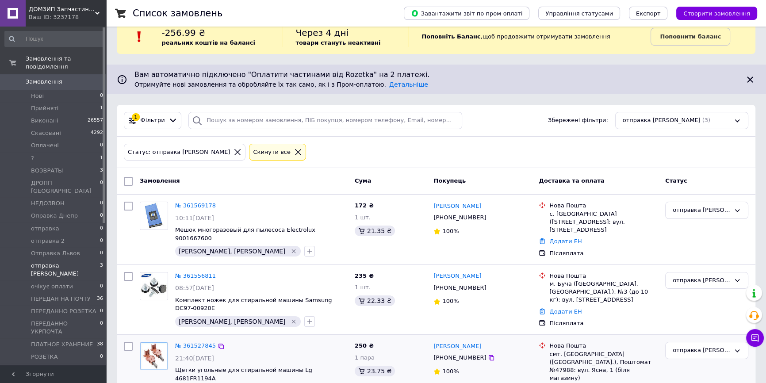
scroll to position [33, 0]
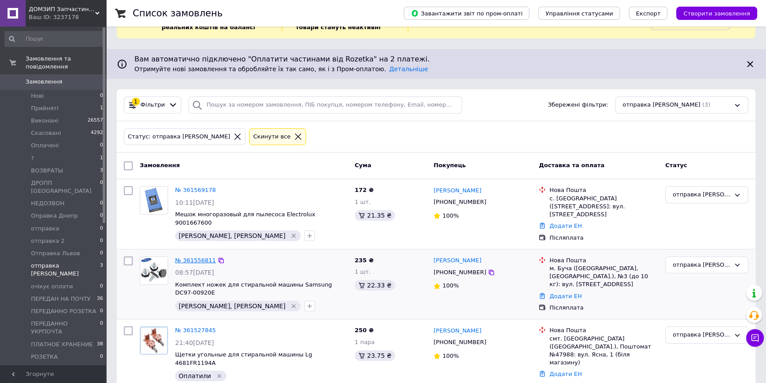
drag, startPoint x: 189, startPoint y: 245, endPoint x: 190, endPoint y: 252, distance: 6.7
click at [306, 303] on icon "button" at bounding box center [309, 306] width 7 height 7
type input "упа"
click at [309, 345] on div "Упаковано" at bounding box center [359, 349] width 100 height 8
checkbox input "true"
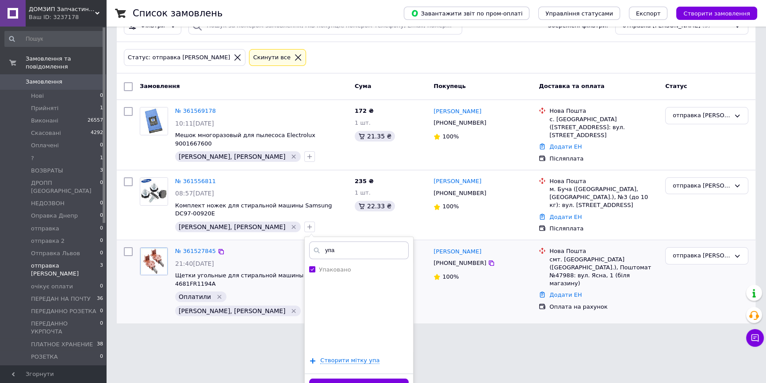
click at [309, 379] on button "Додати мітку" at bounding box center [359, 387] width 100 height 17
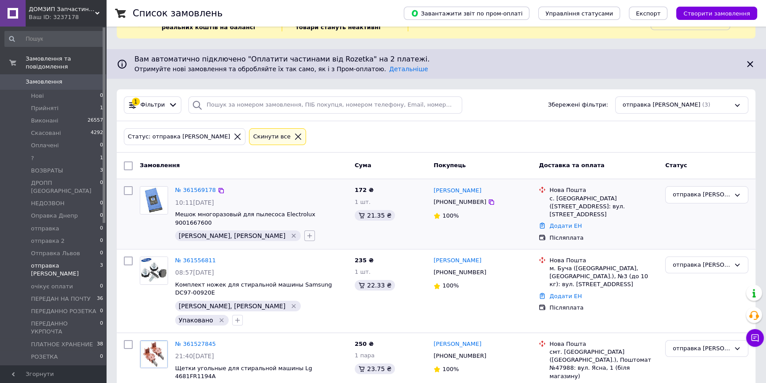
click at [307, 234] on icon "button" at bounding box center [309, 236] width 5 height 5
type input "упа"
click at [305, 277] on ul "Упаковано" at bounding box center [359, 317] width 108 height 88
click at [319, 275] on label "Упаковано" at bounding box center [335, 278] width 32 height 7
checkbox input "true"
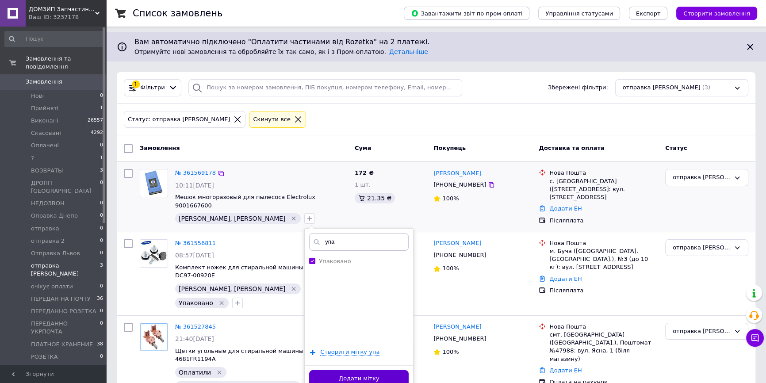
click at [309, 370] on button "Додати мітку" at bounding box center [359, 378] width 100 height 17
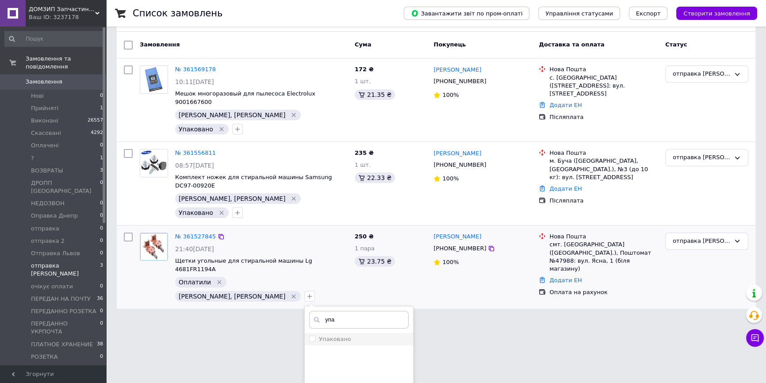
type input "упа"
click at [335, 335] on div "Упаковано" at bounding box center [359, 339] width 100 height 8
checkbox input "true"
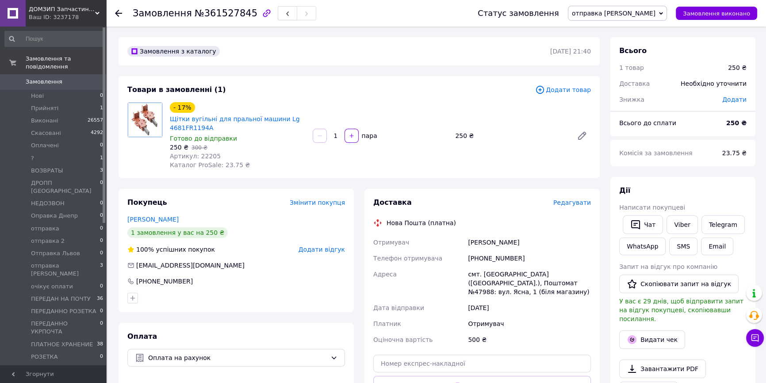
scroll to position [9, 0]
click at [204, 154] on span "Артикул: 22205" at bounding box center [195, 156] width 51 height 7
copy span "22205"
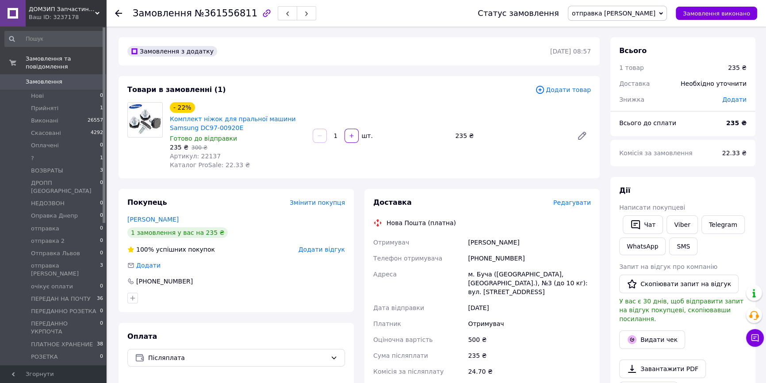
click at [205, 153] on span "Артикул: 22137" at bounding box center [195, 156] width 51 height 7
click at [206, 153] on span "Артикул: 22137" at bounding box center [195, 156] width 51 height 7
click at [203, 154] on span "Артикул: 22137" at bounding box center [195, 156] width 51 height 7
copy span "22137"
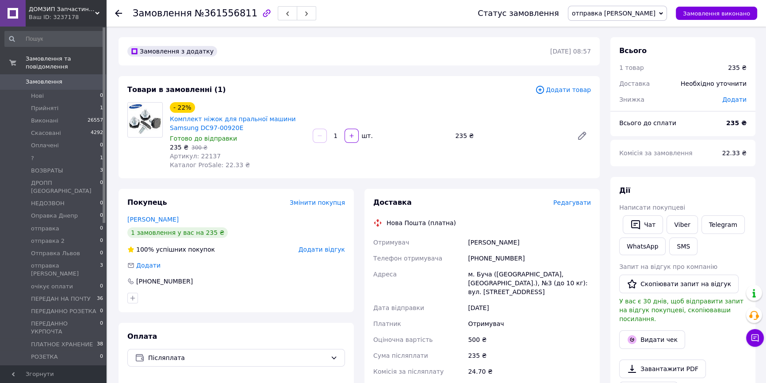
click at [594, 199] on div "Доставка Редагувати Нова Пошта (платна) Отримувач Шульга Артур Телефон отримува…" at bounding box center [482, 339] width 235 height 301
click at [586, 199] on span "Редагувати" at bounding box center [572, 202] width 38 height 7
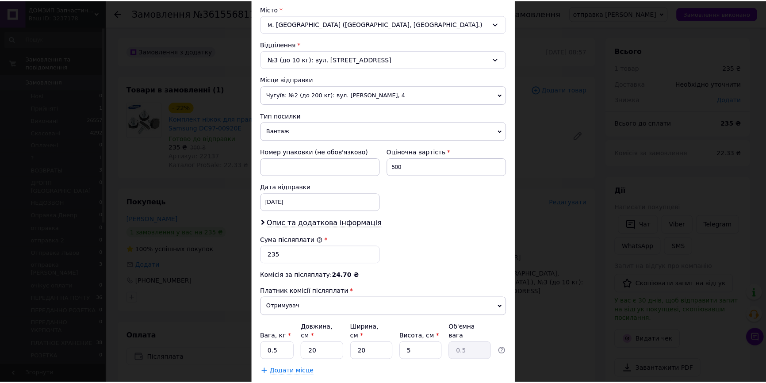
scroll to position [290, 0]
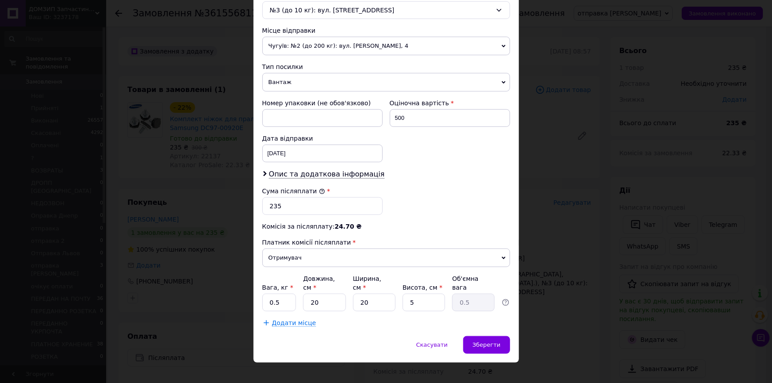
click at [566, 311] on div "× Редагування доставки Спосіб доставки Нова Пошта (платна) Платник Отримувач Ві…" at bounding box center [386, 191] width 772 height 383
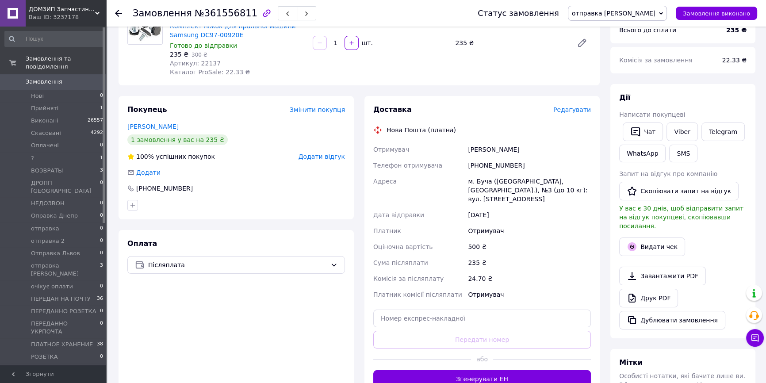
scroll to position [120, 0]
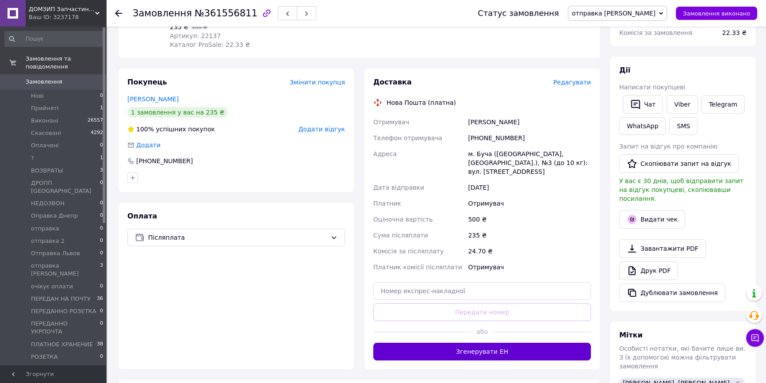
click at [535, 343] on button "Згенерувати ЕН" at bounding box center [482, 352] width 218 height 18
click at [633, 217] on icon "button" at bounding box center [632, 219] width 4 height 4
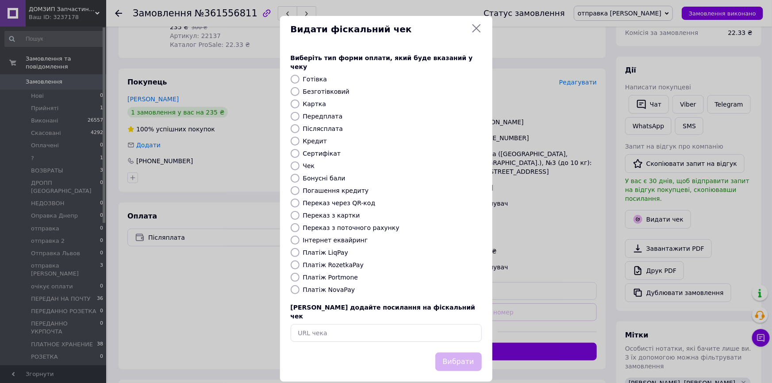
click at [327, 286] on label "Платіж NovaPay" at bounding box center [329, 289] width 52 height 7
click at [300, 285] on input "Платіж NovaPay" at bounding box center [295, 289] width 9 height 9
radio input "true"
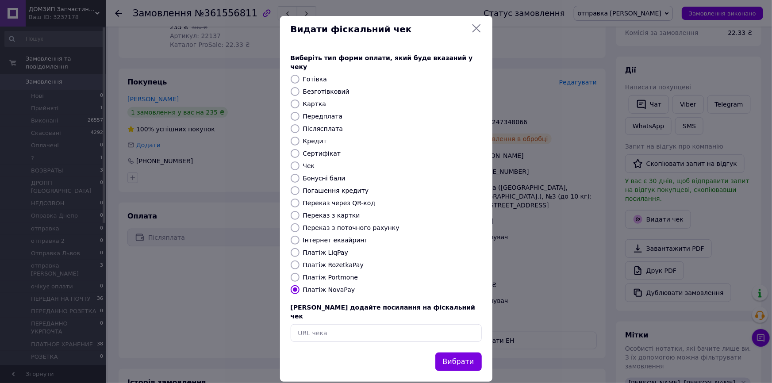
click at [462, 351] on div "Вибрати" at bounding box center [459, 362] width 50 height 23
click at [463, 353] on button "Вибрати" at bounding box center [458, 362] width 46 height 19
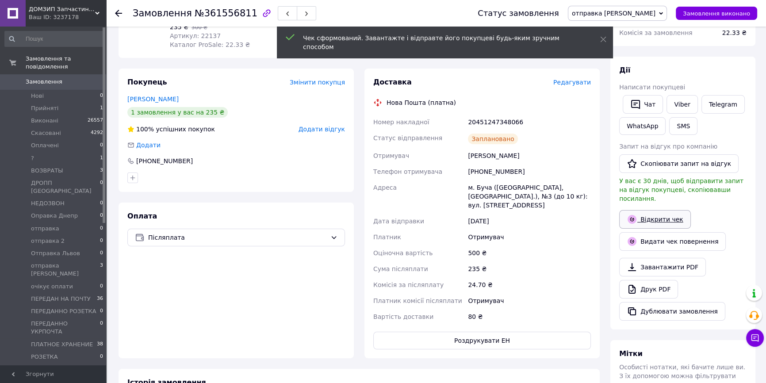
click at [655, 210] on link "Відкрити чек" at bounding box center [655, 219] width 72 height 19
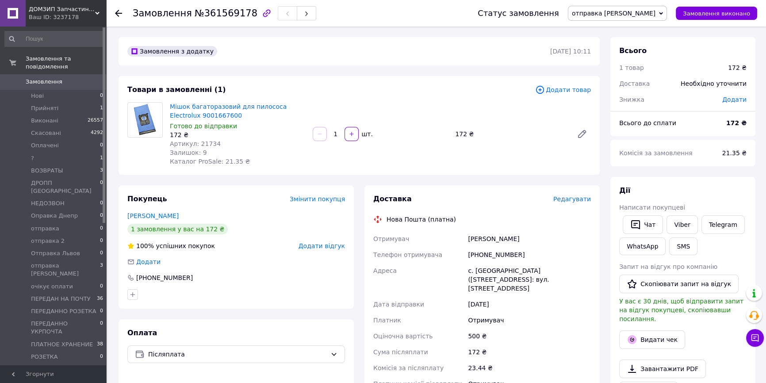
click at [199, 143] on span "Артикул: 21734" at bounding box center [195, 143] width 51 height 7
copy span "21734"
click at [576, 205] on div "Доставка Редагувати Нова Пошта (платна) Отримувач [PERSON_NAME] Телефон отримув…" at bounding box center [482, 335] width 218 height 283
click at [573, 199] on span "Редагувати" at bounding box center [572, 199] width 38 height 7
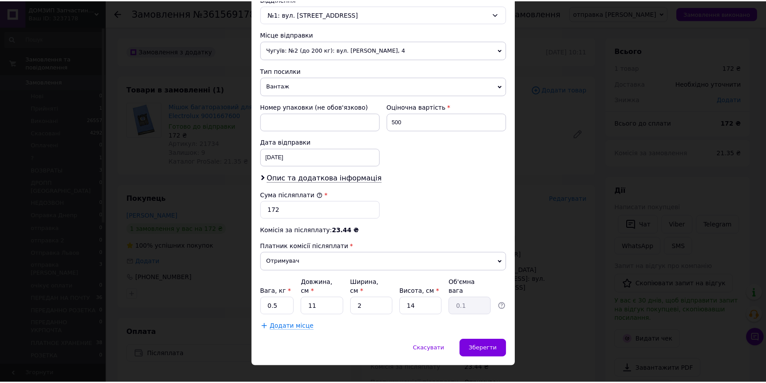
scroll to position [290, 0]
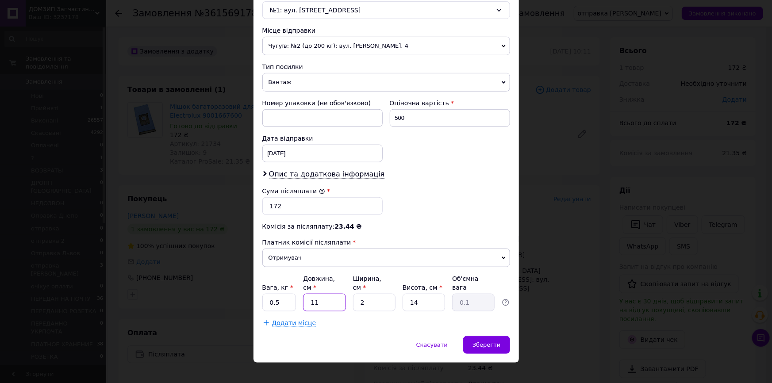
click at [333, 296] on input "11" at bounding box center [324, 303] width 42 height 18
type input "20"
type input "0.14"
type input "20"
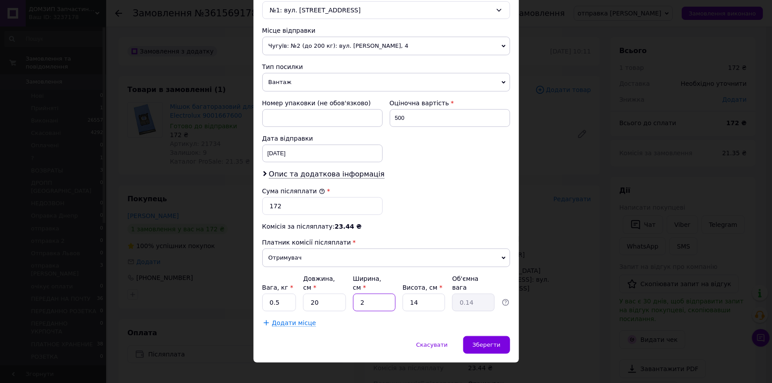
click at [380, 295] on input "2" at bounding box center [374, 303] width 42 height 18
type input "20"
type input "1.4"
type input "20"
click at [433, 294] on input "14" at bounding box center [424, 303] width 42 height 18
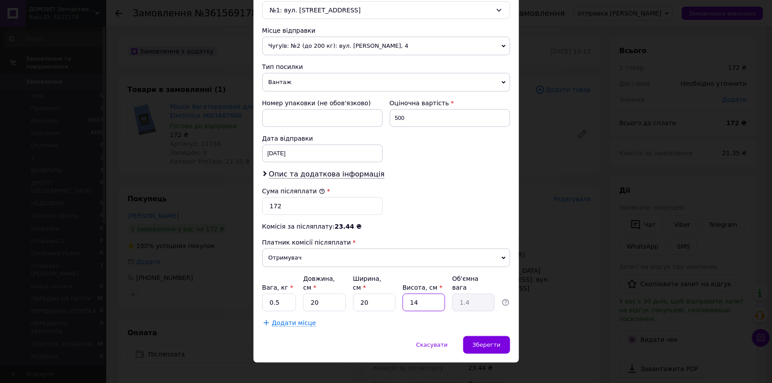
click at [433, 294] on input "14" at bounding box center [424, 303] width 42 height 18
type input "5"
type input "0.5"
type input "5"
click at [499, 336] on div "Зберегти" at bounding box center [486, 345] width 46 height 18
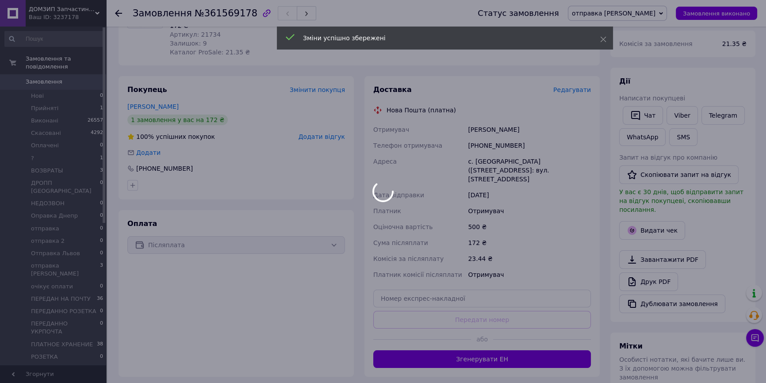
scroll to position [120, 0]
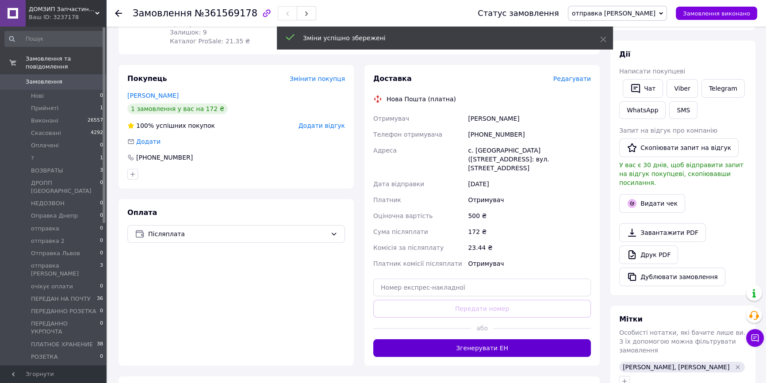
click at [510, 339] on button "Згенерувати ЕН" at bounding box center [482, 348] width 218 height 18
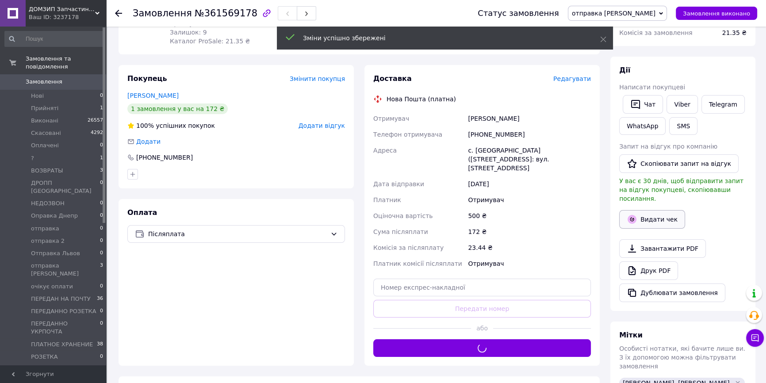
click at [628, 214] on icon "button" at bounding box center [632, 219] width 11 height 11
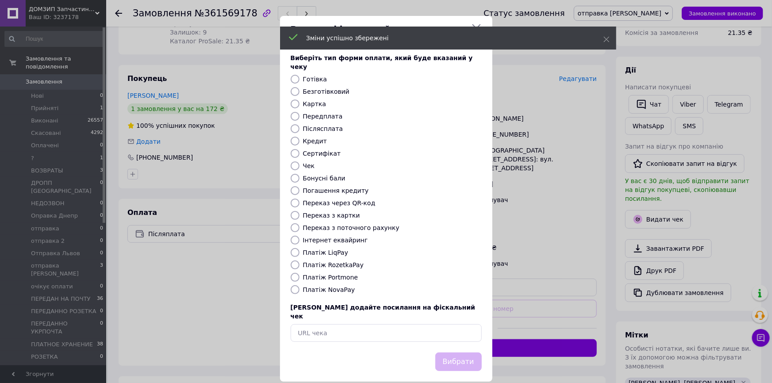
click at [322, 286] on label "Платіж NovaPay" at bounding box center [329, 289] width 52 height 7
click at [300, 285] on input "Платіж NovaPay" at bounding box center [295, 289] width 9 height 9
radio input "true"
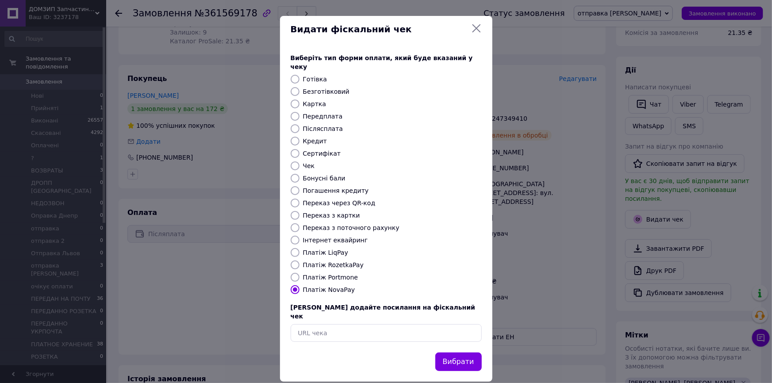
click at [453, 353] on button "Вибрати" at bounding box center [458, 362] width 46 height 19
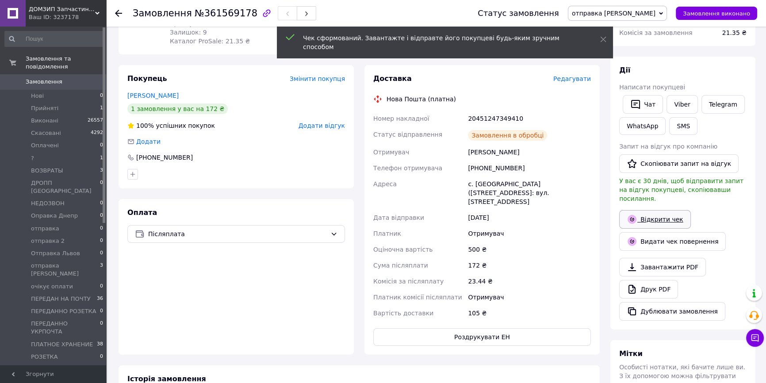
click at [660, 210] on link "Відкрити чек" at bounding box center [655, 219] width 72 height 19
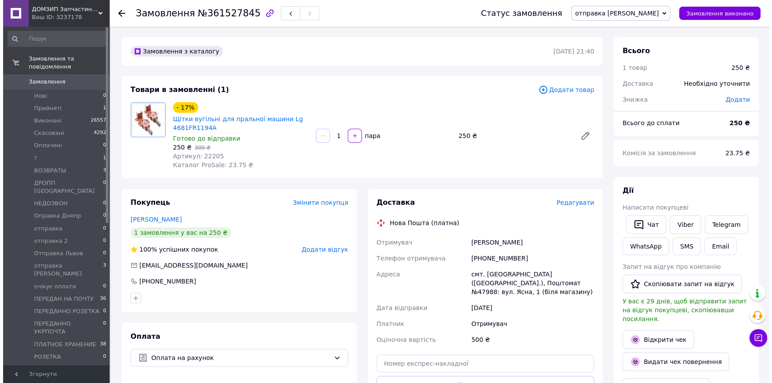
scroll to position [30, 0]
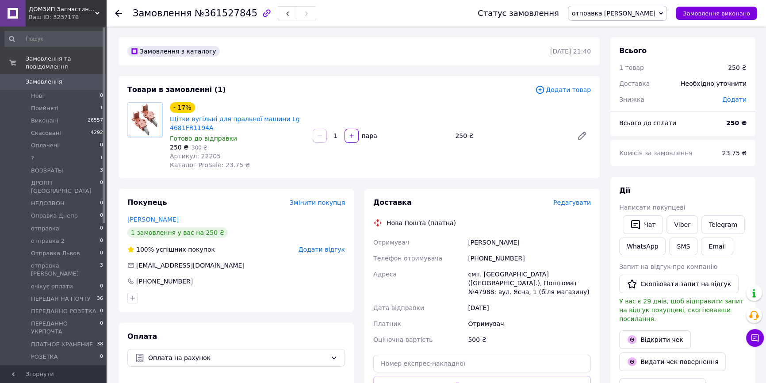
click at [584, 204] on span "Редагувати" at bounding box center [572, 202] width 38 height 7
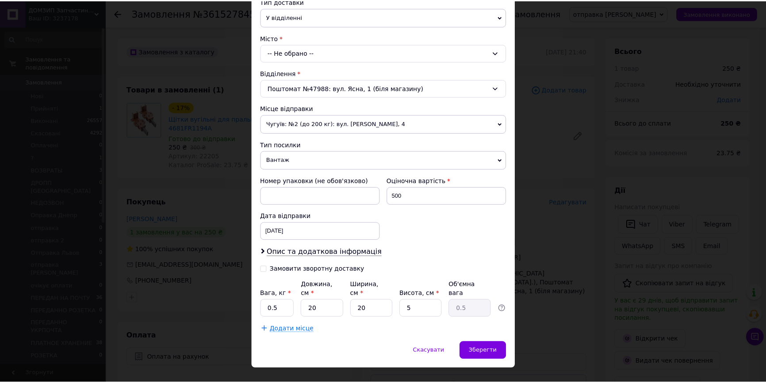
scroll to position [219, 0]
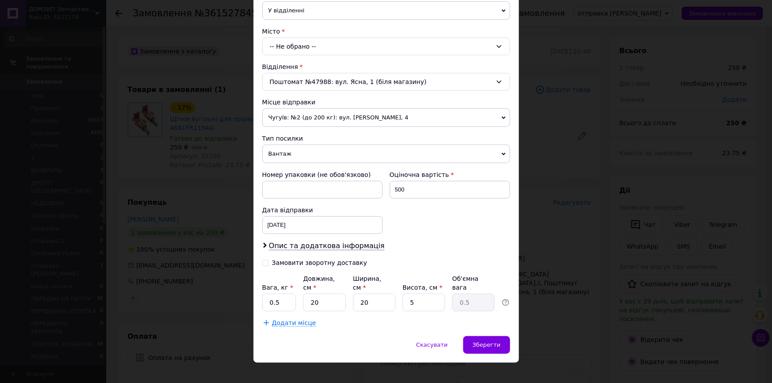
click at [573, 308] on div "× Редагування доставки Спосіб доставки Нова Пошта (платна) Платник Отримувач Ві…" at bounding box center [386, 191] width 772 height 383
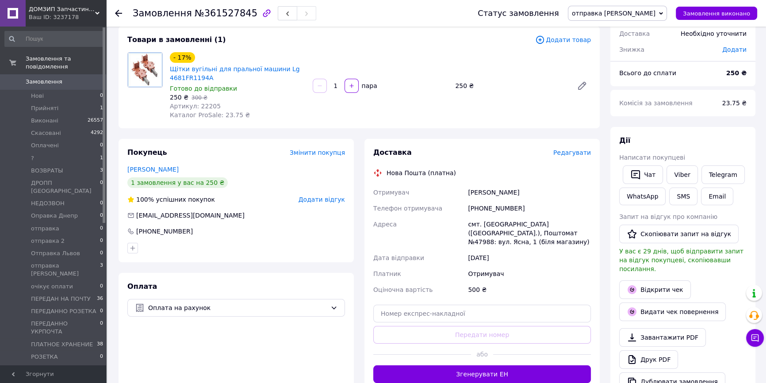
scroll to position [120, 0]
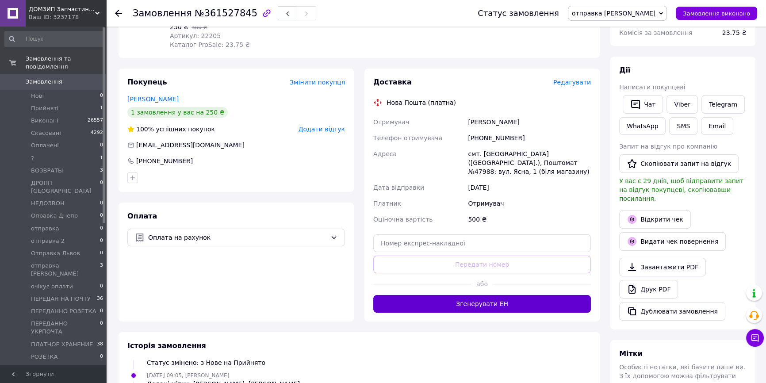
click at [552, 299] on button "Згенерувати ЕН" at bounding box center [482, 304] width 218 height 18
click at [641, 210] on link "Відкрити чек" at bounding box center [655, 219] width 72 height 19
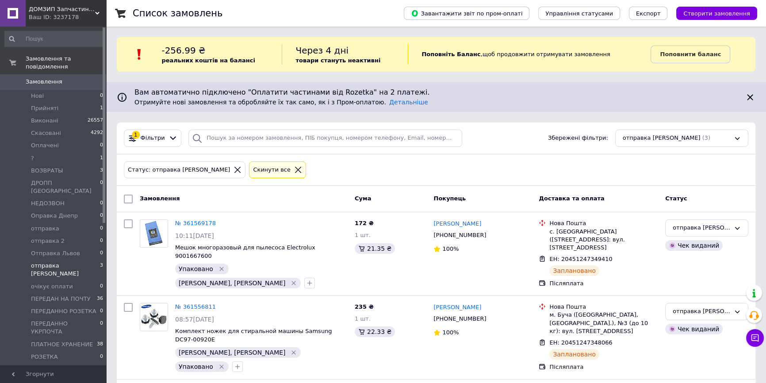
click at [67, 15] on div "Ваш ID: 3237178" at bounding box center [67, 17] width 77 height 8
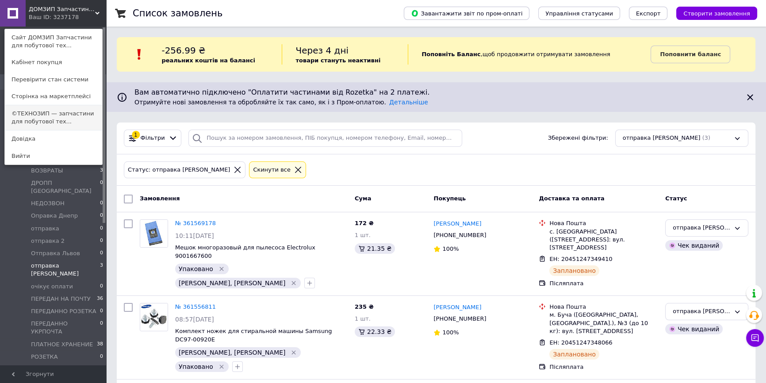
click at [63, 112] on link "©ТЕХНОЗИП — запчастини для побутової тех..." at bounding box center [53, 117] width 97 height 25
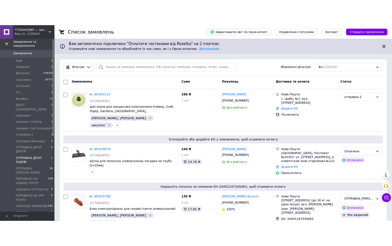
scroll to position [40, 0]
